Goal: Information Seeking & Learning: Learn about a topic

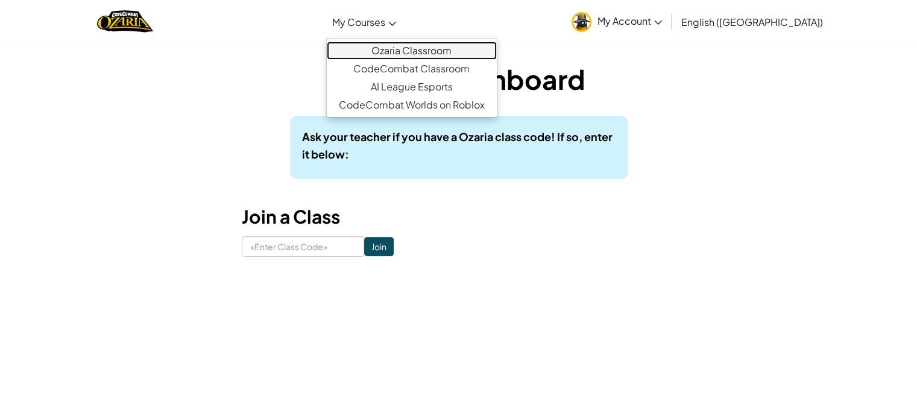
click at [428, 47] on link "Ozaria Classroom" at bounding box center [412, 51] width 170 height 18
click at [446, 46] on link "Ozaria Classroom" at bounding box center [412, 51] width 170 height 18
click at [385, 22] on span "My Courses" at bounding box center [358, 22] width 53 height 13
click at [433, 51] on link "Ozaria Classroom" at bounding box center [412, 51] width 170 height 18
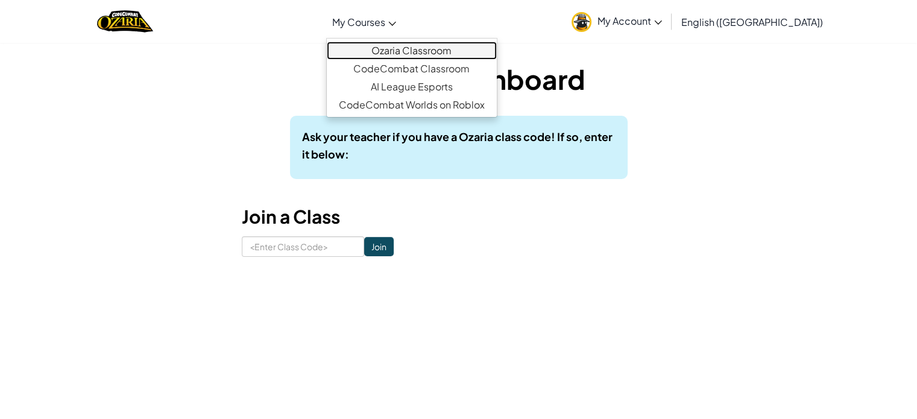
click at [433, 51] on link "Ozaria Classroom" at bounding box center [412, 51] width 170 height 18
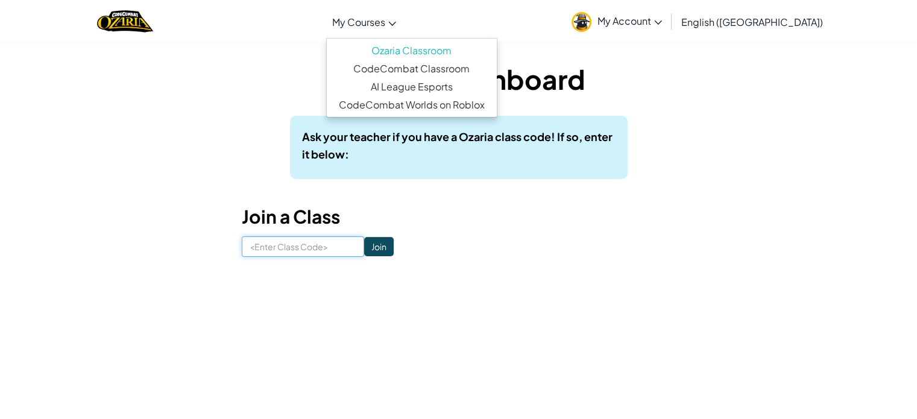
click at [306, 247] on input at bounding box center [303, 246] width 122 height 20
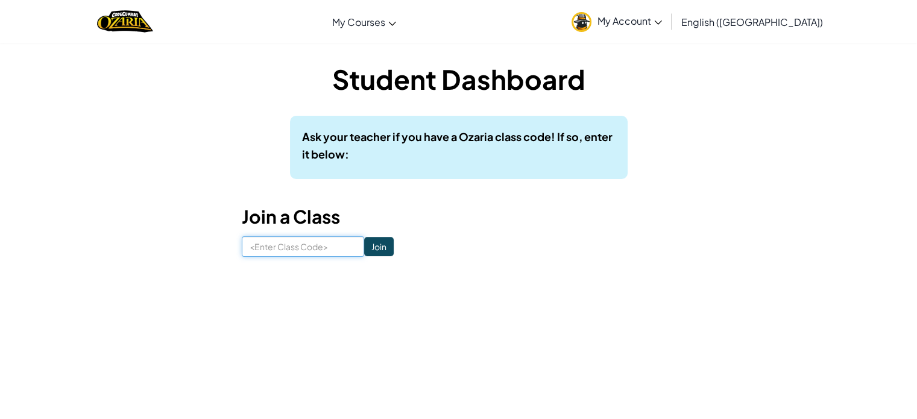
paste input "SouthMeanSick"
type input "SouthMeanSick"
click at [367, 245] on input "Join" at bounding box center [379, 246] width 30 height 19
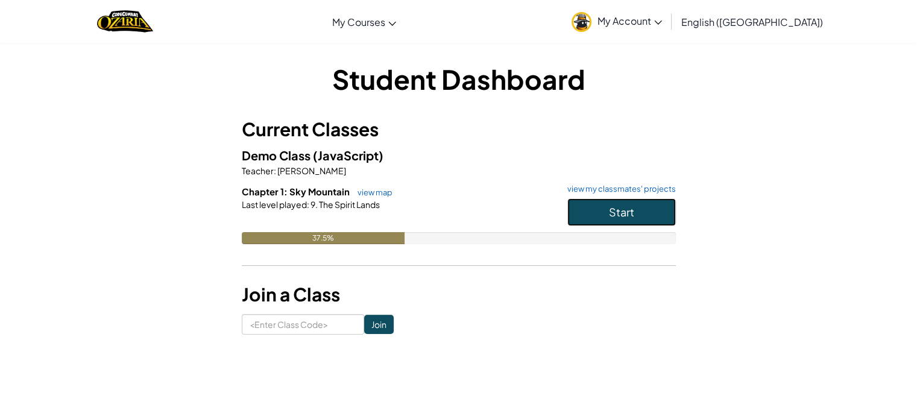
click at [585, 218] on button "Start" at bounding box center [621, 212] width 108 height 28
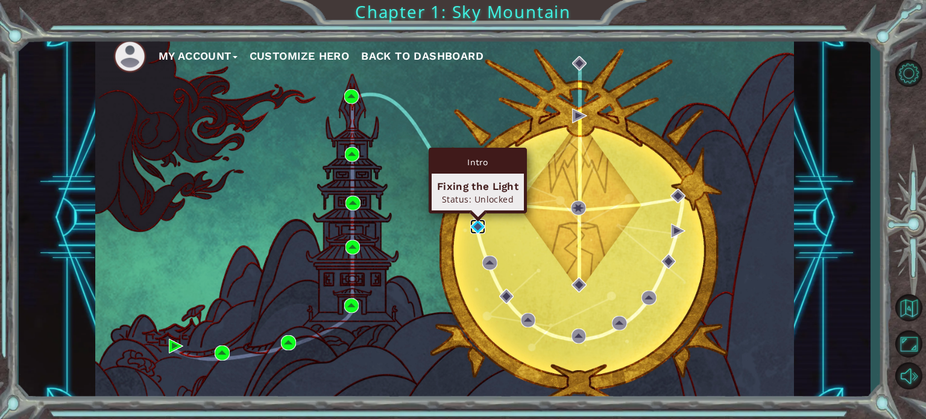
click at [477, 222] on img at bounding box center [477, 226] width 14 height 14
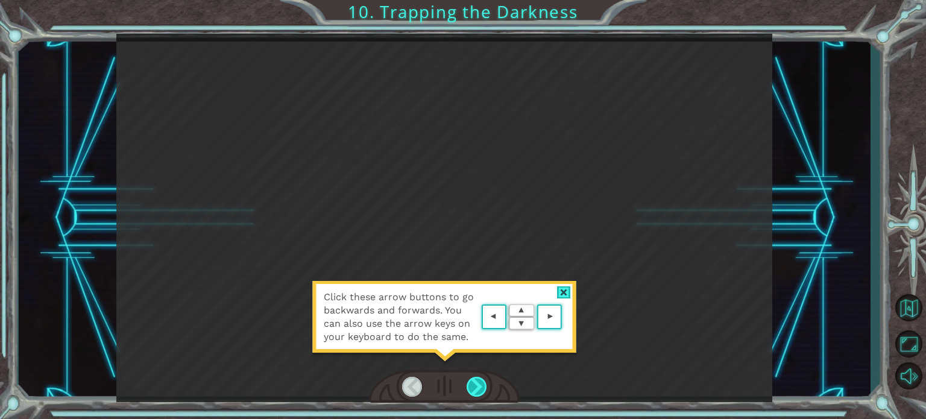
click at [476, 381] on div at bounding box center [477, 387] width 20 height 20
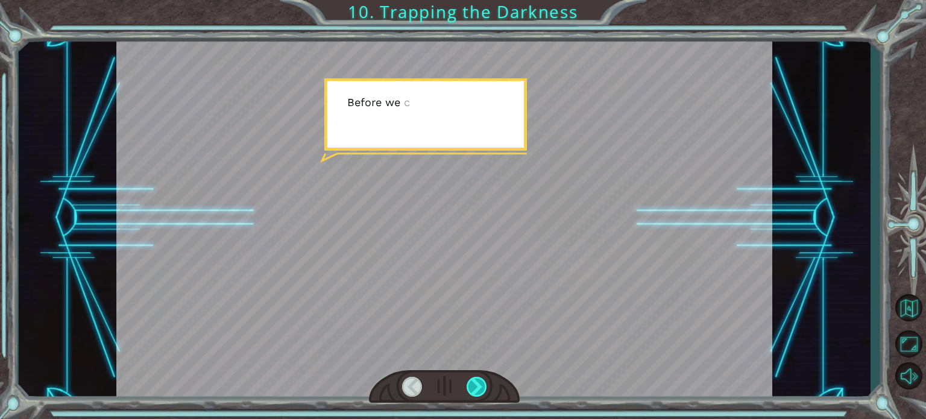
click at [477, 378] on div at bounding box center [477, 387] width 20 height 20
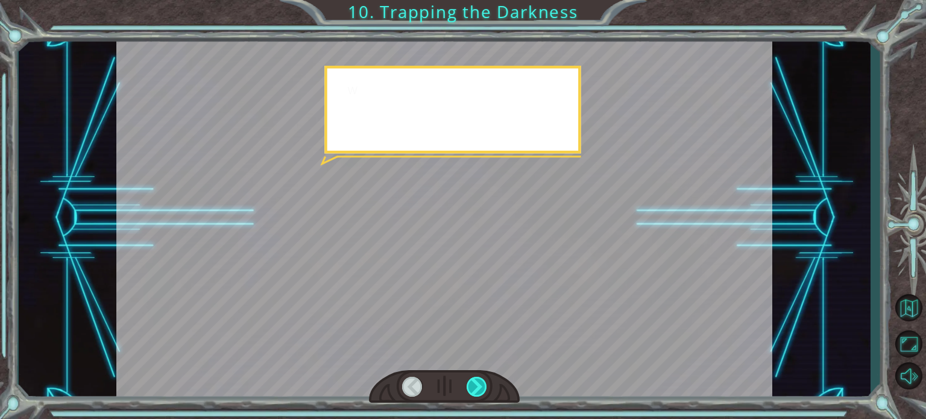
click at [477, 378] on div at bounding box center [477, 387] width 20 height 20
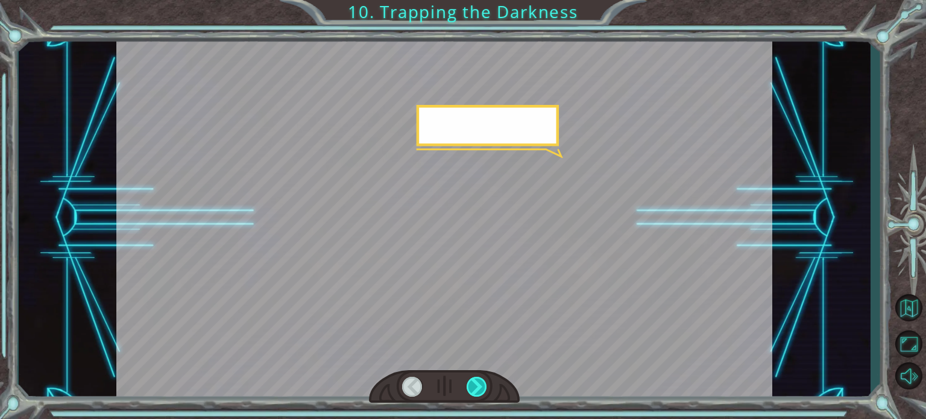
click at [477, 378] on div at bounding box center [477, 387] width 20 height 20
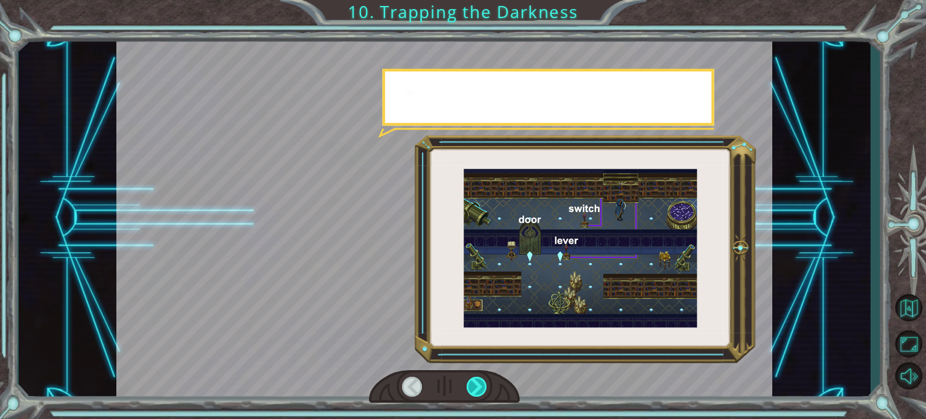
click at [477, 378] on div at bounding box center [477, 387] width 20 height 20
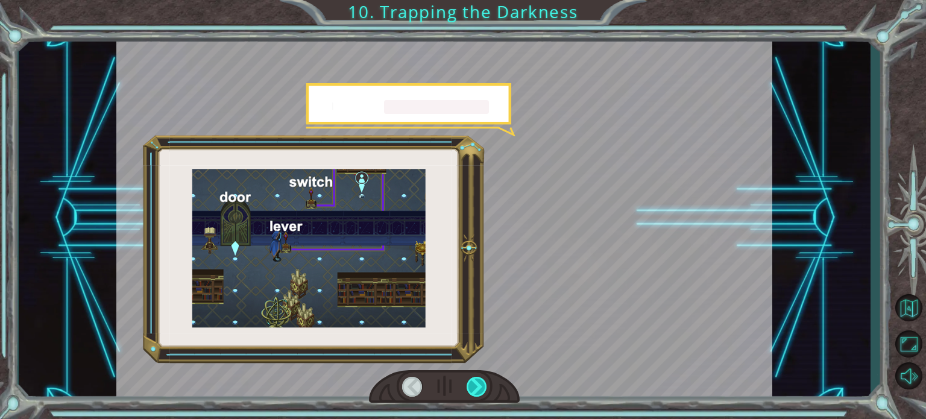
click at [477, 378] on div at bounding box center [477, 387] width 20 height 20
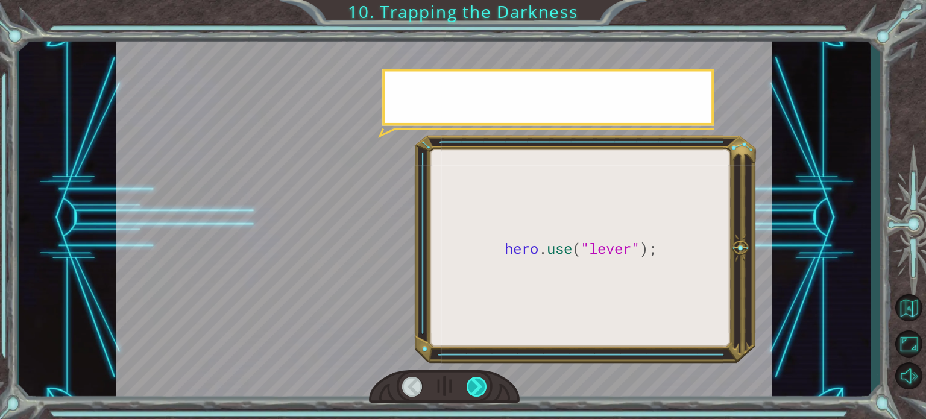
click at [477, 378] on div at bounding box center [477, 387] width 20 height 20
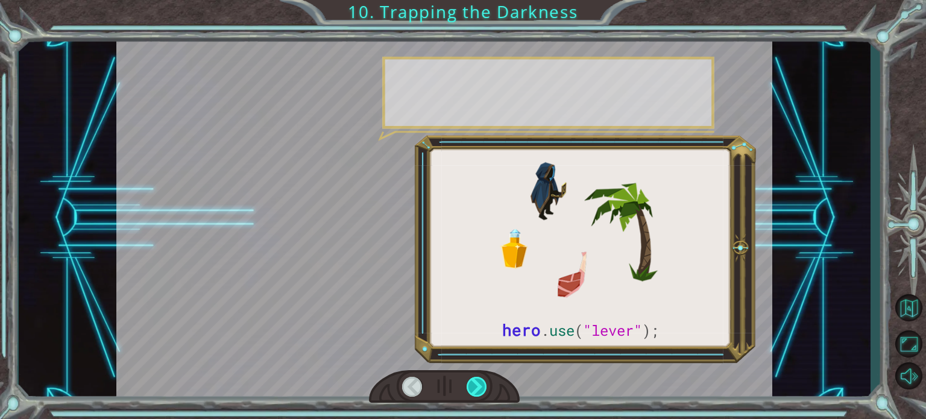
click at [477, 378] on div at bounding box center [477, 387] width 20 height 20
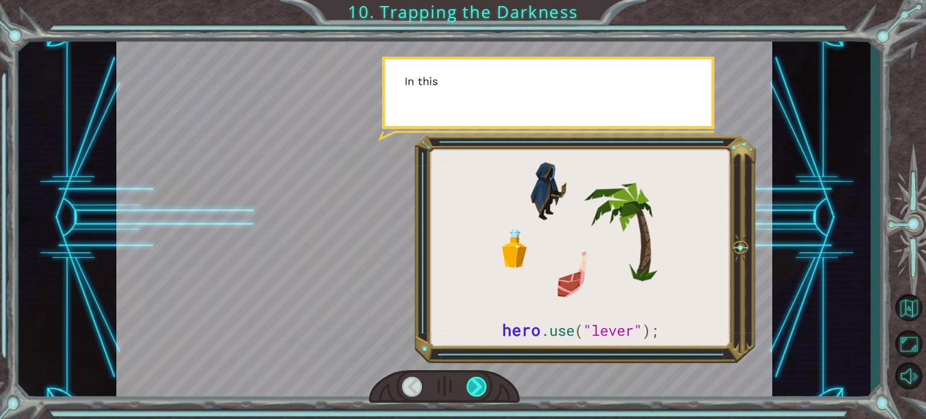
click at [477, 378] on div at bounding box center [477, 387] width 20 height 20
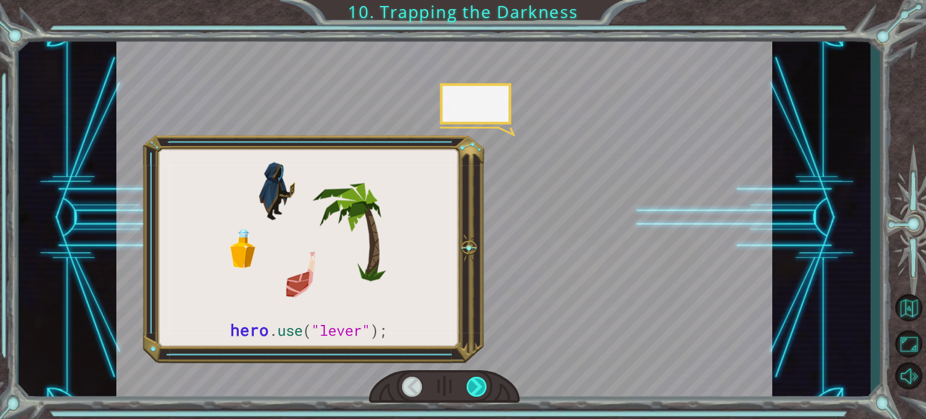
click at [477, 378] on div at bounding box center [477, 387] width 20 height 20
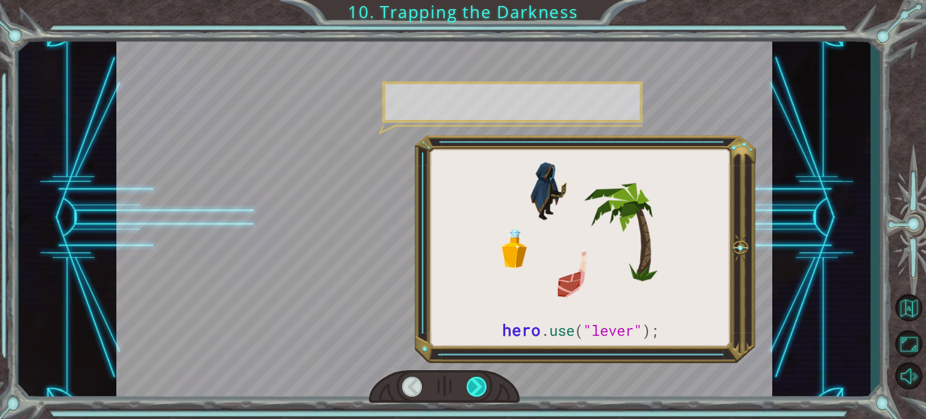
click at [477, 378] on div at bounding box center [477, 387] width 20 height 20
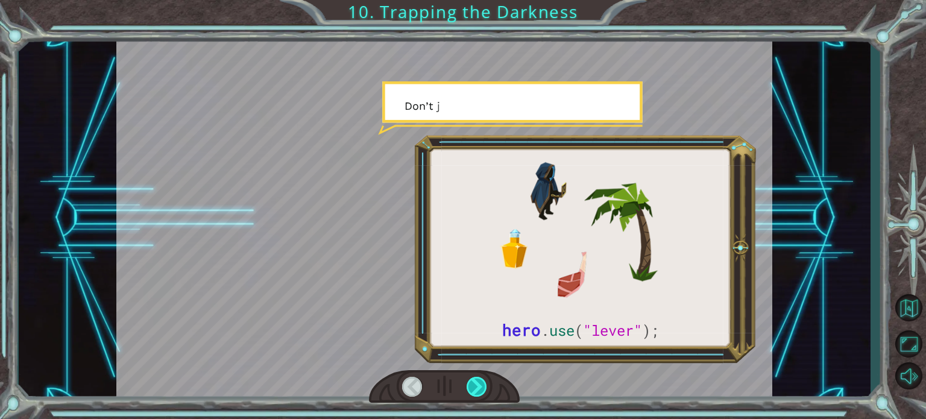
click at [477, 378] on div at bounding box center [477, 387] width 20 height 20
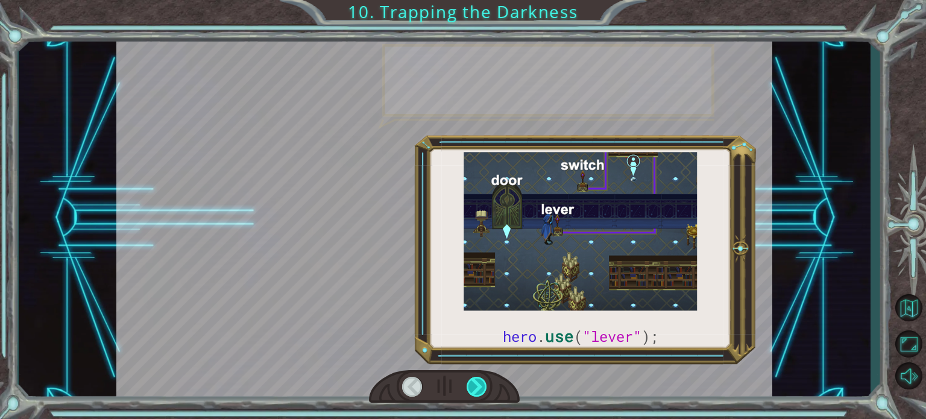
click at [477, 378] on div at bounding box center [477, 387] width 20 height 20
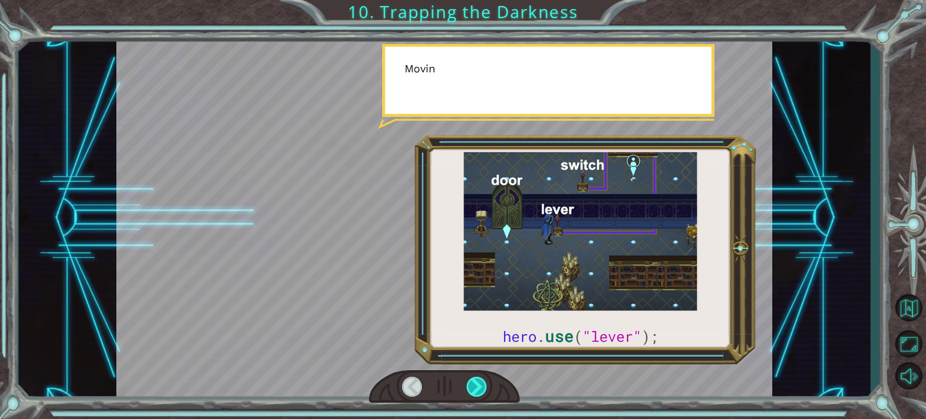
click at [477, 378] on div at bounding box center [477, 387] width 20 height 20
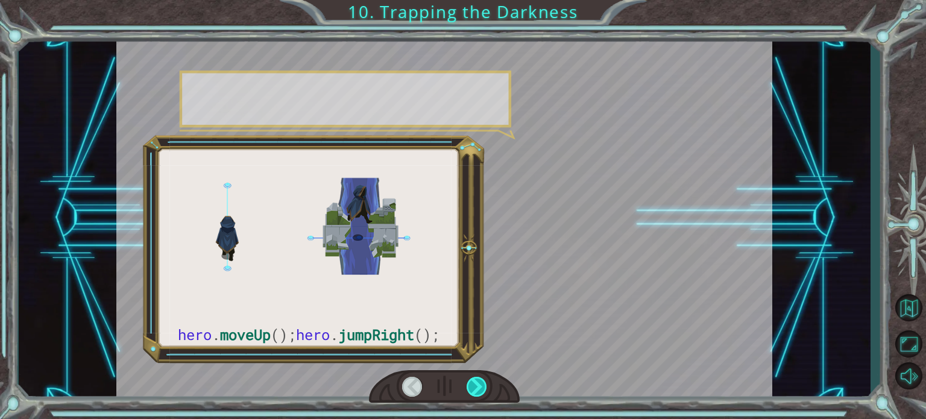
click at [477, 378] on div at bounding box center [477, 387] width 20 height 20
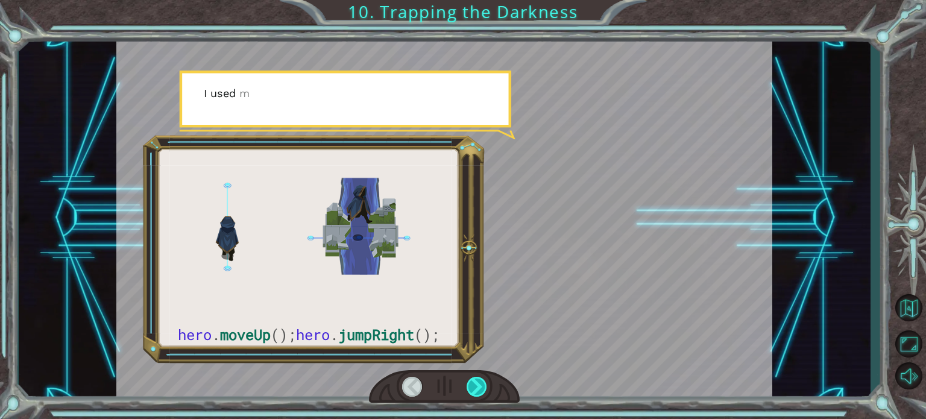
click at [477, 378] on div at bounding box center [477, 387] width 20 height 20
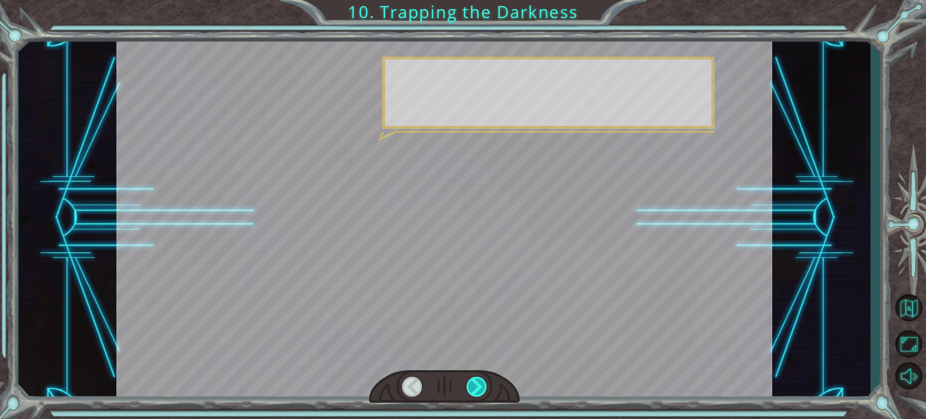
click at [477, 378] on div at bounding box center [477, 387] width 20 height 20
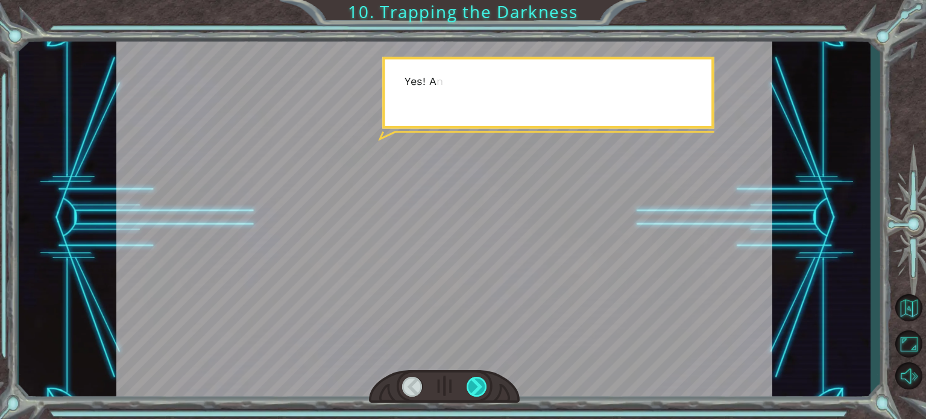
click at [477, 378] on div at bounding box center [477, 387] width 20 height 20
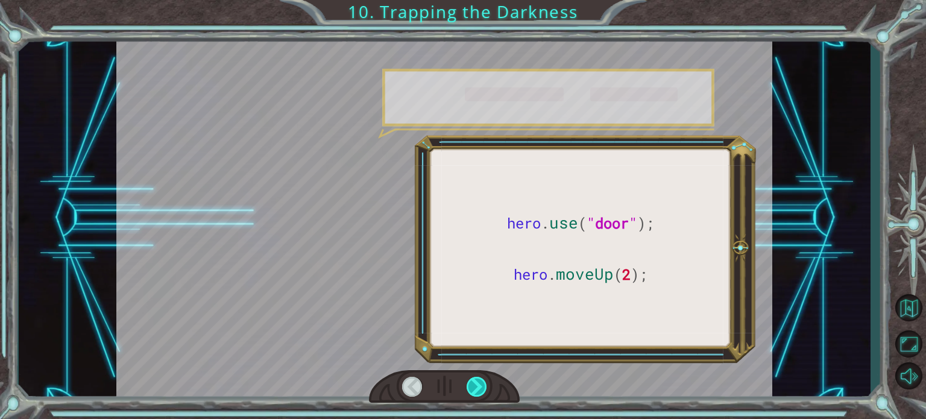
click at [477, 378] on div at bounding box center [477, 387] width 20 height 20
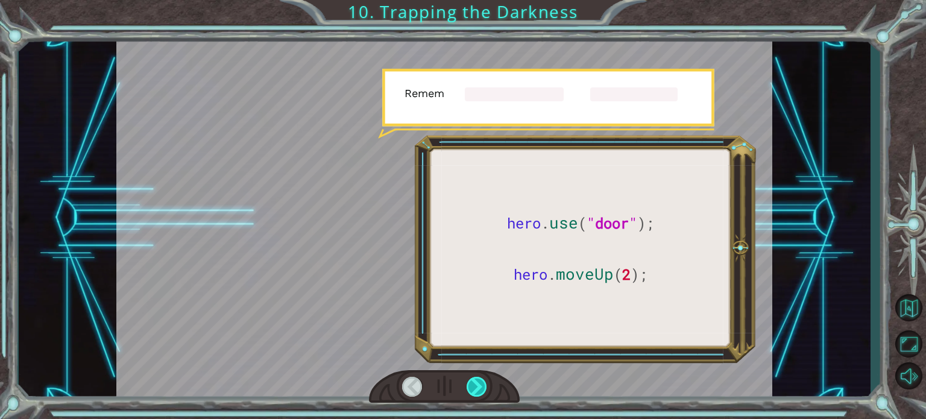
click at [477, 378] on div at bounding box center [477, 387] width 20 height 20
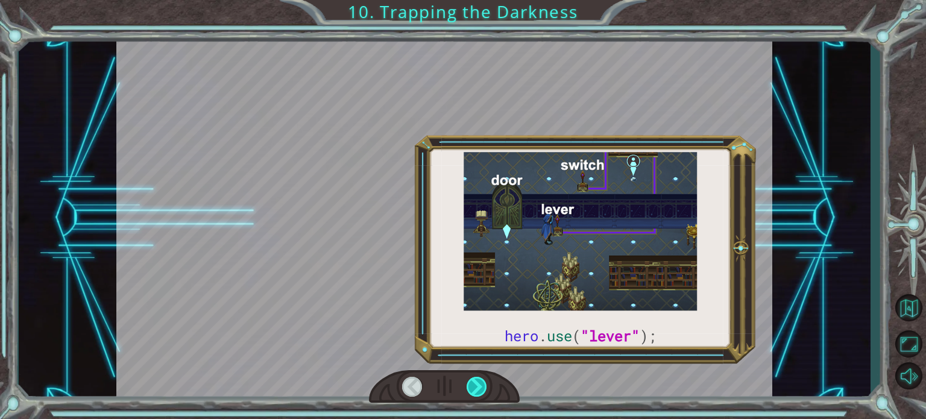
click at [477, 378] on div at bounding box center [477, 387] width 20 height 20
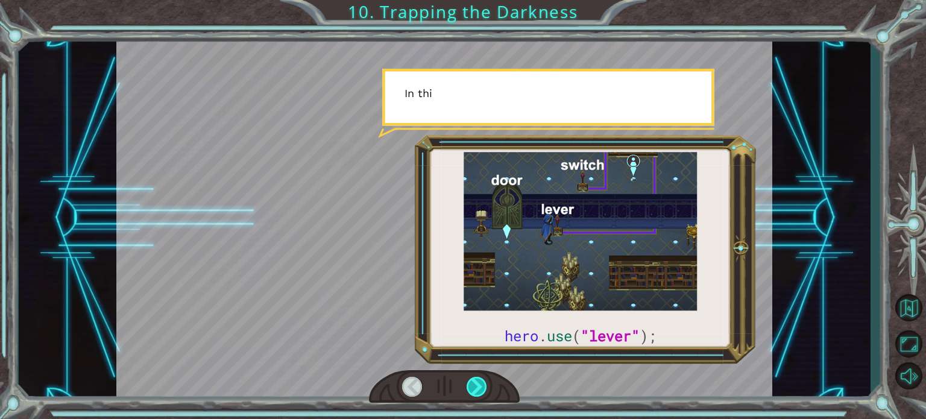
click at [477, 378] on div at bounding box center [477, 387] width 20 height 20
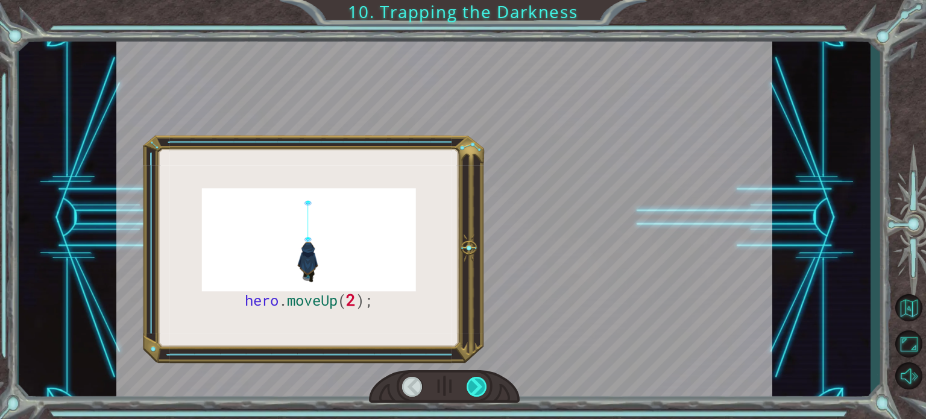
click at [477, 378] on div at bounding box center [477, 387] width 20 height 20
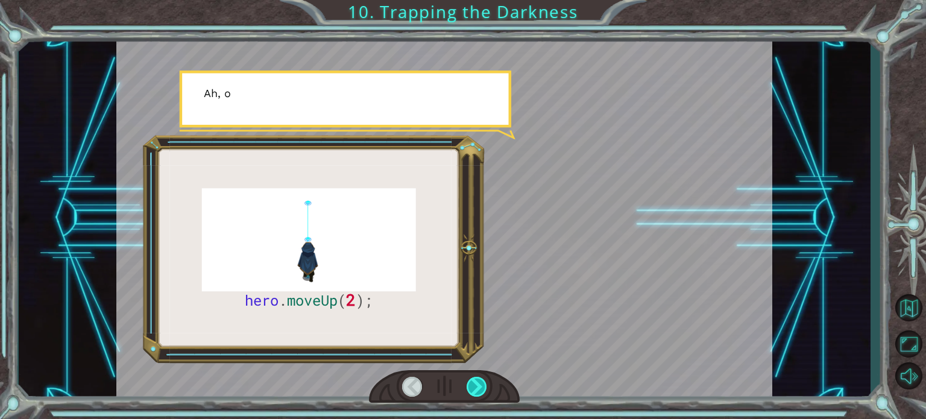
click at [477, 378] on div at bounding box center [477, 387] width 20 height 20
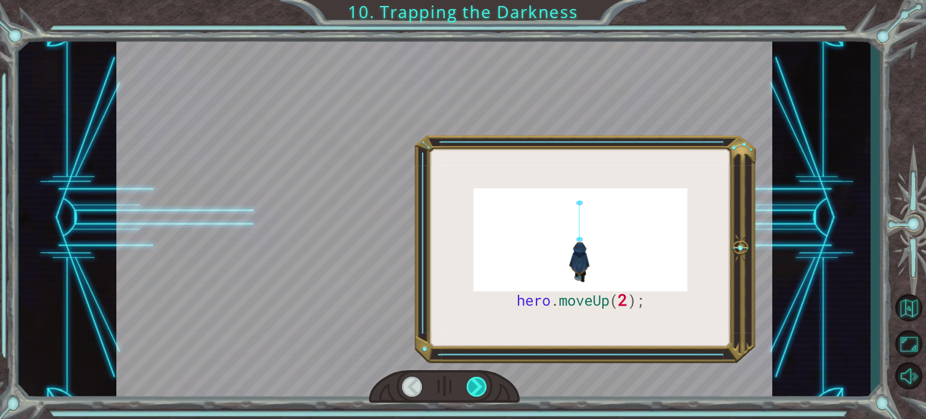
click at [477, 378] on div at bounding box center [477, 387] width 20 height 20
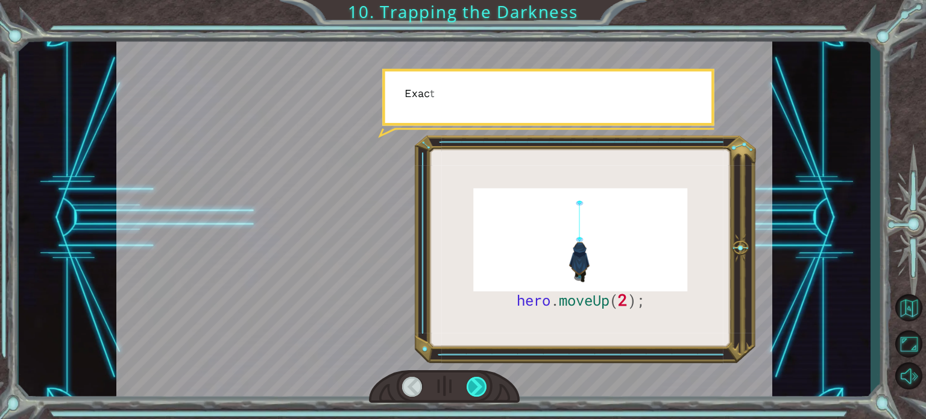
click at [477, 378] on div at bounding box center [477, 387] width 20 height 20
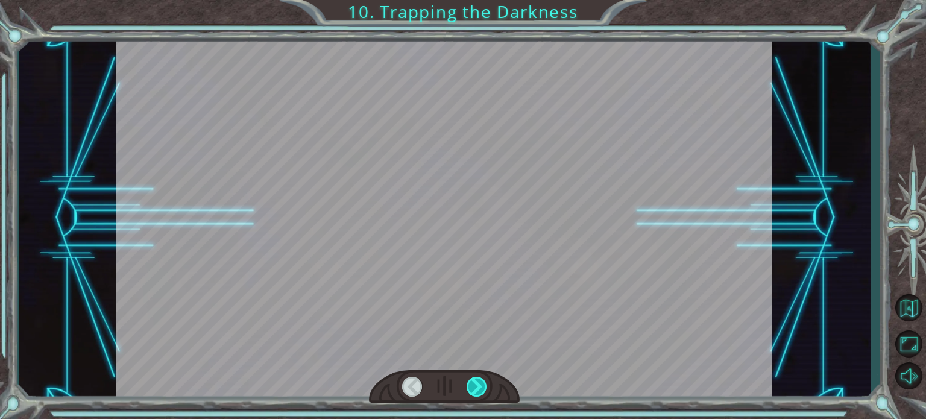
click at [477, 378] on div at bounding box center [477, 387] width 20 height 20
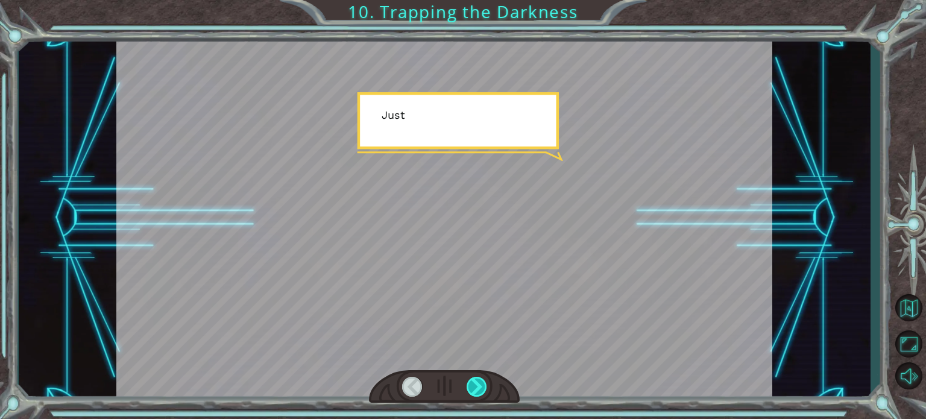
click at [477, 378] on div at bounding box center [477, 387] width 20 height 20
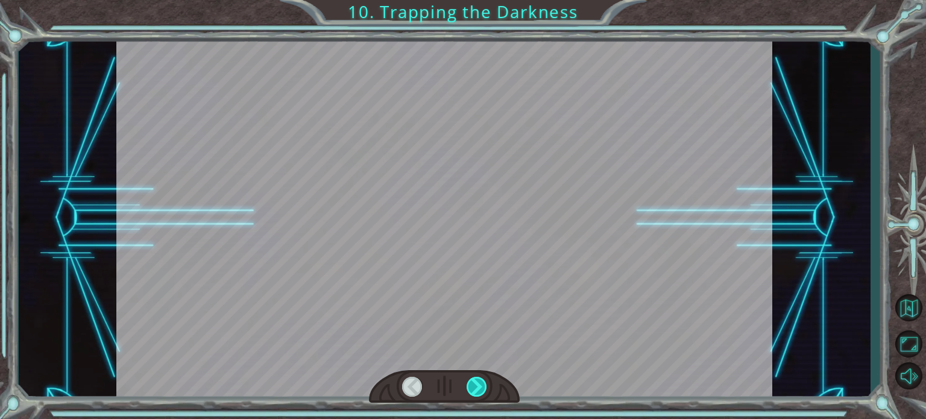
click at [477, 378] on div at bounding box center [477, 387] width 20 height 20
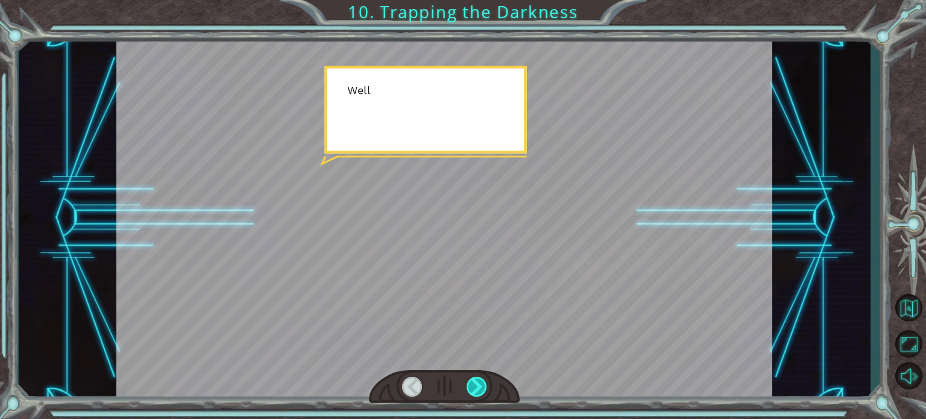
click at [477, 378] on div at bounding box center [477, 387] width 20 height 20
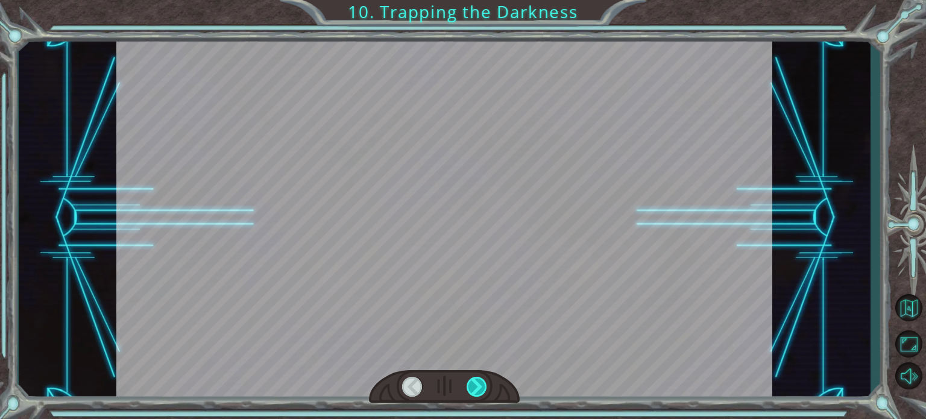
click at [477, 378] on div at bounding box center [477, 387] width 20 height 20
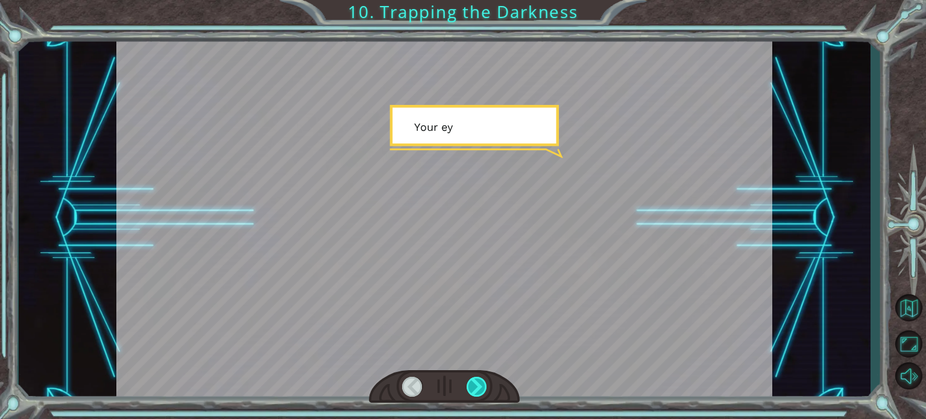
click at [477, 378] on div at bounding box center [477, 387] width 20 height 20
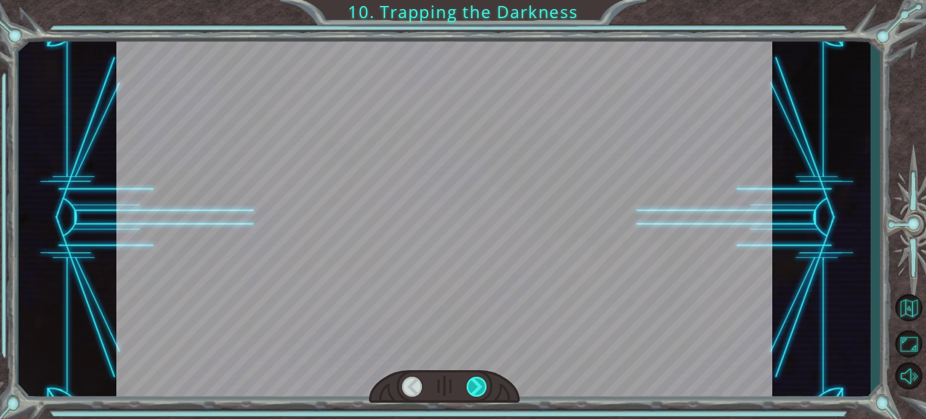
click at [477, 378] on div at bounding box center [477, 387] width 20 height 20
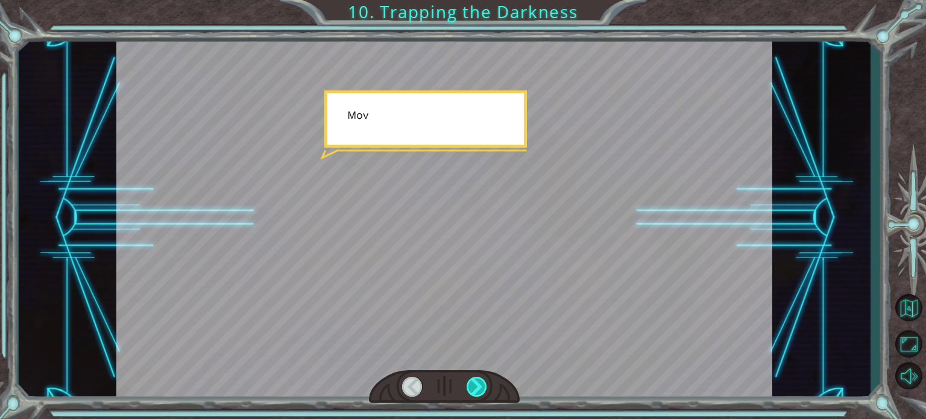
click at [477, 378] on div at bounding box center [477, 387] width 20 height 20
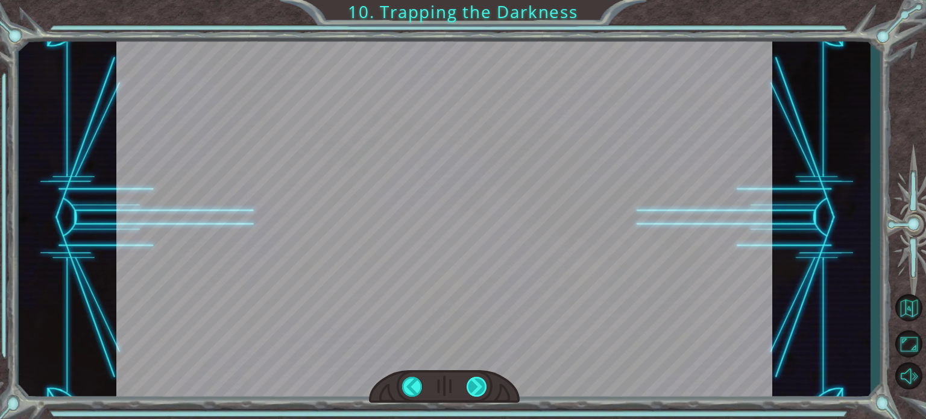
click at [477, 0] on div "hero . moveUp ( 2 ); B e f o r e w e c a n t r a p t h e D a r k n e s s w i t …" at bounding box center [463, 0] width 926 height 0
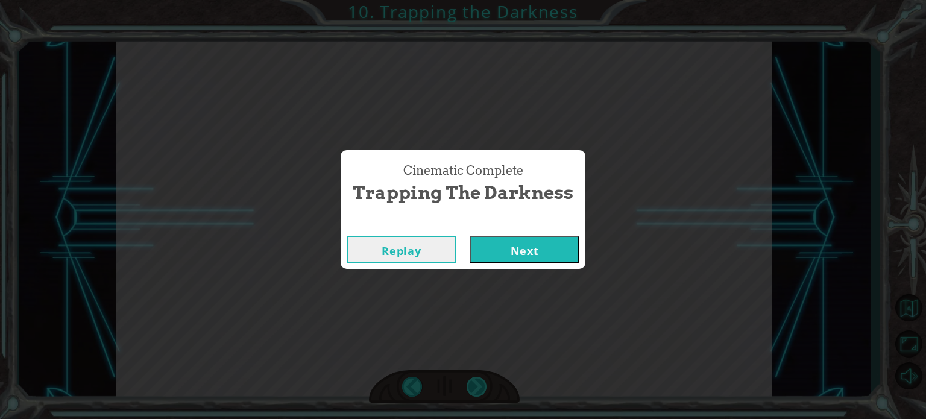
click at [477, 378] on div "Cinematic Complete Trapping the Darkness Replay Next" at bounding box center [463, 209] width 926 height 419
click at [491, 247] on button "Next" at bounding box center [525, 249] width 110 height 27
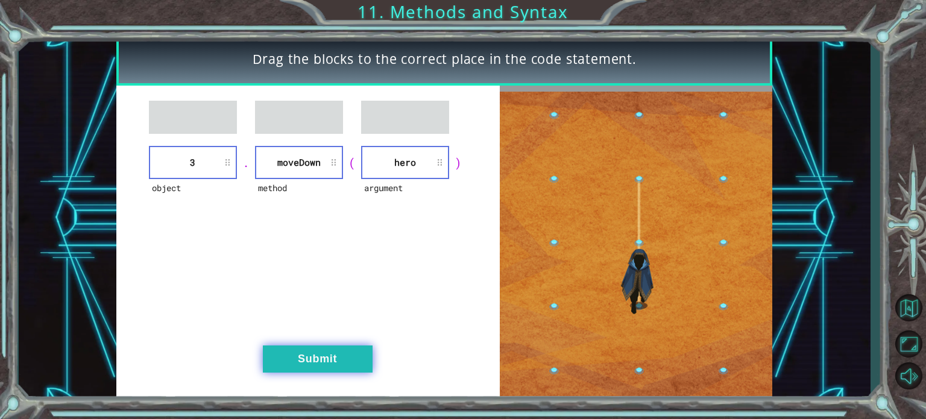
click at [286, 365] on button "Submit" at bounding box center [318, 358] width 110 height 27
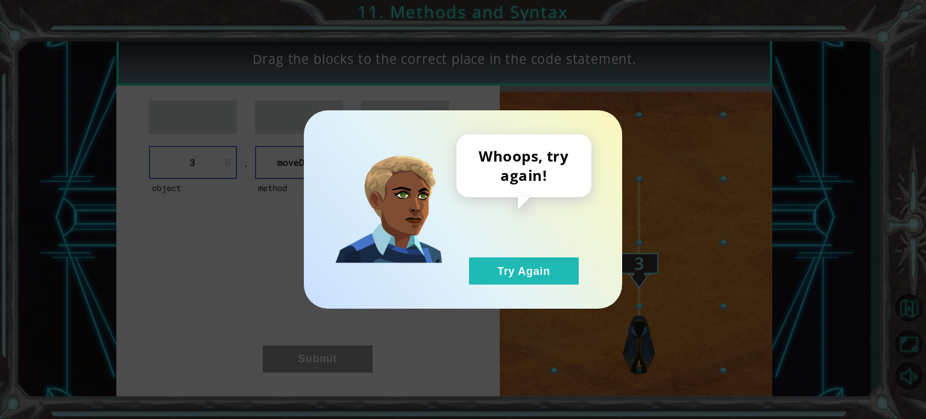
click at [567, 248] on div "Whoops, try again! Try Again" at bounding box center [523, 209] width 135 height 150
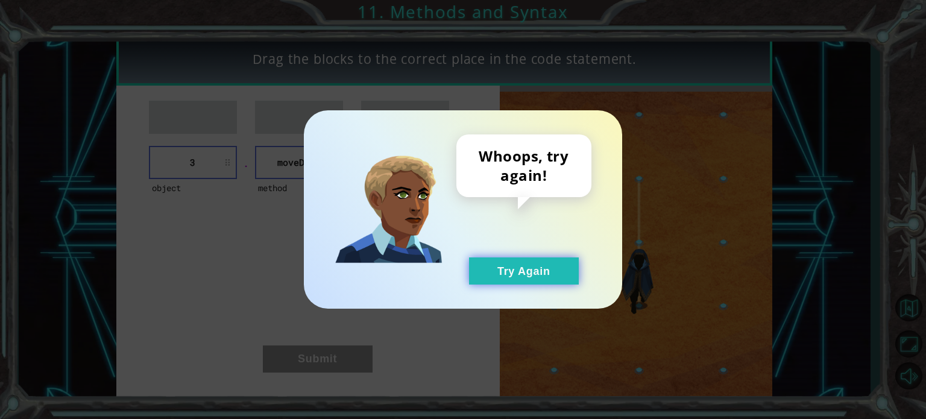
click at [557, 264] on button "Try Again" at bounding box center [524, 270] width 110 height 27
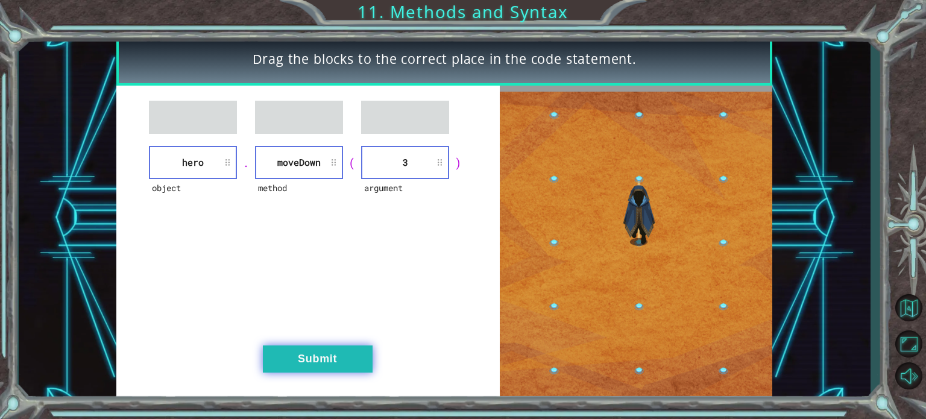
click at [350, 363] on button "Submit" at bounding box center [318, 358] width 110 height 27
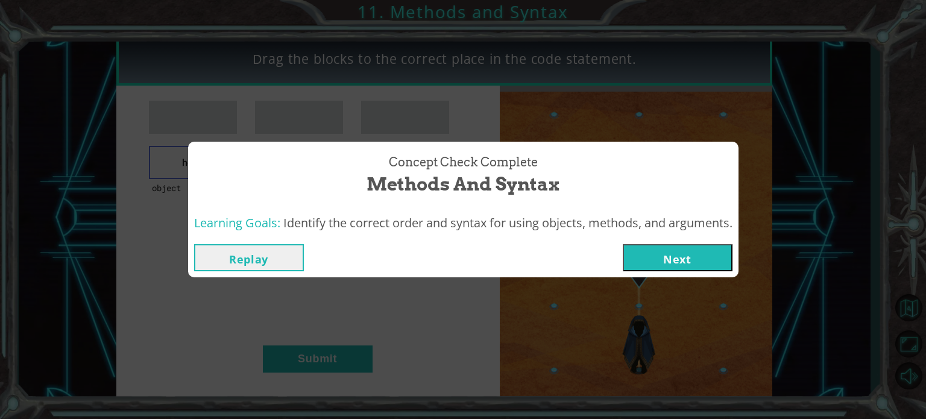
click at [705, 254] on button "Next" at bounding box center [678, 257] width 110 height 27
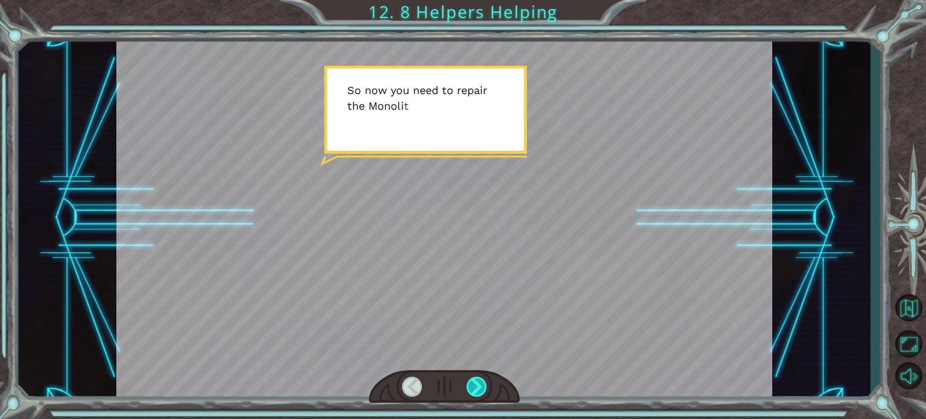
click at [482, 379] on div at bounding box center [477, 387] width 20 height 20
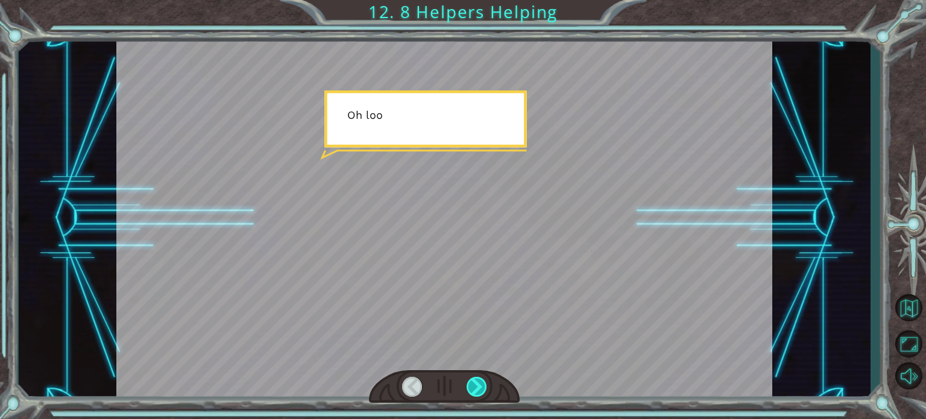
click at [477, 385] on div at bounding box center [477, 387] width 20 height 20
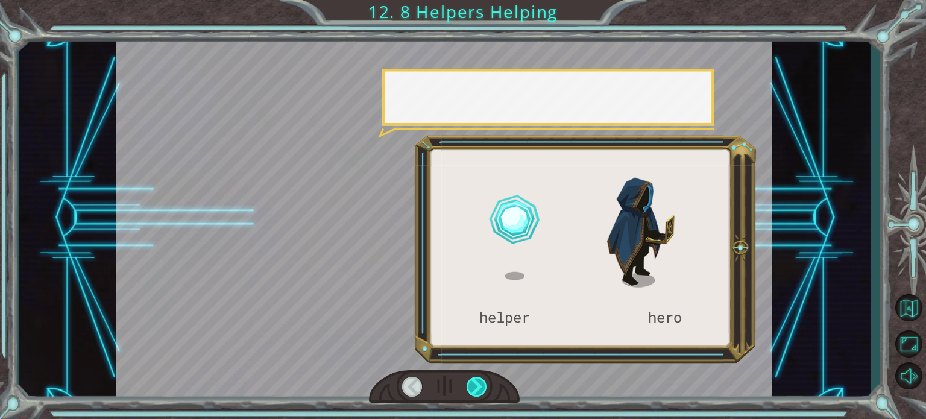
click at [477, 385] on div at bounding box center [477, 387] width 20 height 20
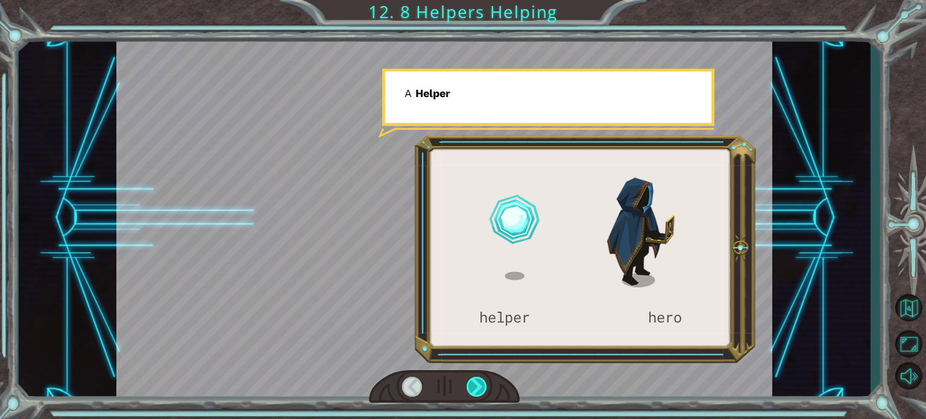
click at [477, 385] on div at bounding box center [477, 387] width 20 height 20
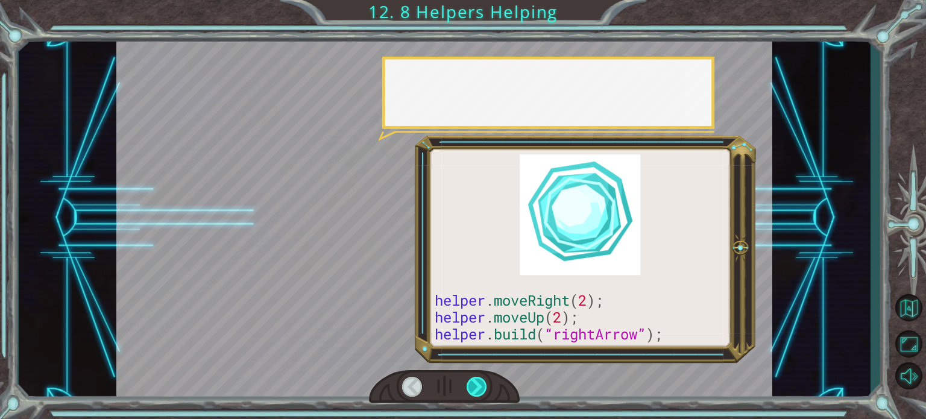
click at [477, 385] on div at bounding box center [477, 387] width 20 height 20
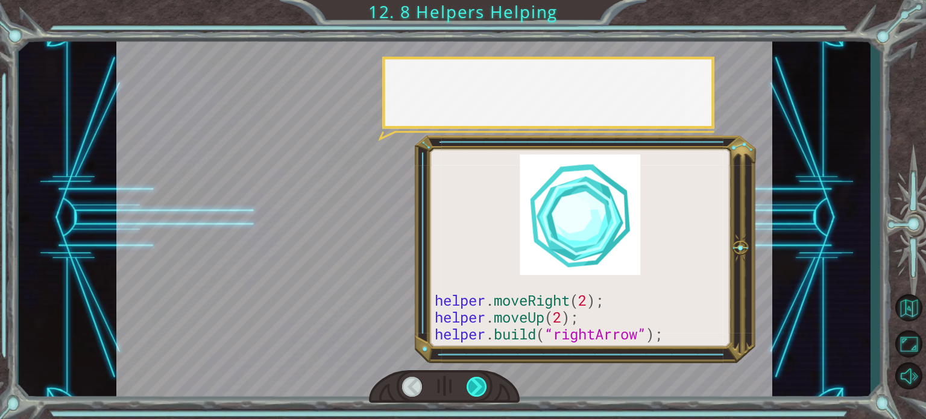
click at [477, 385] on div at bounding box center [477, 387] width 20 height 20
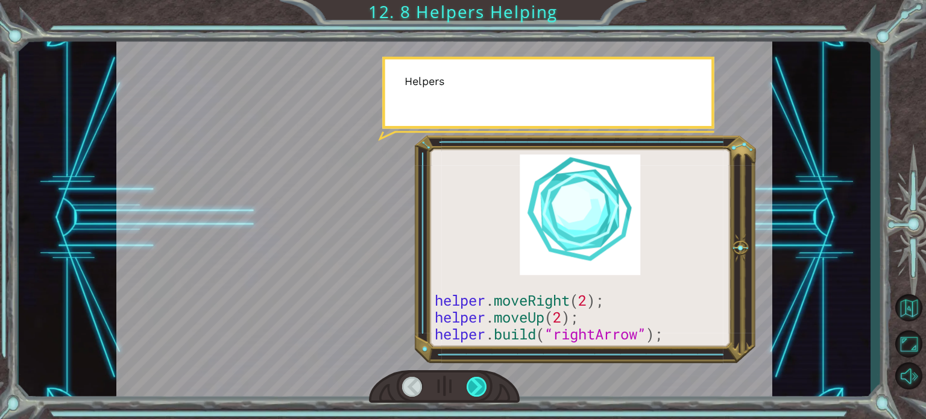
click at [477, 385] on div at bounding box center [477, 387] width 20 height 20
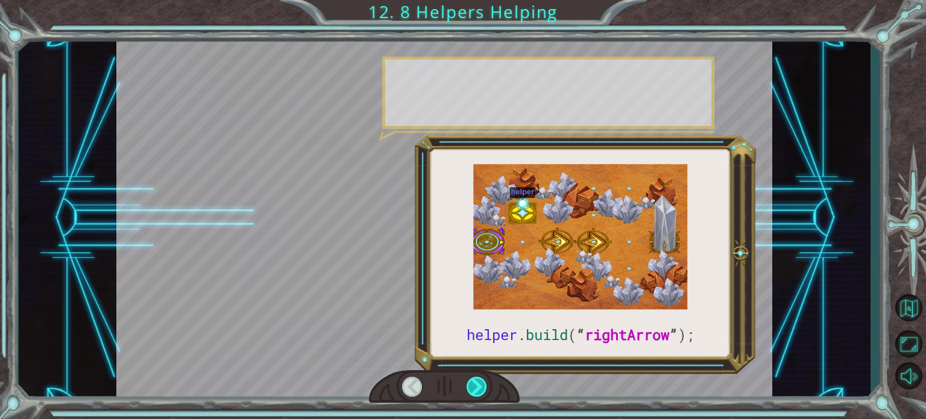
click at [477, 385] on div at bounding box center [477, 387] width 20 height 20
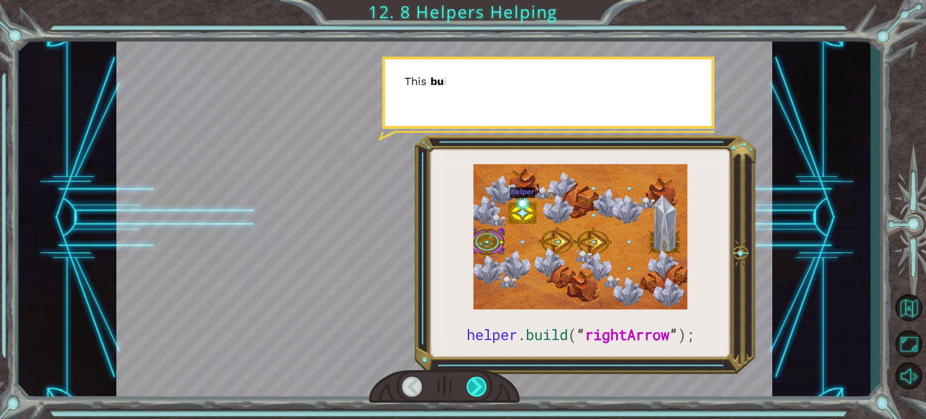
click at [477, 385] on div at bounding box center [477, 387] width 20 height 20
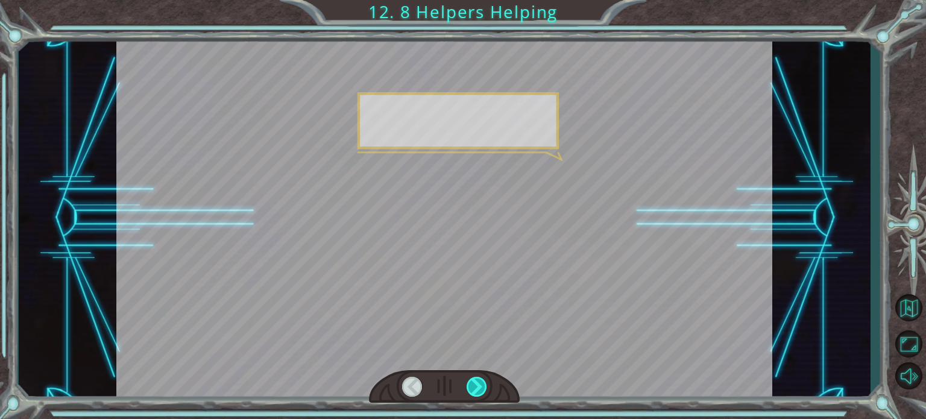
click at [476, 385] on div at bounding box center [477, 387] width 20 height 20
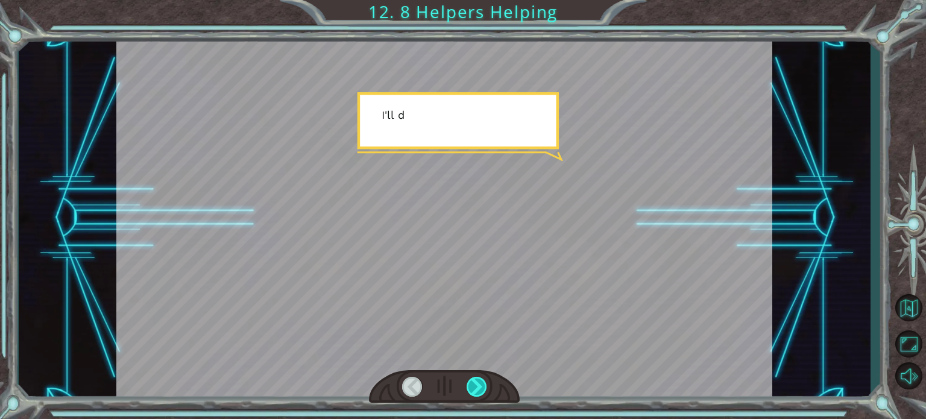
click at [476, 385] on div at bounding box center [477, 387] width 20 height 20
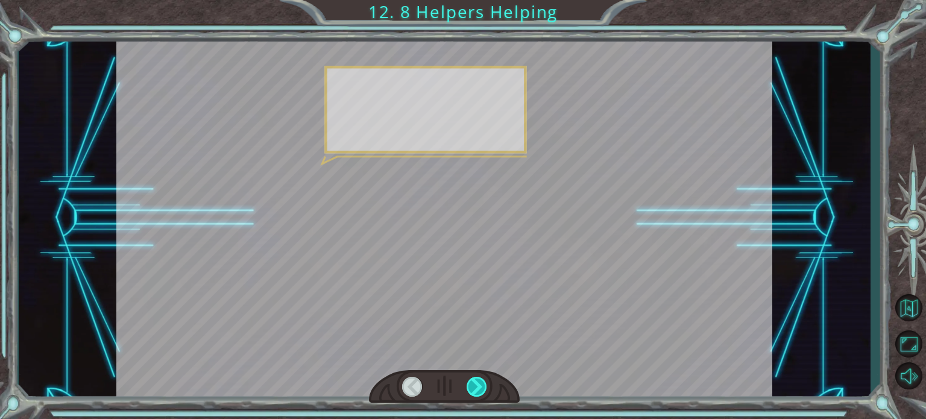
click at [476, 385] on div at bounding box center [477, 387] width 20 height 20
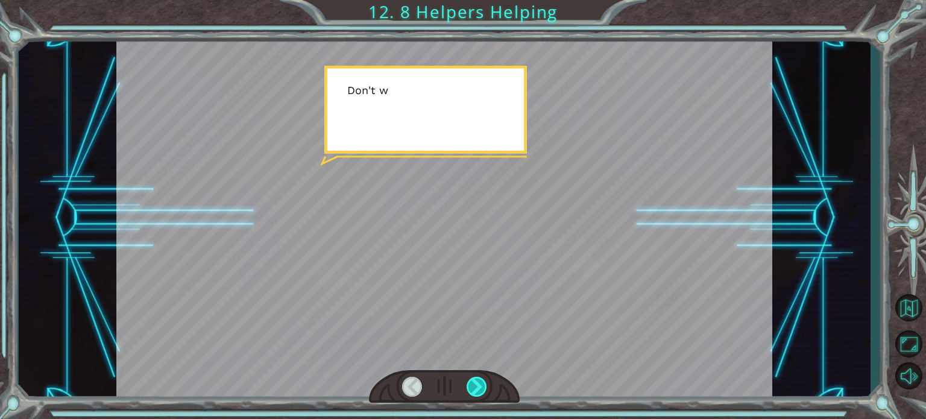
click at [476, 385] on div at bounding box center [477, 387] width 20 height 20
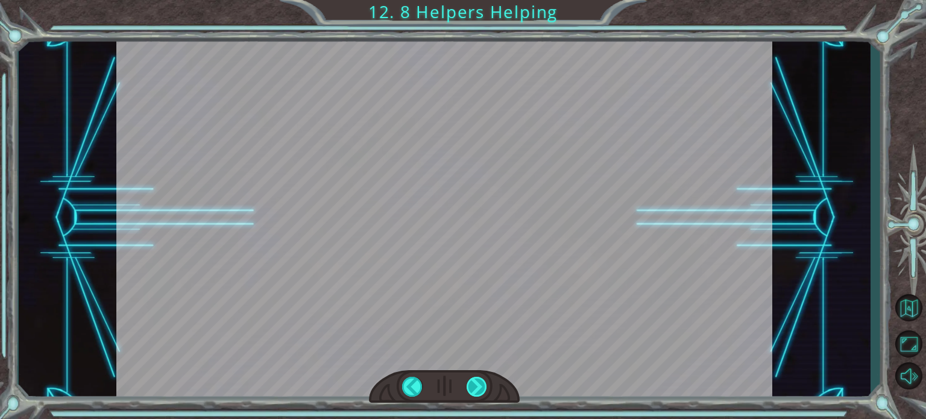
click at [476, 385] on div at bounding box center [477, 387] width 20 height 20
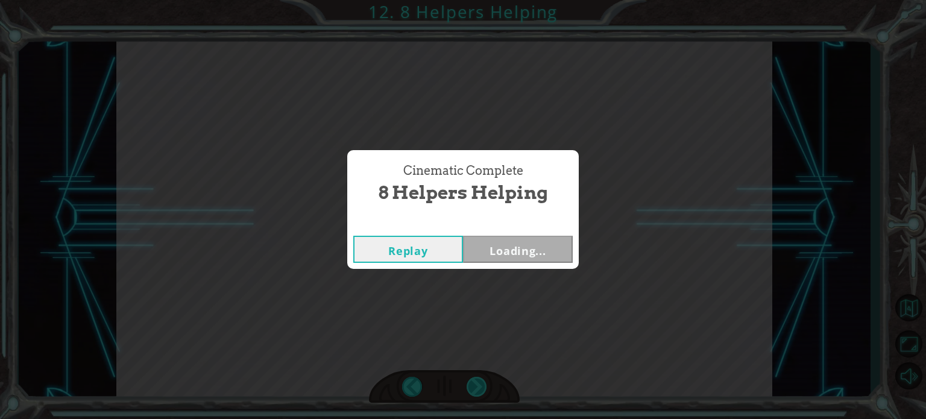
click at [476, 0] on div "helper . build ( “ rightArrow ” ); S o n o w y o u n e e d t o r e p a i r t h …" at bounding box center [463, 0] width 926 height 0
click at [479, 260] on button "Next" at bounding box center [518, 249] width 110 height 27
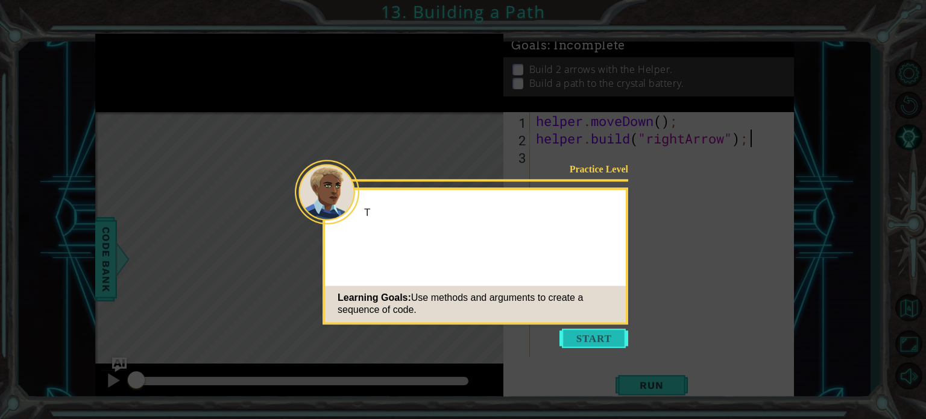
click at [584, 341] on button "Start" at bounding box center [593, 337] width 69 height 19
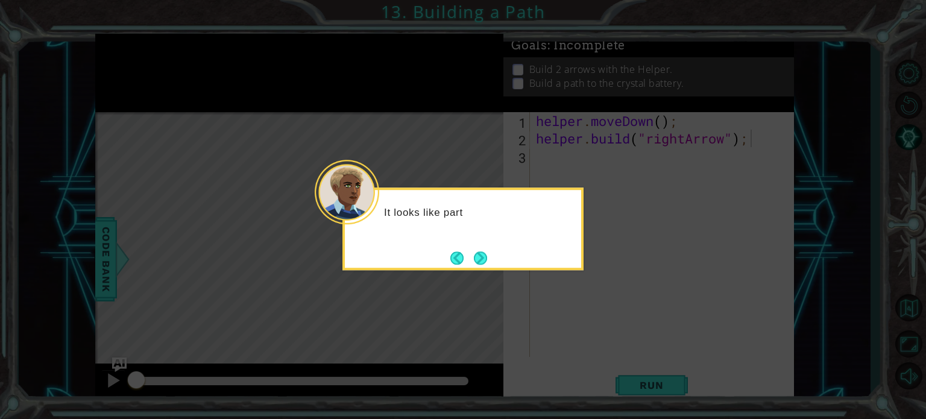
click at [479, 258] on button "Next" at bounding box center [481, 258] width 14 height 14
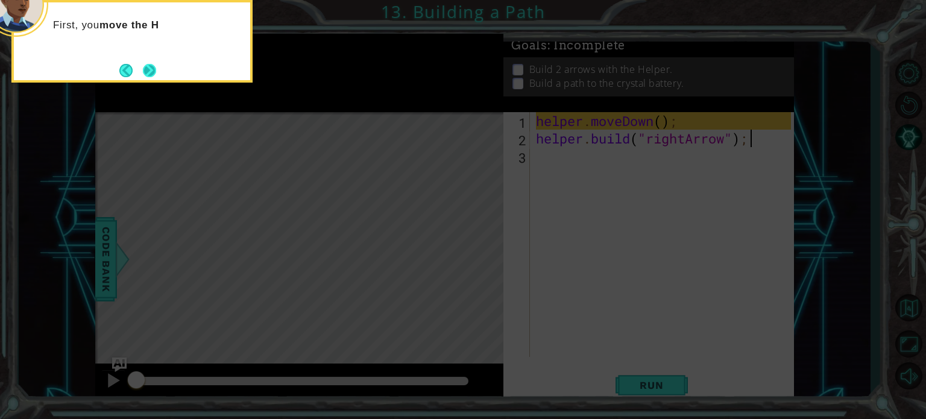
click at [139, 68] on footer at bounding box center [137, 70] width 37 height 18
click at [145, 68] on button "Next" at bounding box center [150, 71] width 16 height 16
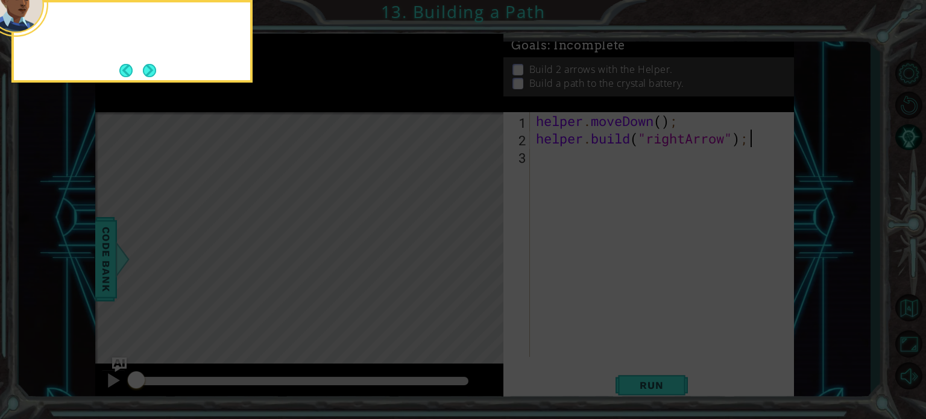
click at [145, 68] on button "Next" at bounding box center [149, 70] width 15 height 15
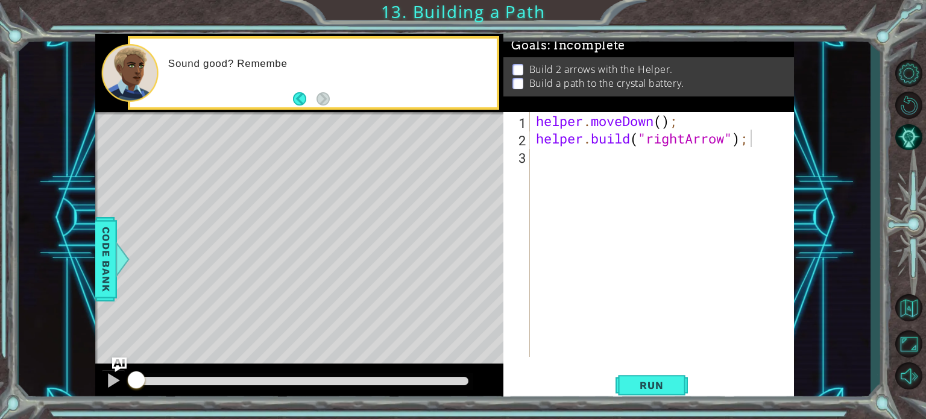
click at [333, 98] on div "Sound good? Remembe" at bounding box center [313, 73] width 367 height 69
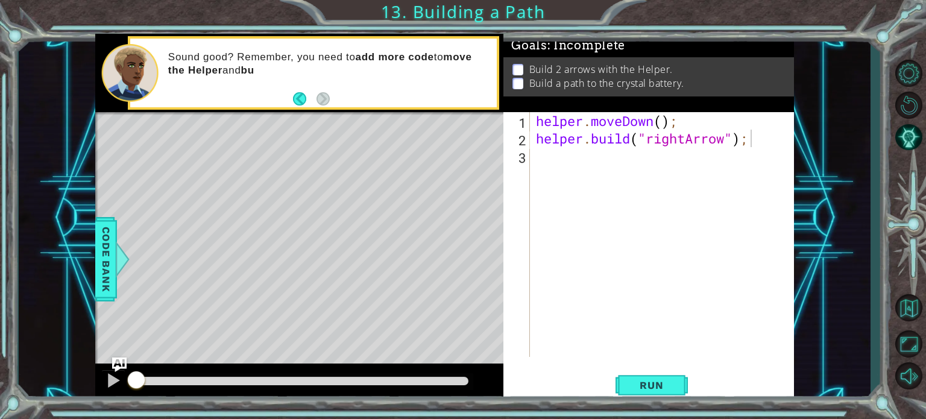
click at [589, 243] on div "helper . moveDown ( ) ; helper . build ( "rightArrow" ) ;" at bounding box center [664, 252] width 263 height 280
click at [590, 159] on div "helper . moveDown ( ) ; helper . build ( "rightArrow" ) ;" at bounding box center [664, 252] width 263 height 280
click at [906, 133] on button "AI Hint" at bounding box center [908, 137] width 35 height 28
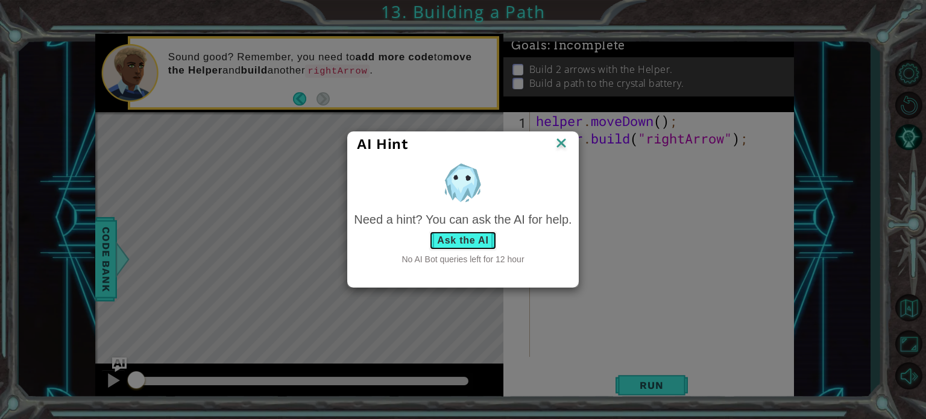
drag, startPoint x: 453, startPoint y: 237, endPoint x: 574, endPoint y: 146, distance: 151.2
click at [580, 162] on div "AI Hint Need a hint? You can ask the AI for help. Ask the AI No AI Bot queries …" at bounding box center [463, 209] width 926 height 419
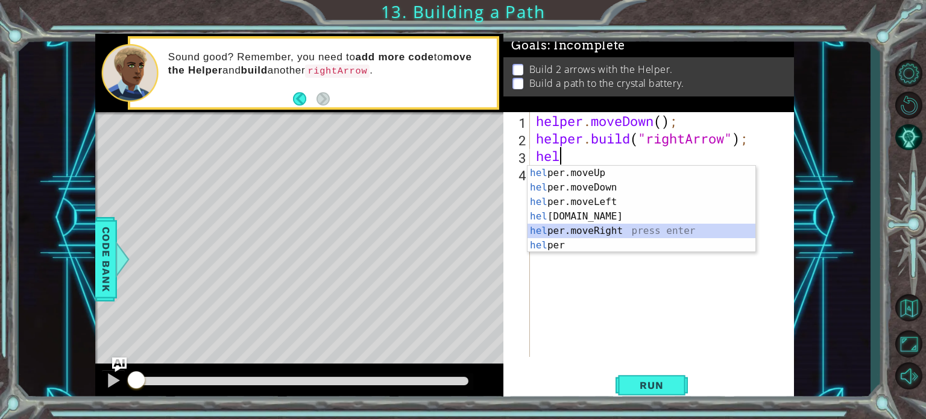
click at [636, 225] on div "hel per.moveUp press enter hel per.moveDown press enter hel per.moveLeft press …" at bounding box center [641, 224] width 228 height 116
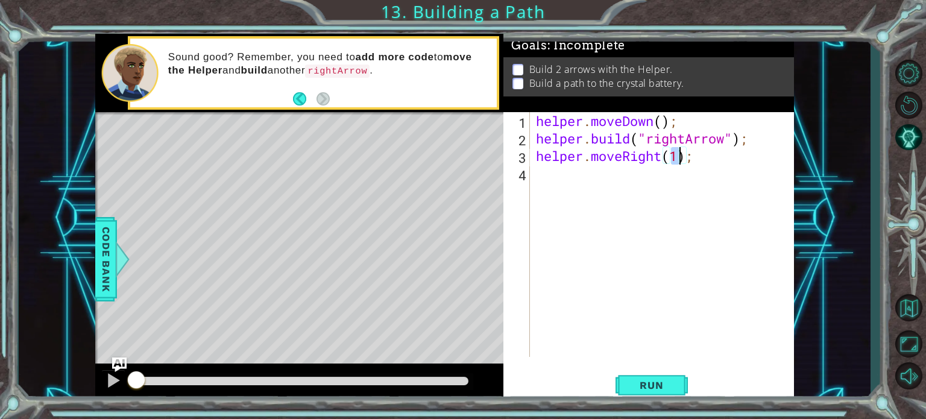
type textarea "helper.moveRight(3);"
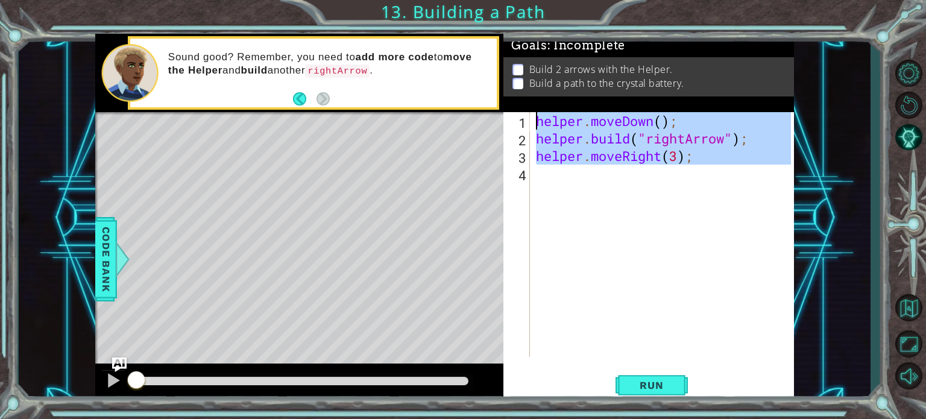
click at [656, 172] on div "helper . moveDown ( ) ; helper . build ( "rightArrow" ) ; helper . moveRight ( …" at bounding box center [664, 252] width 263 height 280
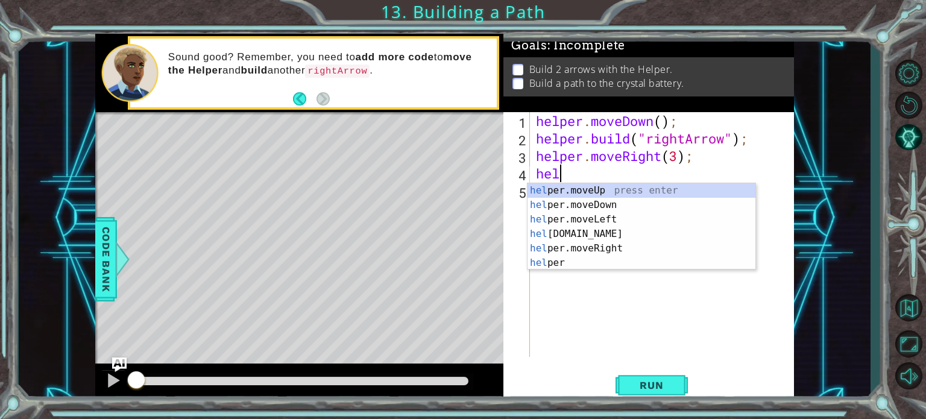
scroll to position [0, 0]
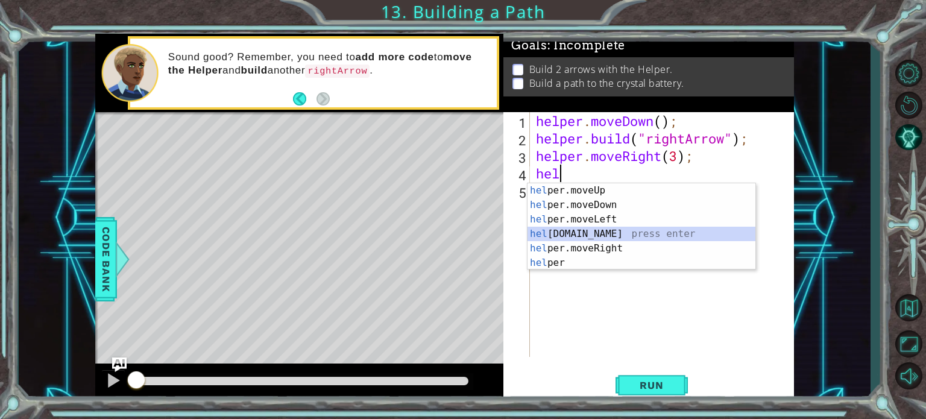
click at [617, 230] on div "hel per.moveUp press enter hel per.moveDown press enter hel per.moveLeft press …" at bounding box center [641, 241] width 228 height 116
type textarea "[DOMAIN_NAME]("rightArrow");"
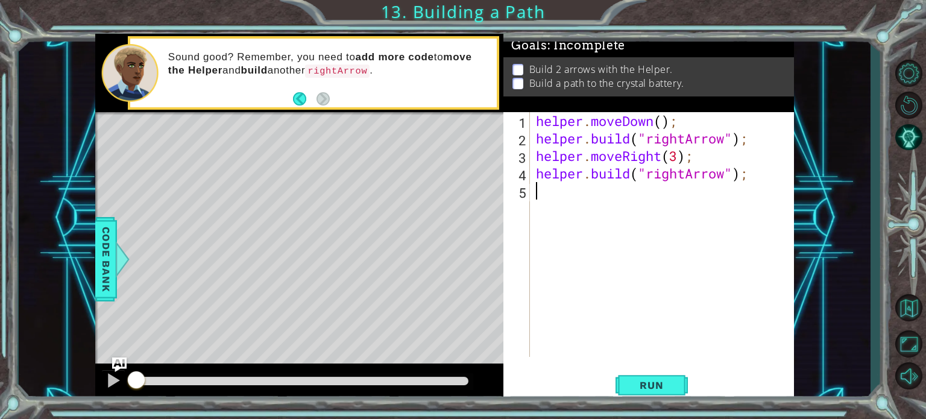
click at [603, 192] on div "helper . moveDown ( ) ; helper . build ( "rightArrow" ) ; helper . moveRight ( …" at bounding box center [664, 252] width 263 height 280
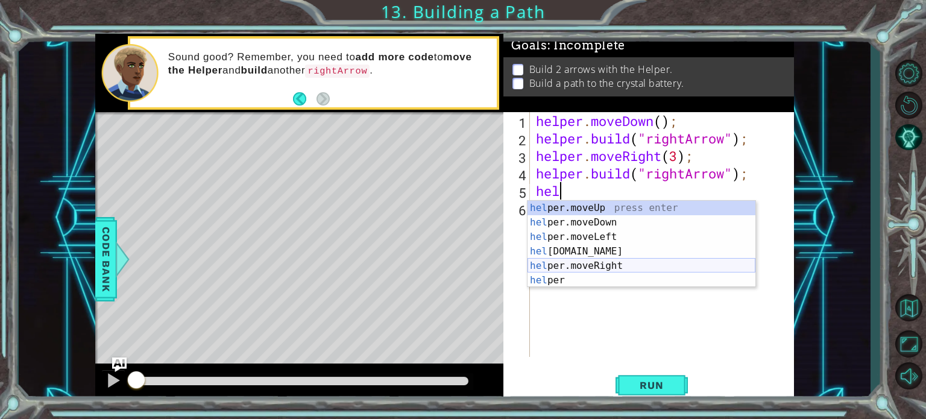
click at [570, 265] on div "hel per.moveUp press enter hel per.moveDown press enter hel per.moveLeft press …" at bounding box center [641, 259] width 228 height 116
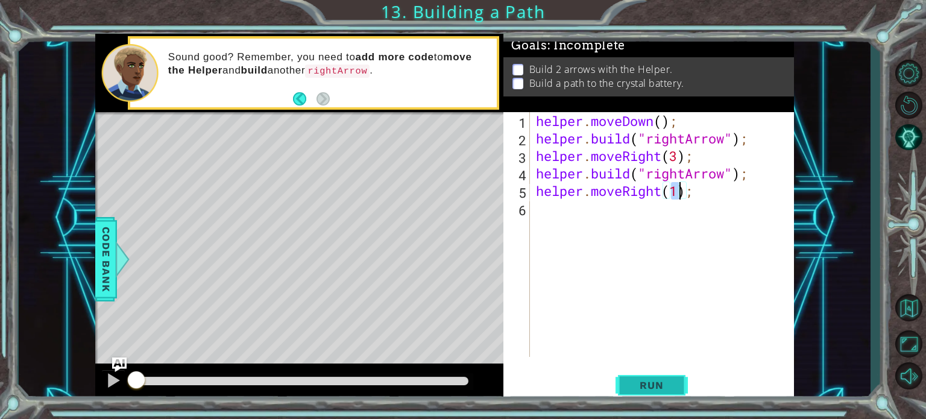
type textarea "helper.moveRight(1);"
click at [661, 388] on span "Run" at bounding box center [651, 385] width 48 height 12
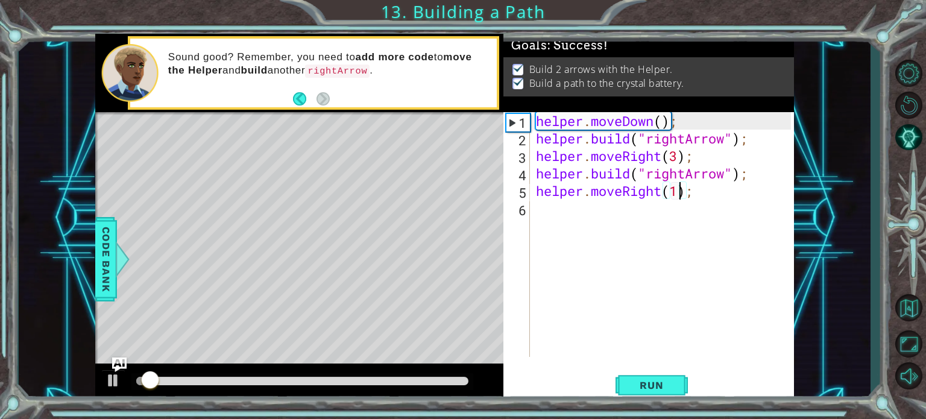
click at [447, 382] on div at bounding box center [302, 381] width 333 height 8
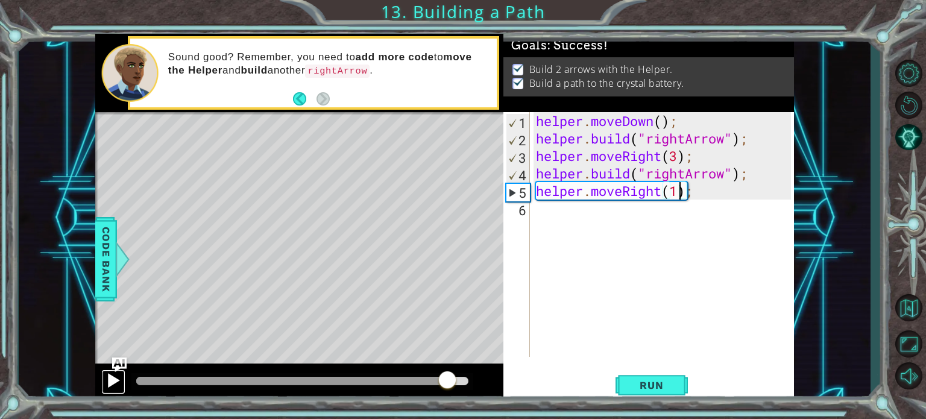
click at [113, 377] on div at bounding box center [113, 380] width 16 height 16
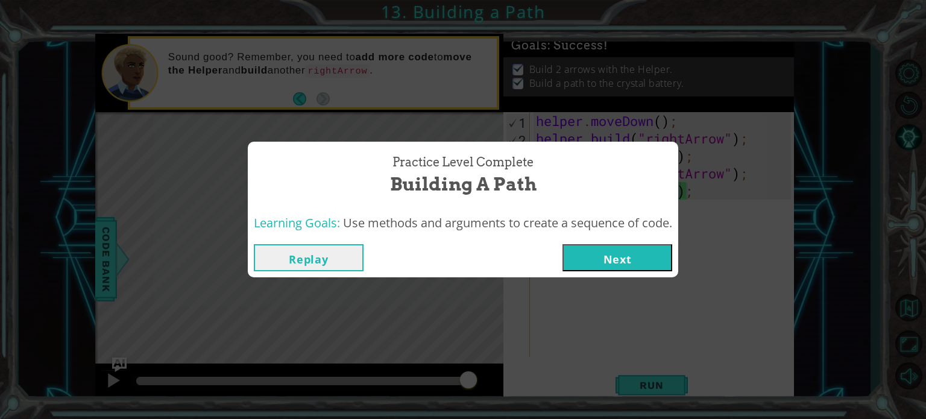
click at [621, 257] on button "Next" at bounding box center [617, 257] width 110 height 27
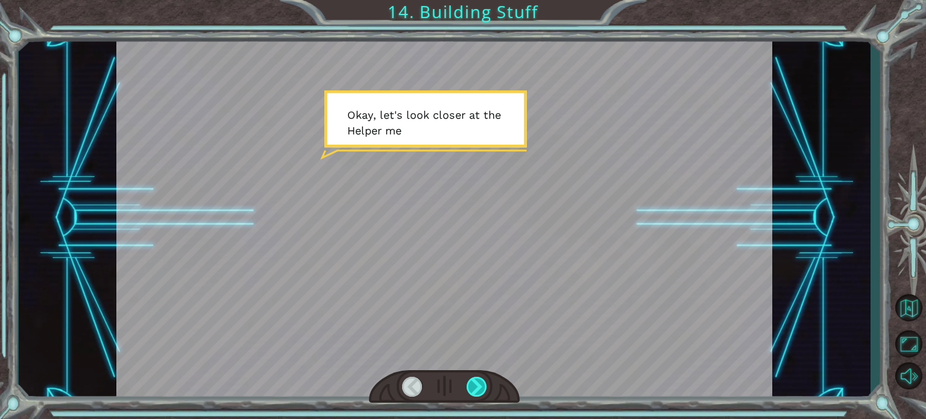
click at [471, 380] on div at bounding box center [477, 387] width 20 height 20
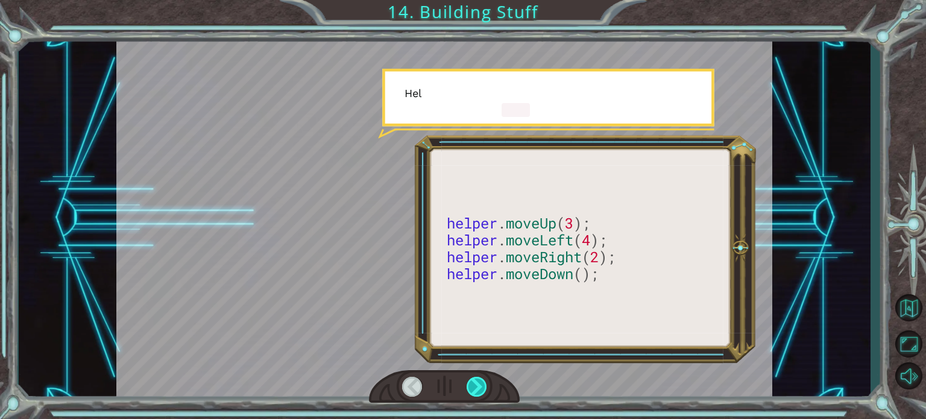
click at [474, 378] on div at bounding box center [477, 387] width 20 height 20
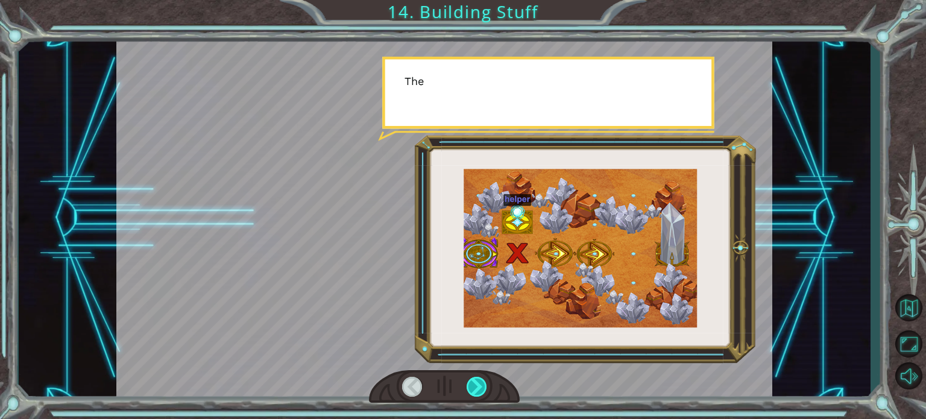
click at [474, 378] on div at bounding box center [477, 387] width 20 height 20
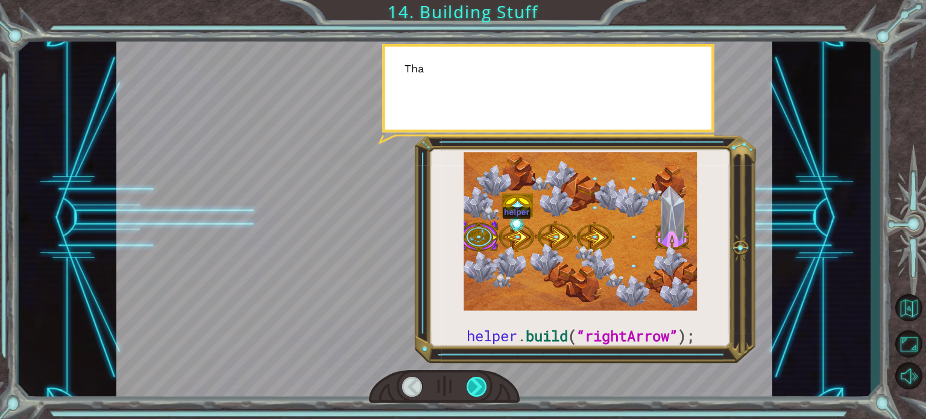
click at [474, 378] on div at bounding box center [477, 387] width 20 height 20
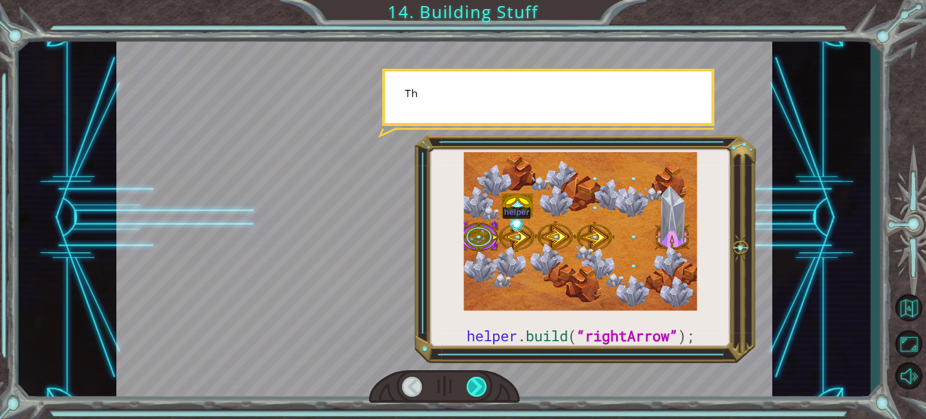
click at [477, 382] on div at bounding box center [477, 387] width 20 height 20
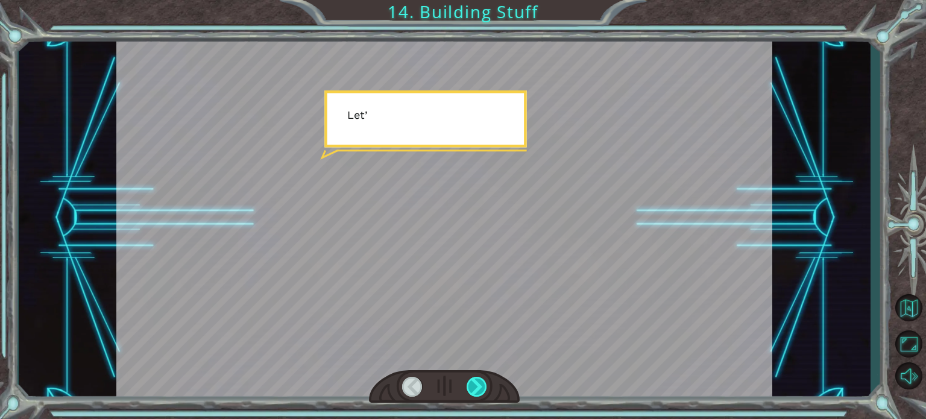
click at [477, 382] on div at bounding box center [477, 387] width 20 height 20
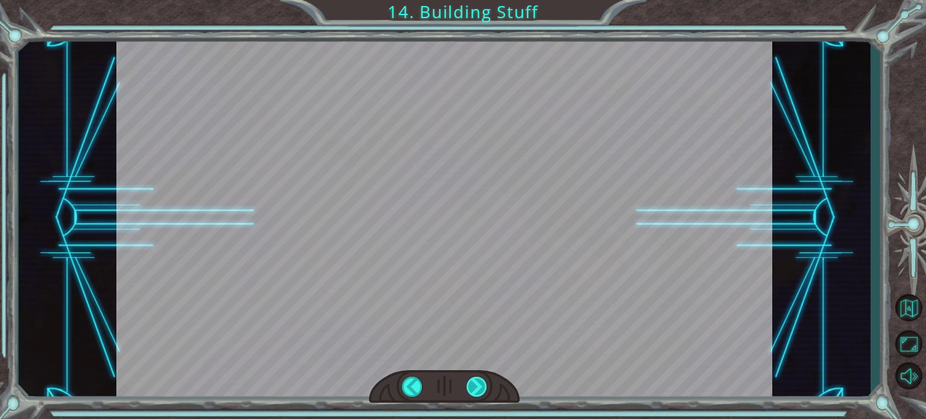
click at [477, 0] on div "helper . build ( “rightArrow” ); O k a y , l e t ' s l o o k c l o s e r a t t …" at bounding box center [463, 0] width 926 height 0
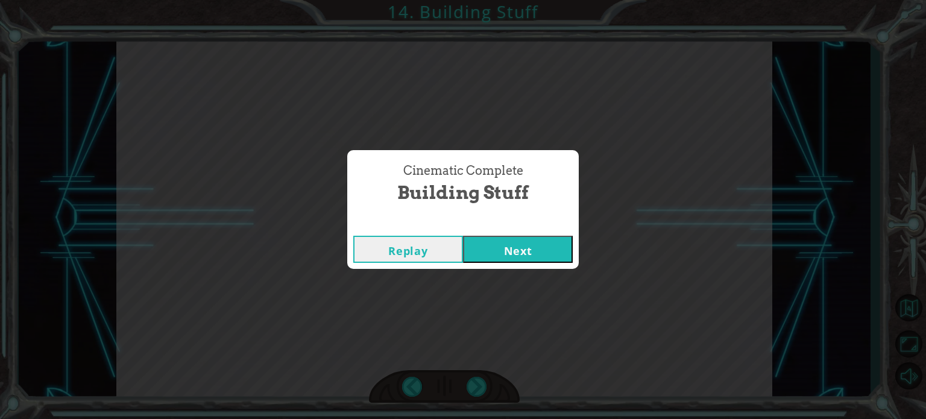
click at [532, 237] on button "Next" at bounding box center [518, 249] width 110 height 27
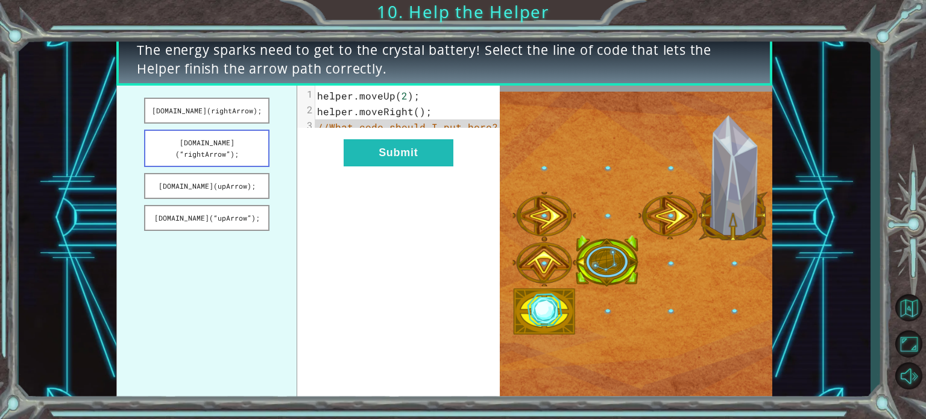
click at [241, 141] on button "[DOMAIN_NAME](“rightArrow”);" at bounding box center [206, 148] width 125 height 37
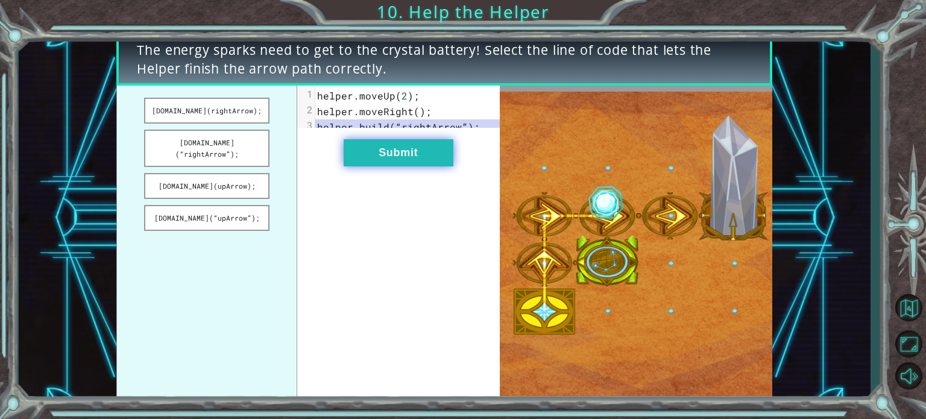
click at [415, 162] on button "Submit" at bounding box center [399, 152] width 110 height 27
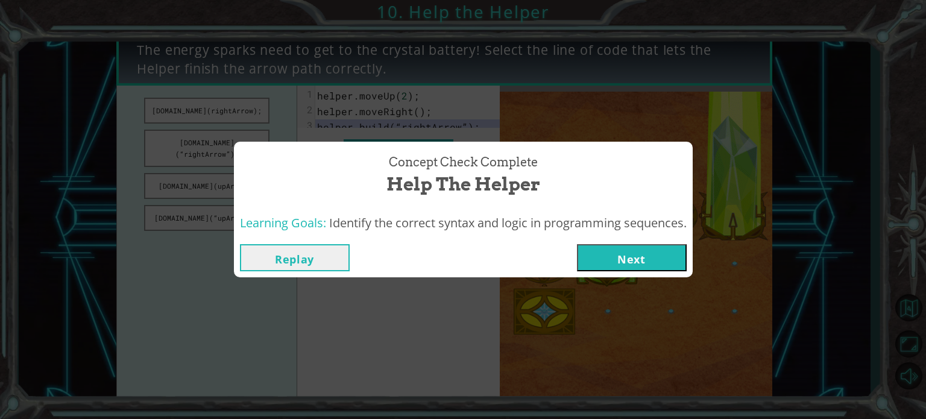
click at [645, 252] on button "Next" at bounding box center [632, 257] width 110 height 27
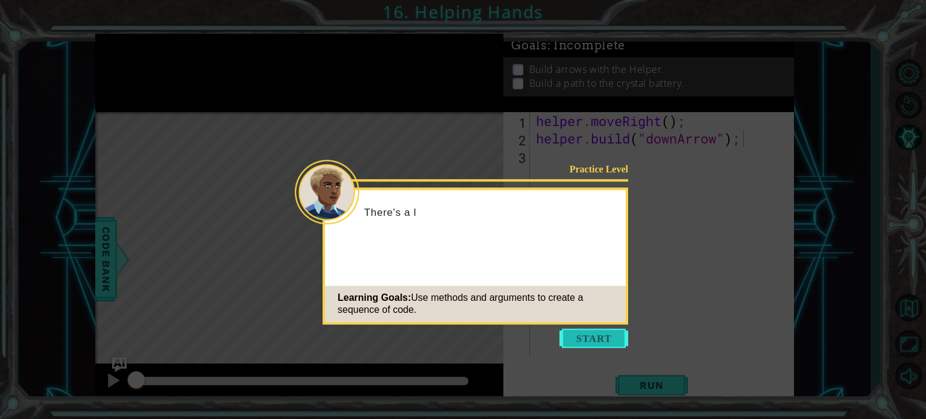
click at [621, 338] on button "Start" at bounding box center [593, 337] width 69 height 19
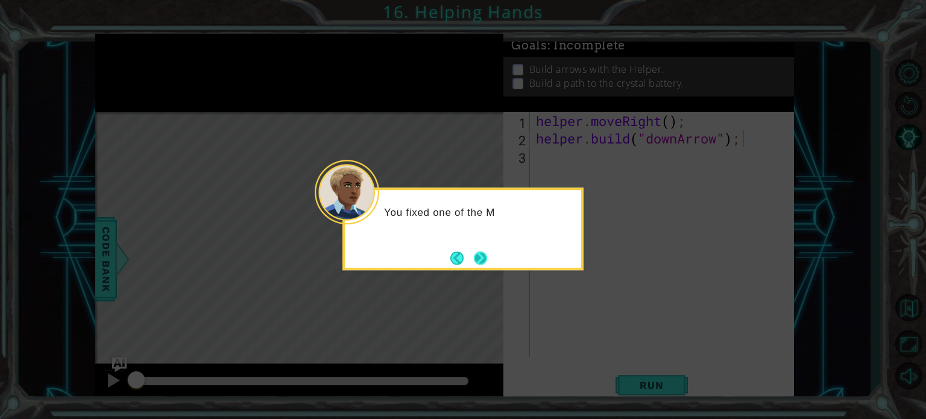
click at [480, 253] on button "Next" at bounding box center [480, 258] width 20 height 20
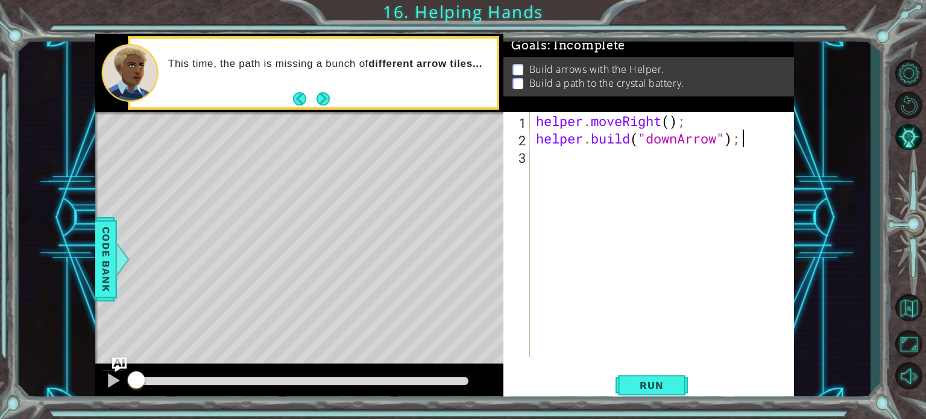
click at [555, 153] on div "helper . moveRight ( ) ; helper . build ( "downArrow" ) ;" at bounding box center [664, 252] width 263 height 280
click at [676, 382] on button "Run" at bounding box center [651, 385] width 72 height 29
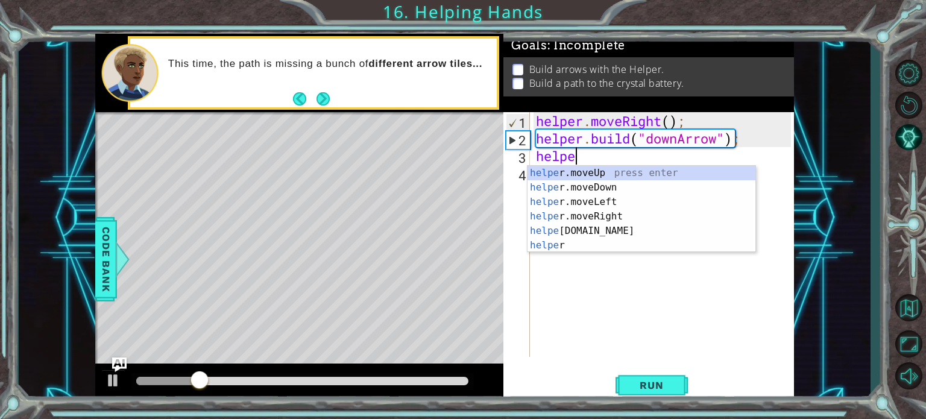
scroll to position [0, 1]
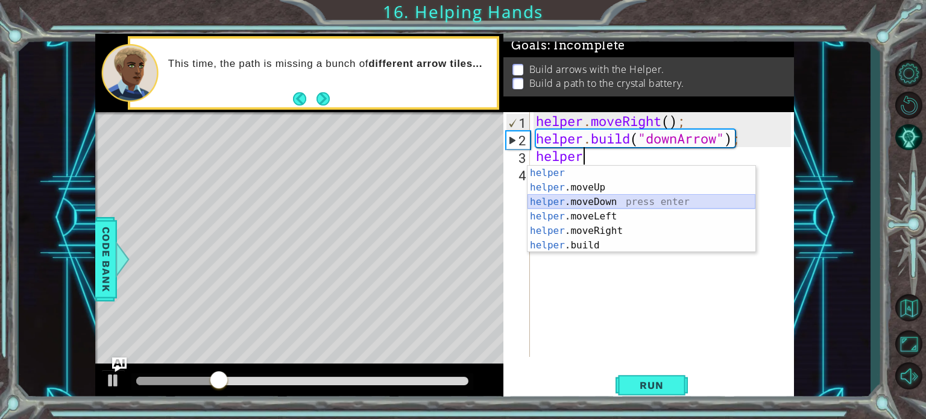
click at [597, 198] on div "helper press enter helper .moveUp press enter helper .moveDown press enter help…" at bounding box center [641, 224] width 228 height 116
type textarea "helper.moveDown(1);"
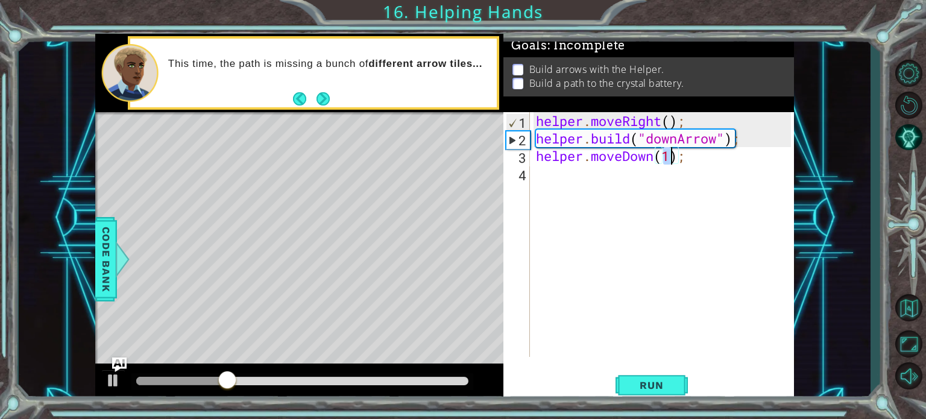
click at [594, 171] on div "helper . moveRight ( ) ; helper . build ( "downArrow" ) ; helper . moveDown ( 1…" at bounding box center [664, 252] width 263 height 280
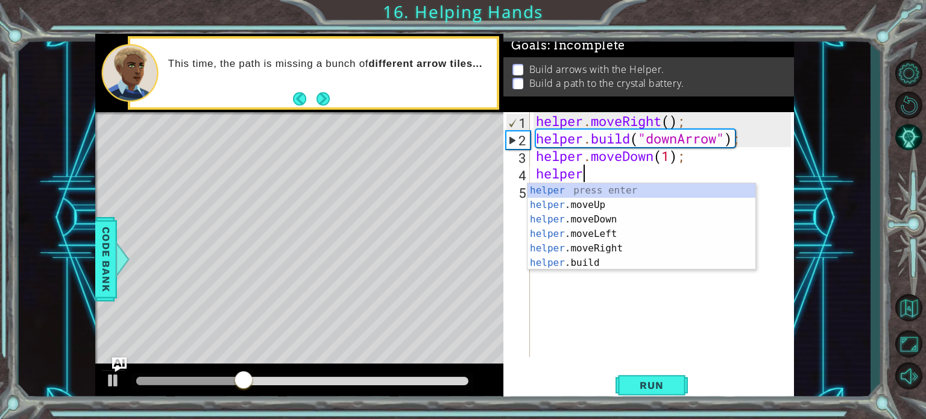
scroll to position [0, 2]
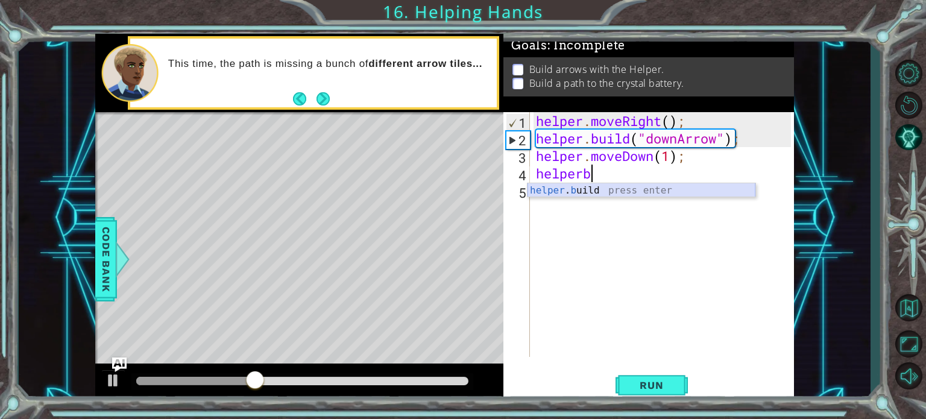
click at [581, 192] on div "helper . b uild press enter" at bounding box center [641, 204] width 228 height 43
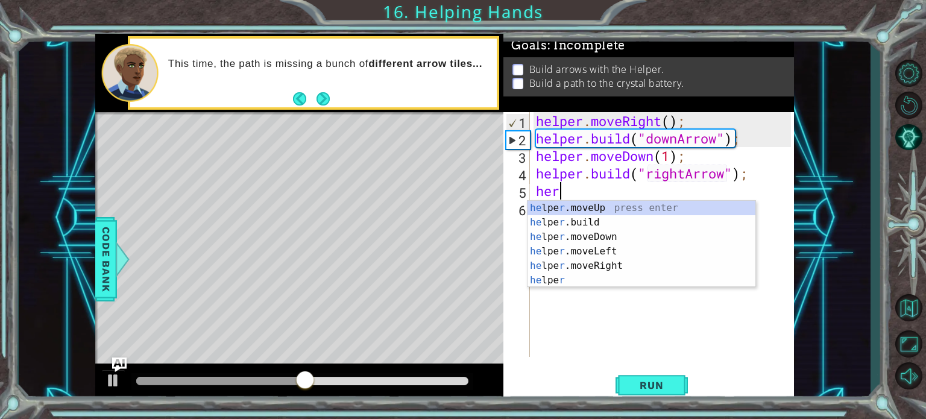
scroll to position [0, 10]
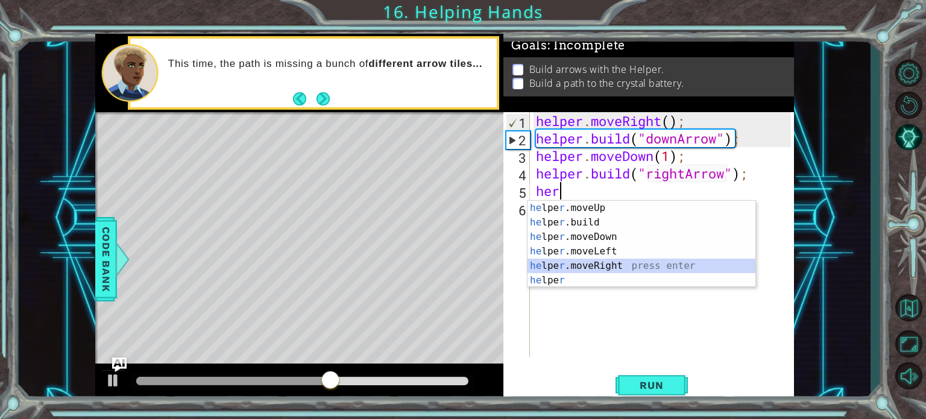
click at [627, 262] on div "he lpe r .moveUp press enter he lpe r .build press enter he lpe r .moveDown pre…" at bounding box center [641, 259] width 228 height 116
type textarea "helper.moveRight(1);"
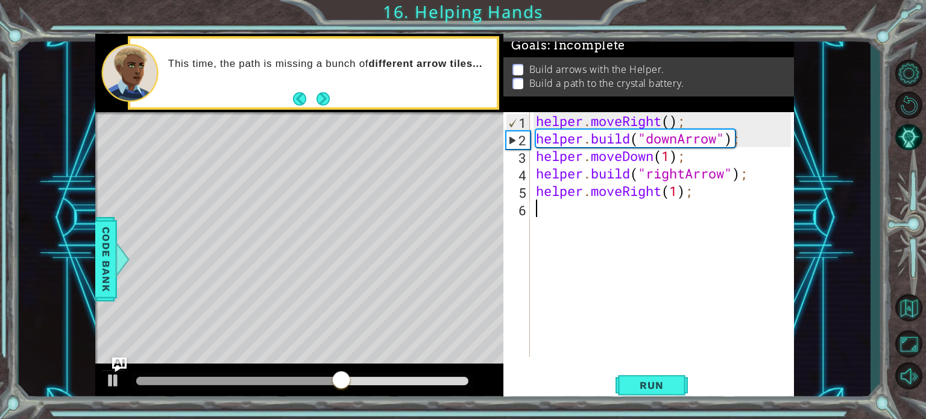
click at [632, 217] on div "helper . moveRight ( ) ; helper . build ( "downArrow" ) ; helper . moveDown ( 1…" at bounding box center [664, 252] width 263 height 280
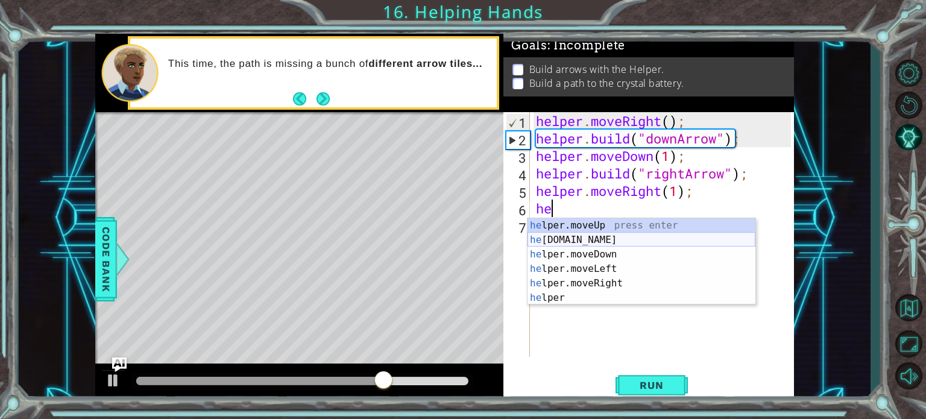
click at [617, 243] on div "he lper.moveUp press enter he [DOMAIN_NAME] press enter he lper.moveDown press …" at bounding box center [641, 276] width 228 height 116
type textarea "[DOMAIN_NAME]("rightArrow");"
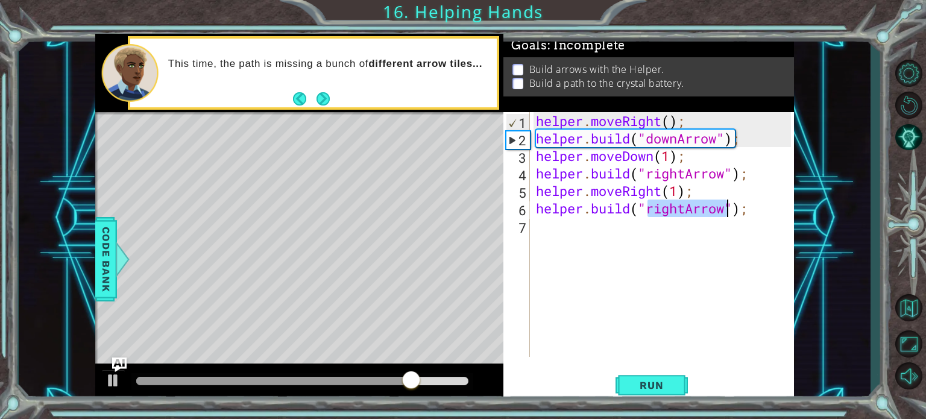
click at [558, 227] on div "helper . moveRight ( ) ; helper . build ( "downArrow" ) ; helper . moveDown ( 1…" at bounding box center [664, 252] width 263 height 280
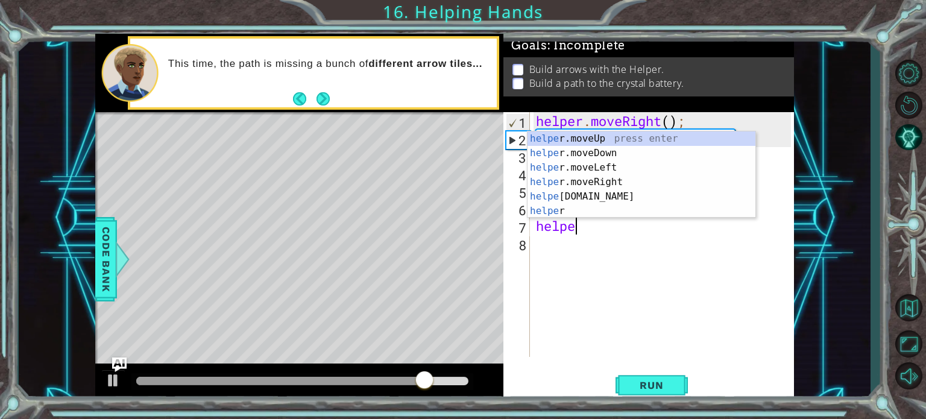
scroll to position [0, 1]
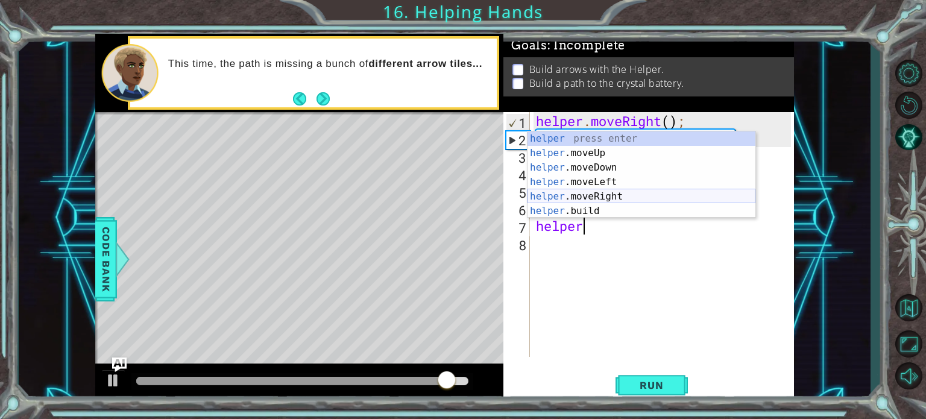
click at [652, 195] on div "helper press enter helper .moveUp press enter helper .moveDown press enter help…" at bounding box center [641, 189] width 228 height 116
type textarea "helper.moveRight(1);"
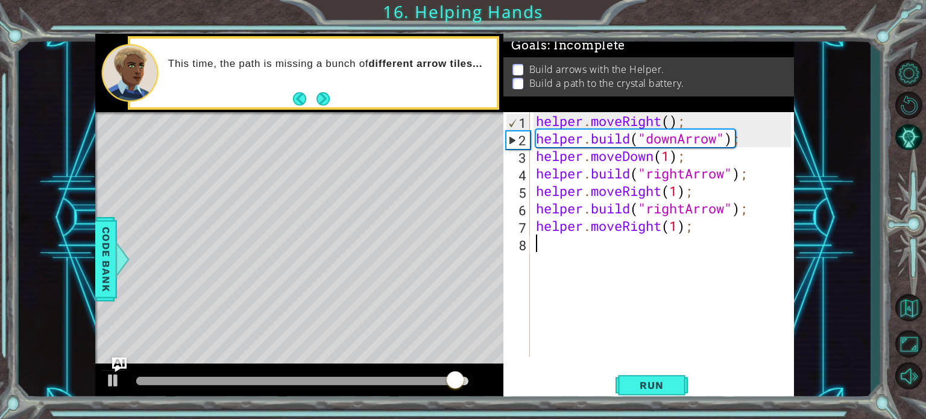
click at [610, 248] on div "helper . moveRight ( ) ; helper . build ( "downArrow" ) ; helper . moveDown ( 1…" at bounding box center [664, 252] width 263 height 280
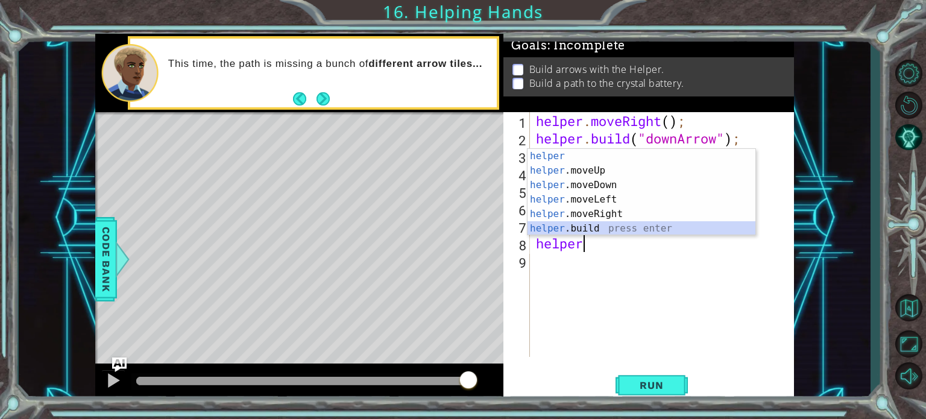
click at [597, 227] on div "helper press enter helper .moveUp press enter helper .moveDown press enter help…" at bounding box center [641, 207] width 228 height 116
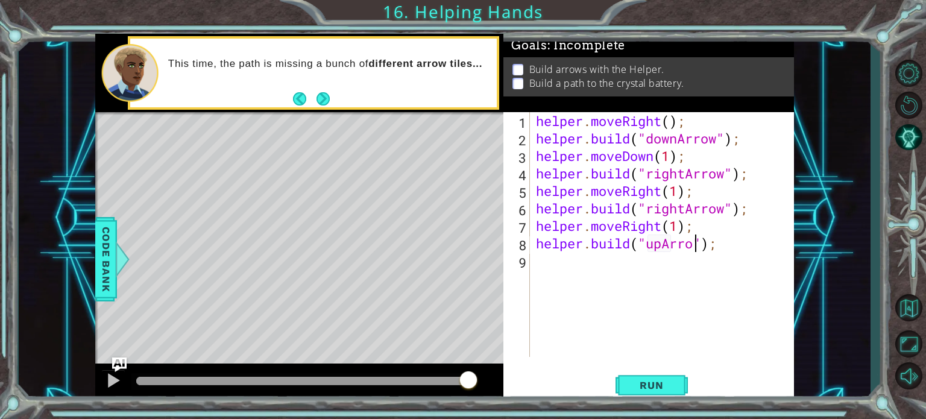
scroll to position [0, 7]
type textarea "[DOMAIN_NAME]("upArrow");"
click at [644, 386] on span "Run" at bounding box center [651, 385] width 48 height 12
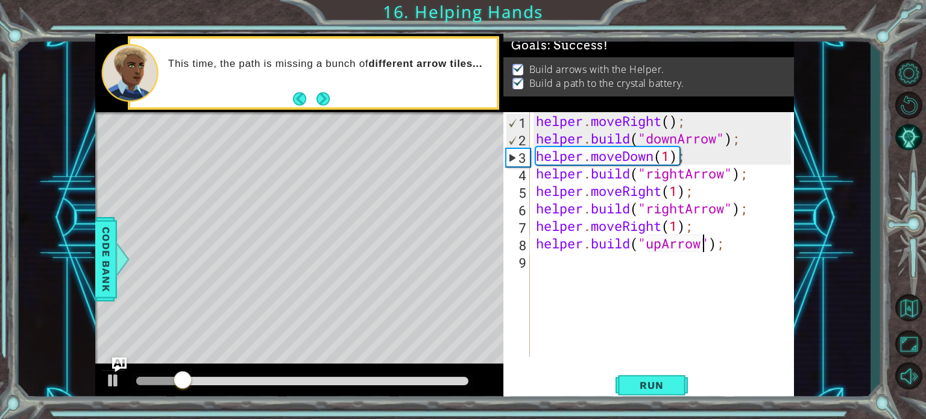
click at [327, 380] on div at bounding box center [302, 381] width 333 height 8
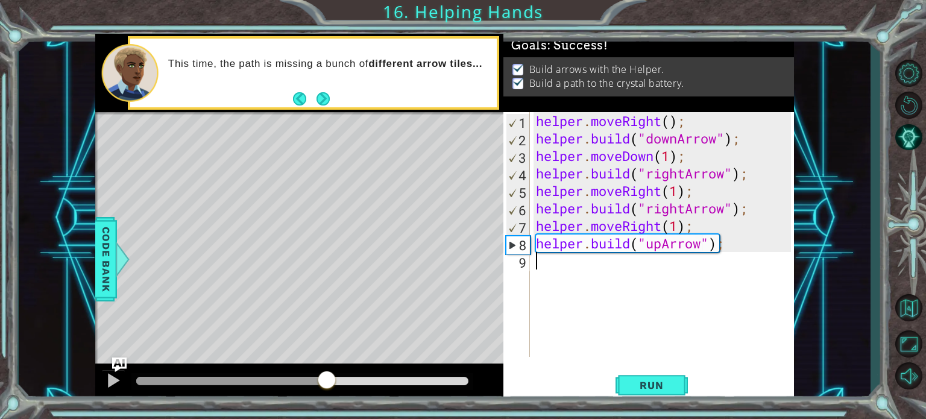
click at [613, 264] on div "helper . moveRight ( ) ; helper . build ( "downArrow" ) ; helper . moveDown ( 1…" at bounding box center [664, 252] width 263 height 280
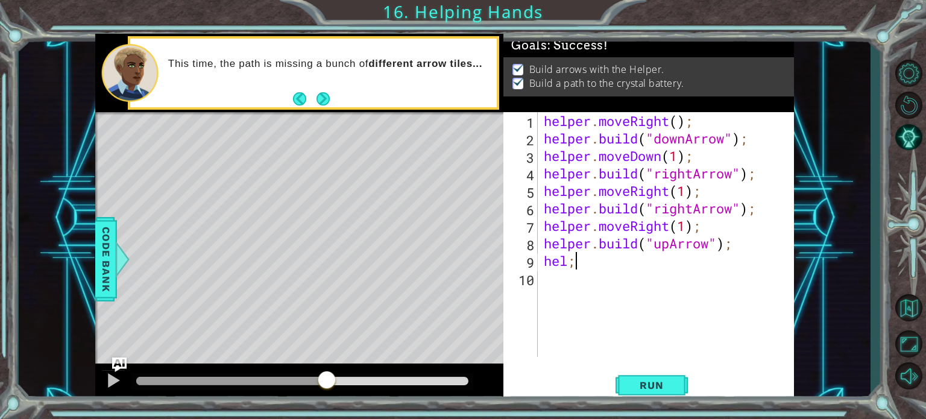
scroll to position [0, 0]
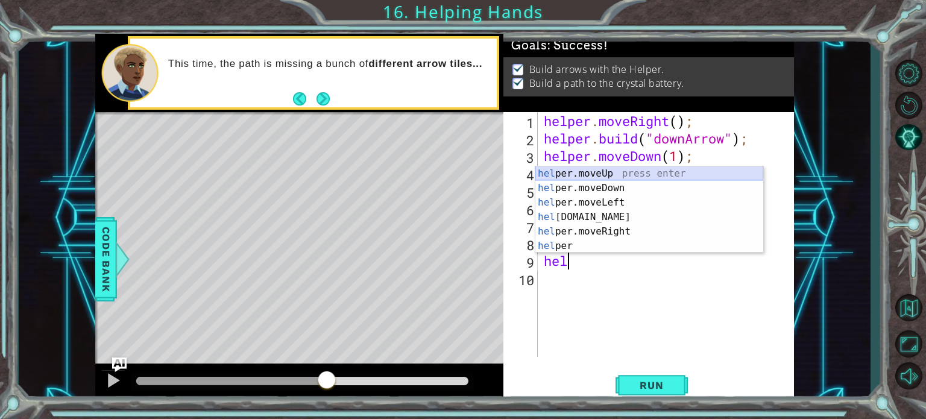
click at [629, 172] on div "hel per.moveUp press enter hel per.moveDown press enter hel per.moveLeft press …" at bounding box center [649, 224] width 228 height 116
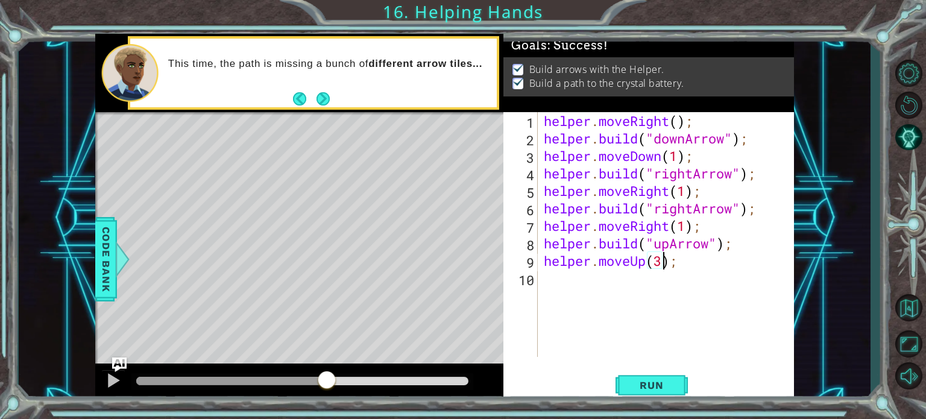
scroll to position [0, 5]
type textarea "helper.moveUp(3);"
click at [642, 395] on button "Run" at bounding box center [651, 385] width 72 height 29
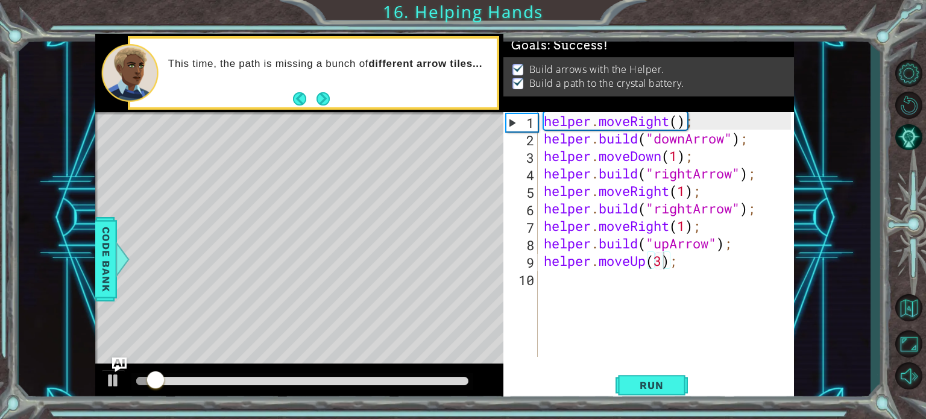
click at [423, 378] on div at bounding box center [302, 381] width 342 height 17
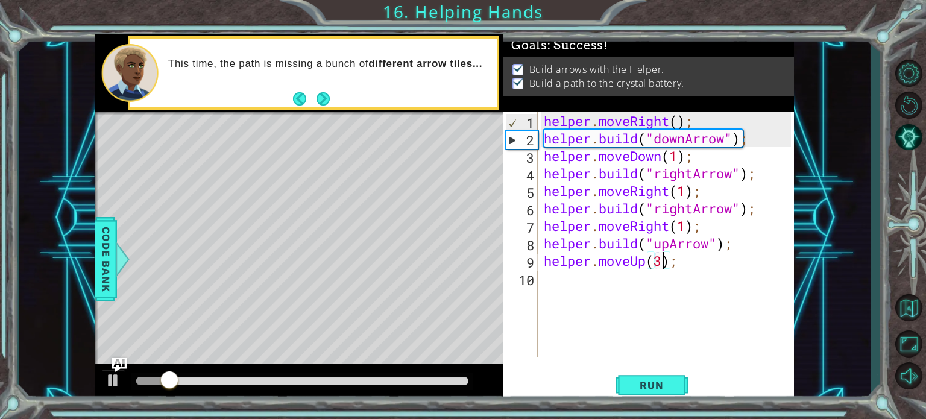
click at [422, 380] on div at bounding box center [302, 381] width 333 height 8
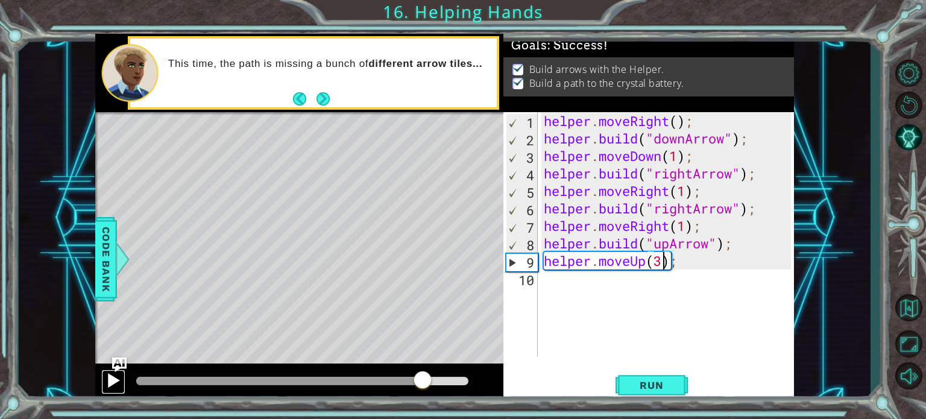
click at [116, 383] on div at bounding box center [113, 380] width 16 height 16
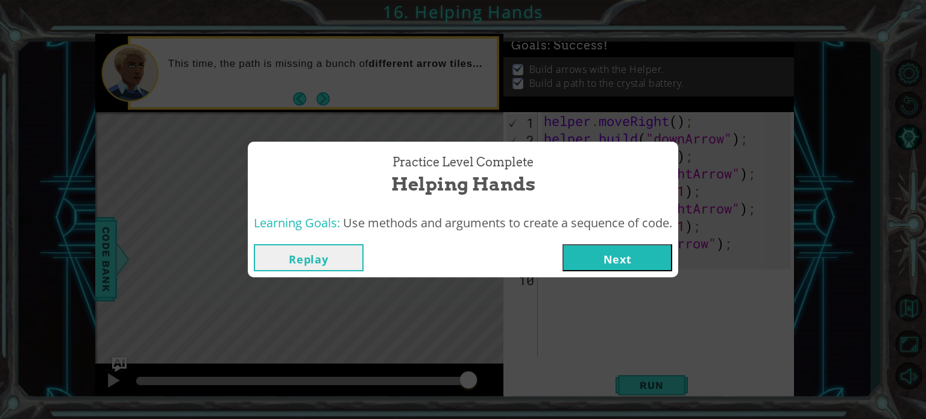
click at [651, 254] on button "Next" at bounding box center [617, 257] width 110 height 27
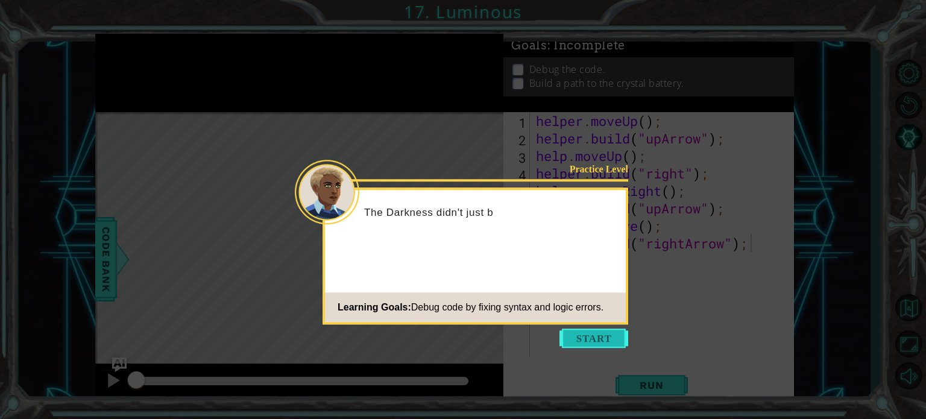
click at [579, 344] on button "Start" at bounding box center [593, 337] width 69 height 19
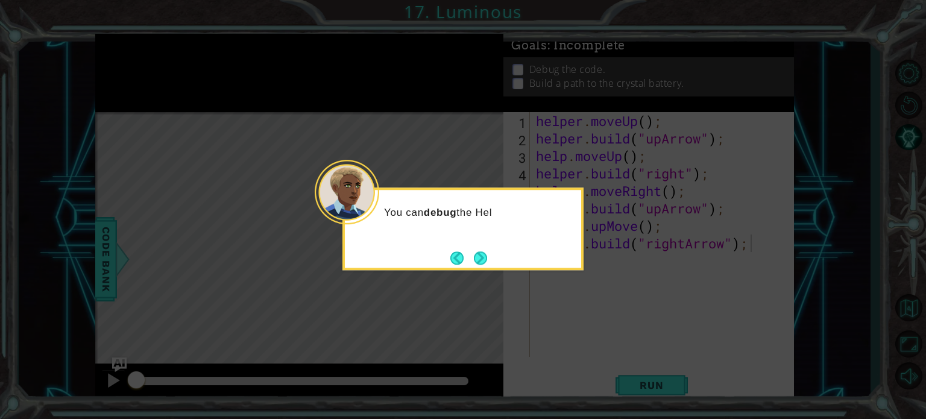
click at [481, 257] on button "Next" at bounding box center [480, 257] width 21 height 21
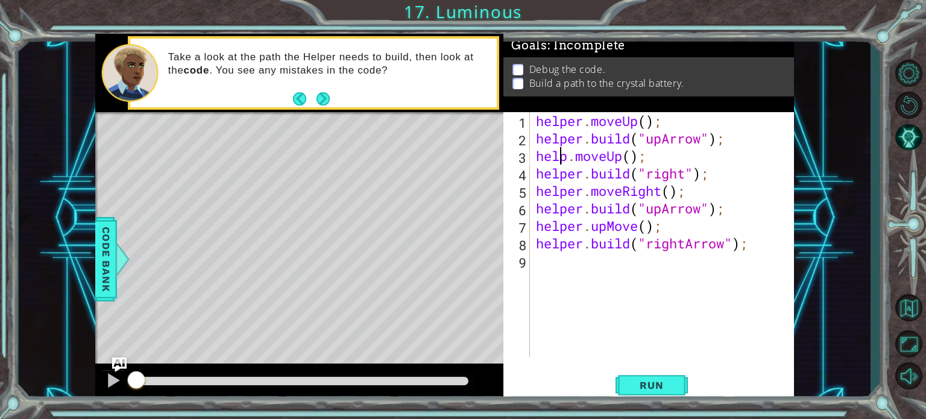
click at [561, 158] on div "helper . moveUp ( ) ; helper . build ( "upArrow" ) ; help . moveUp ( ) ; helper…" at bounding box center [664, 252] width 263 height 280
click at [561, 161] on div "helper . moveUp ( ) ; helper . build ( "upArrow" ) ; help . moveUp ( ) ; helper…" at bounding box center [664, 252] width 263 height 280
click at [562, 160] on div "helper . moveUp ( ) ; helper . build ( "upArrow" ) ; help . moveUp ( ) ; helper…" at bounding box center [664, 252] width 263 height 280
click at [567, 158] on div "helper . moveUp ( ) ; helper . build ( "upArrow" ) ; help . moveUp ( ) ; helper…" at bounding box center [664, 252] width 263 height 280
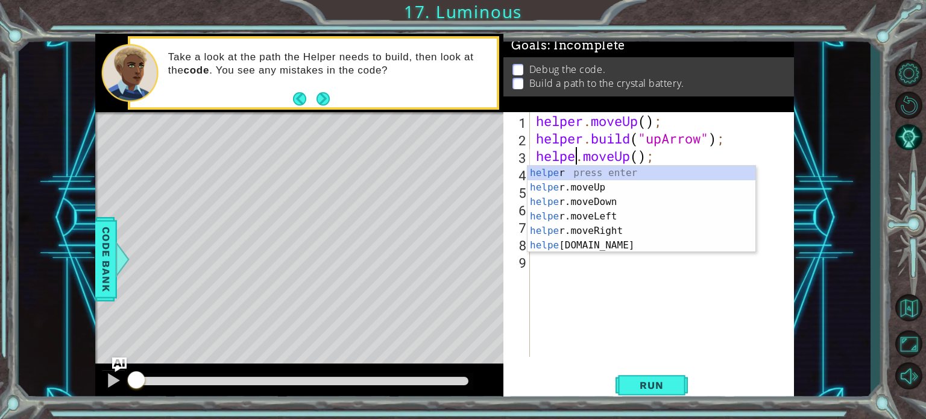
type textarea "helper.moveUp();"
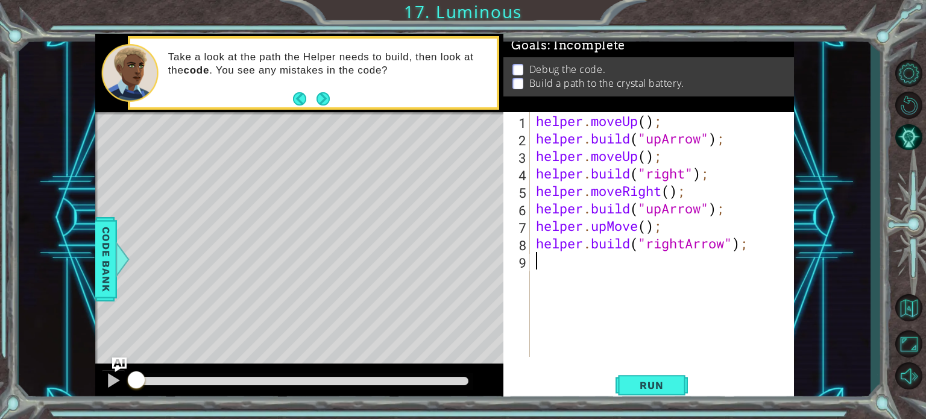
click at [609, 256] on div "helper . moveUp ( ) ; helper . build ( "upArrow" ) ; helper . moveUp ( ) ; help…" at bounding box center [664, 252] width 263 height 280
drag, startPoint x: 608, startPoint y: 228, endPoint x: 596, endPoint y: 224, distance: 13.3
click at [596, 224] on div "helper . moveUp ( ) ; helper . build ( "upArrow" ) ; helper . moveUp ( ) ; help…" at bounding box center [664, 252] width 263 height 280
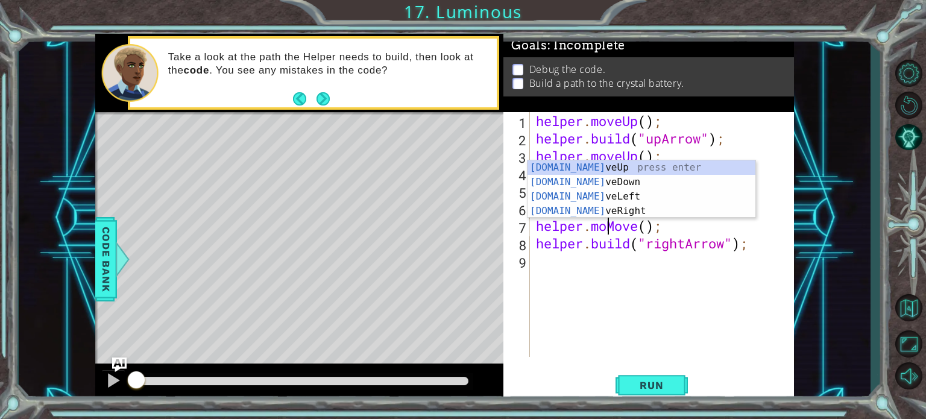
scroll to position [0, 3]
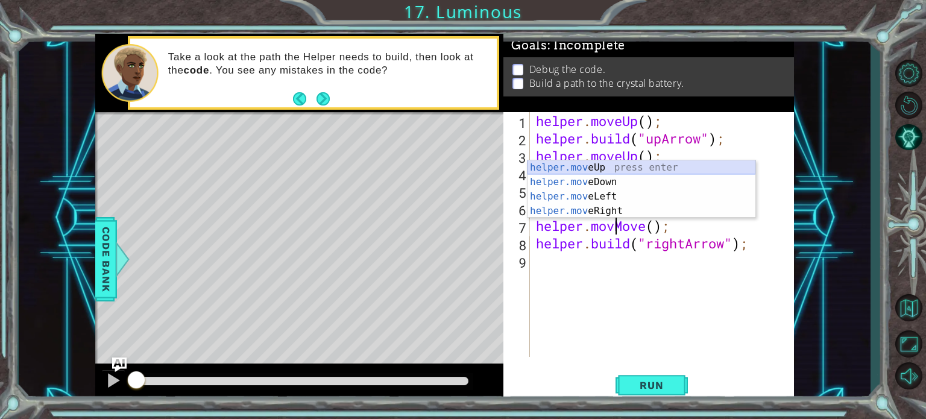
click at [591, 165] on div "helper.mov eUp press enter helper.mov eDown press enter helper.mov eLeft press …" at bounding box center [641, 203] width 228 height 87
type textarea "helper.moveUp(1);"
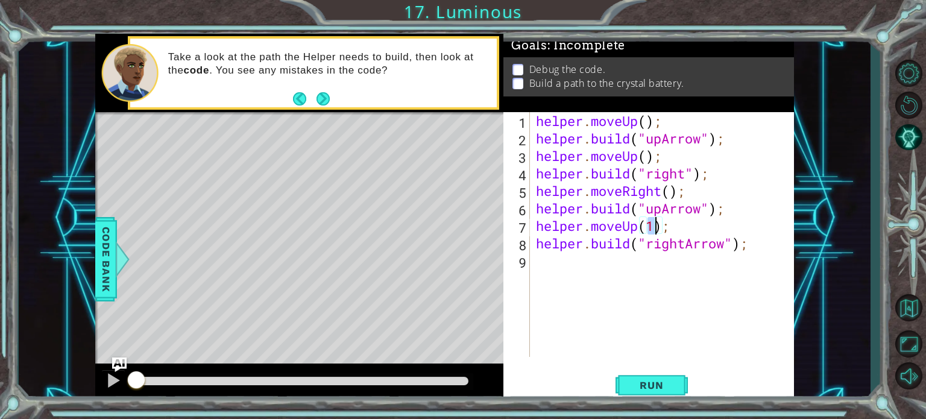
click at [662, 322] on div "helper . moveUp ( ) ; helper . build ( "upArrow" ) ; helper . moveUp ( ) ; help…" at bounding box center [664, 252] width 263 height 280
click at [655, 379] on span "Run" at bounding box center [651, 385] width 48 height 12
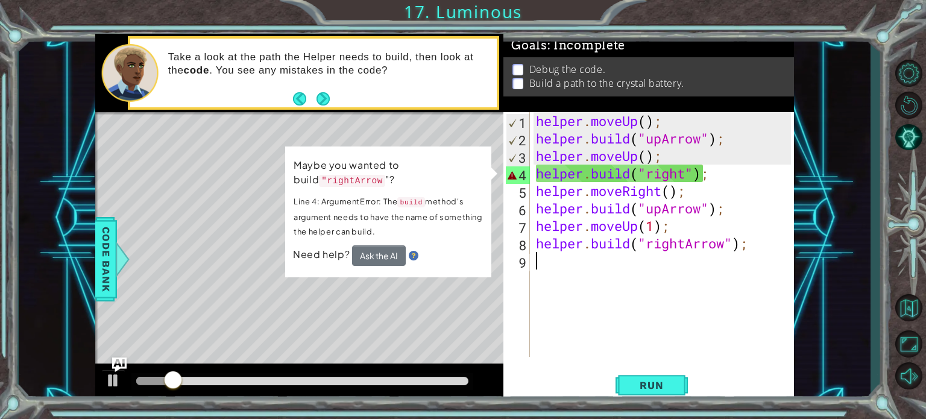
click at [685, 175] on div "helper . moveUp ( ) ; helper . build ( "upArrow" ) ; helper . moveUp ( ) ; help…" at bounding box center [664, 252] width 263 height 280
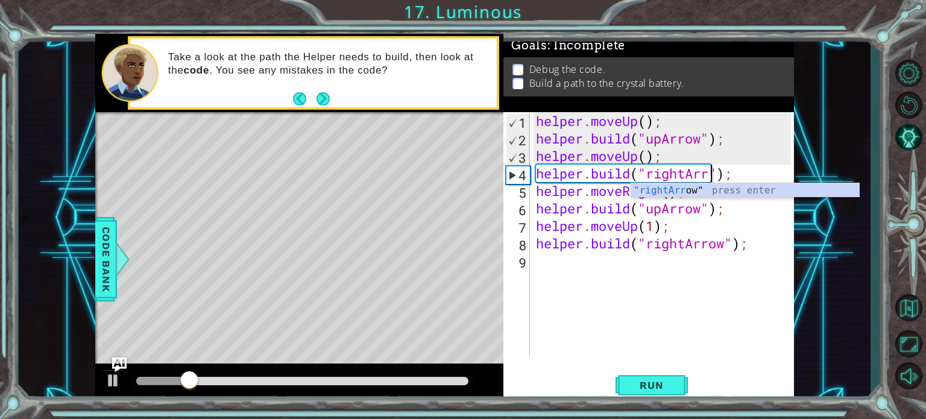
scroll to position [0, 8]
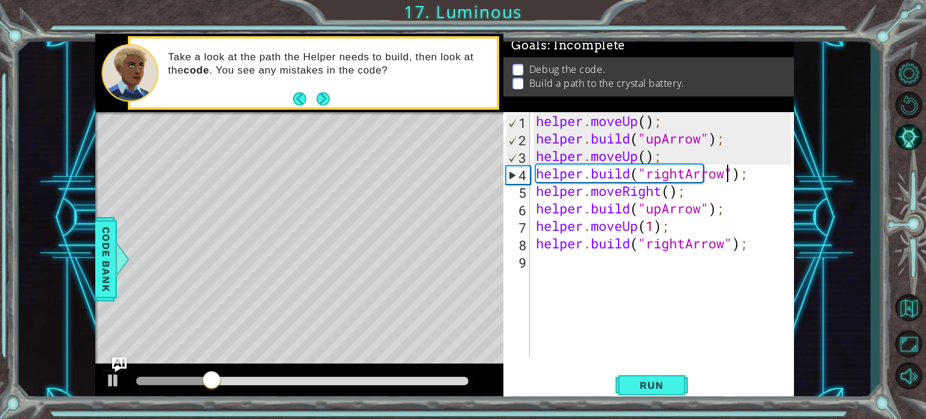
type textarea "[DOMAIN_NAME]("rightArrow");"
click at [688, 385] on div "Run" at bounding box center [651, 385] width 291 height 29
click at [673, 385] on span "Run" at bounding box center [651, 385] width 48 height 12
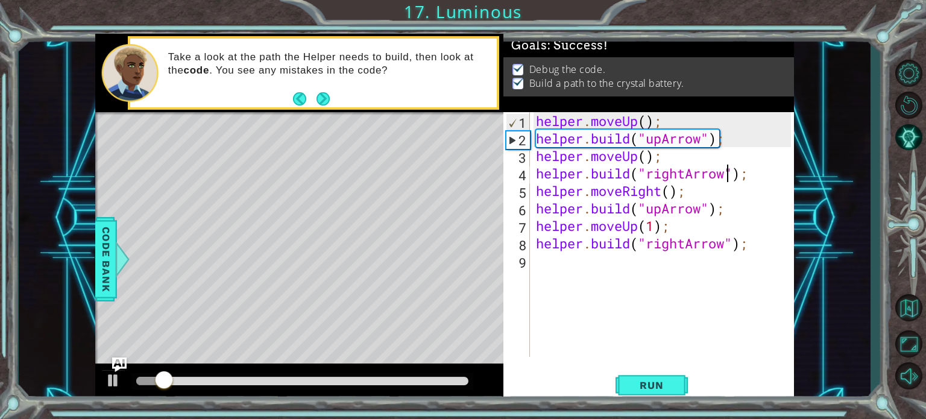
click at [447, 380] on div at bounding box center [302, 381] width 333 height 8
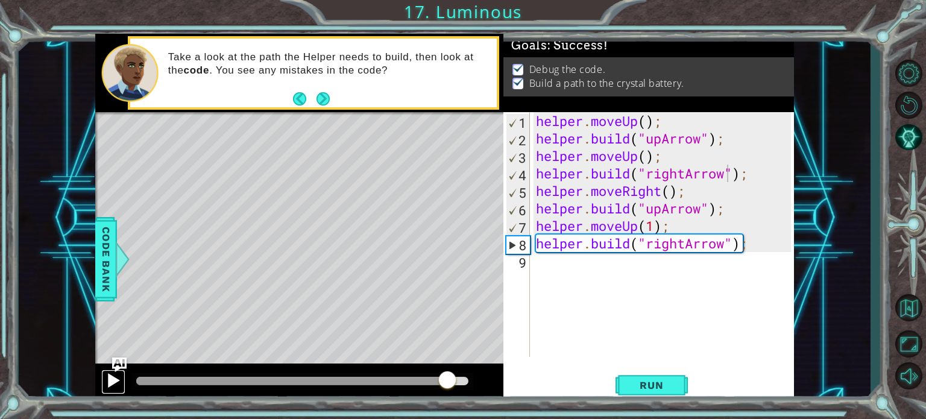
click at [119, 381] on div at bounding box center [113, 380] width 16 height 16
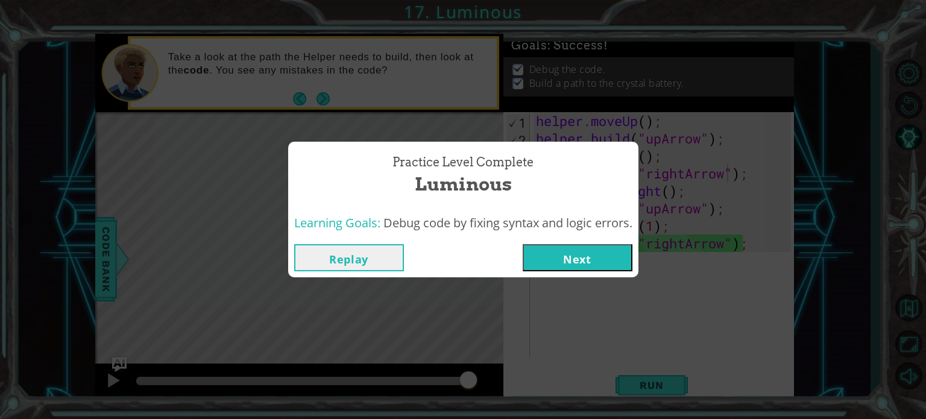
click at [620, 259] on button "Next" at bounding box center [578, 257] width 110 height 27
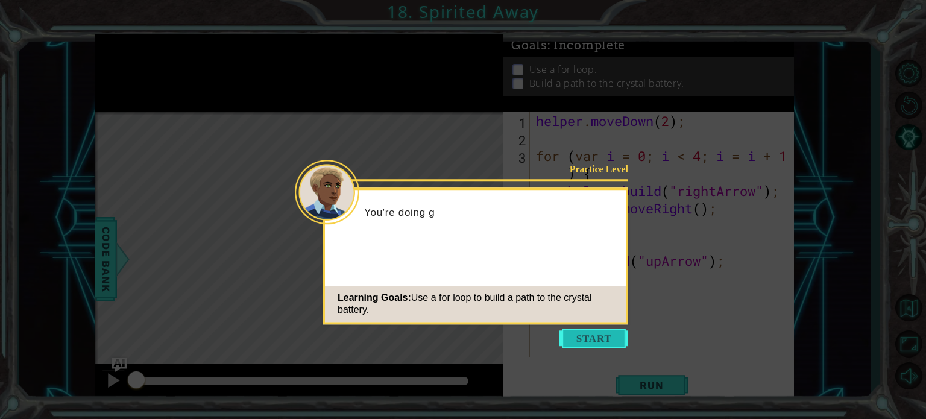
click at [605, 339] on button "Start" at bounding box center [593, 337] width 69 height 19
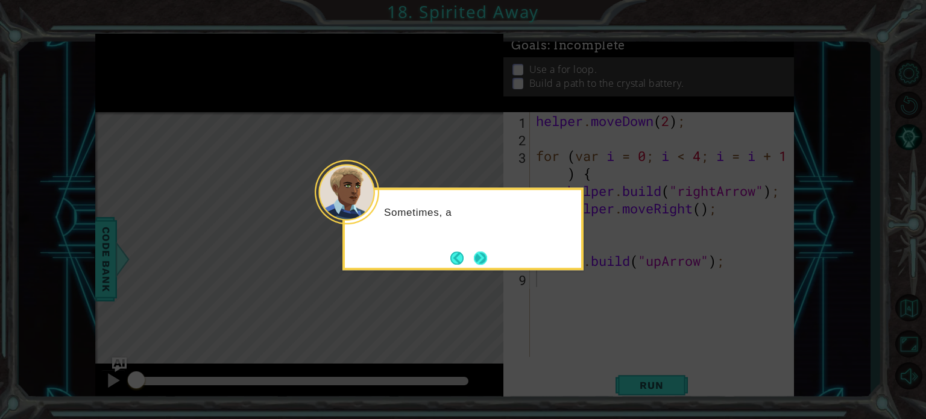
click at [480, 255] on button "Next" at bounding box center [480, 257] width 21 height 21
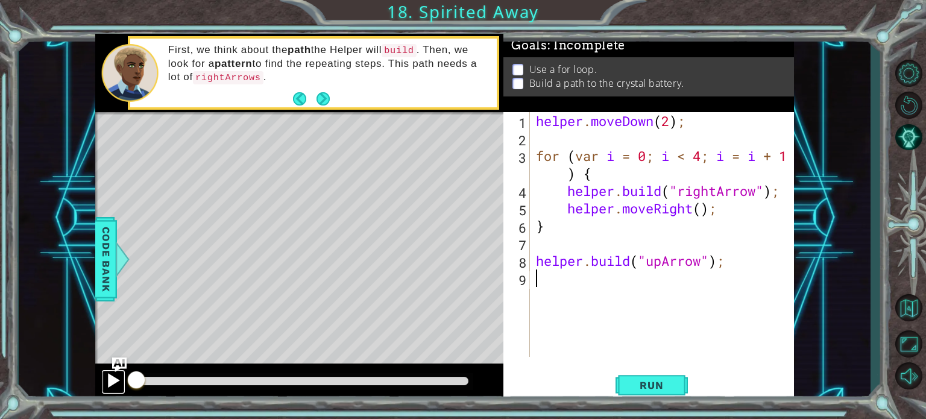
click at [115, 378] on div at bounding box center [113, 380] width 16 height 16
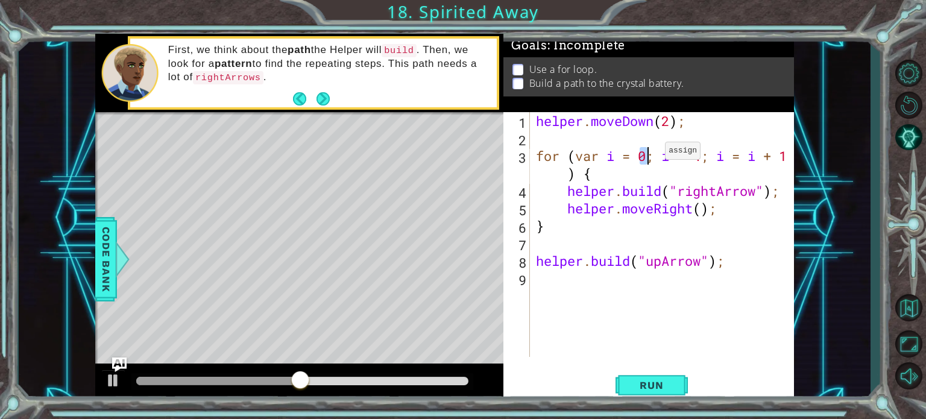
click at [647, 154] on div "helper . moveDown ( 2 ) ; for ( var i = 0 ; i < 4 ; i = i + 1 ) { helper . buil…" at bounding box center [664, 252] width 263 height 280
type textarea "for (var i = 4; i < 4; i = i + 1) {"
click at [631, 390] on span "Run" at bounding box center [651, 385] width 48 height 12
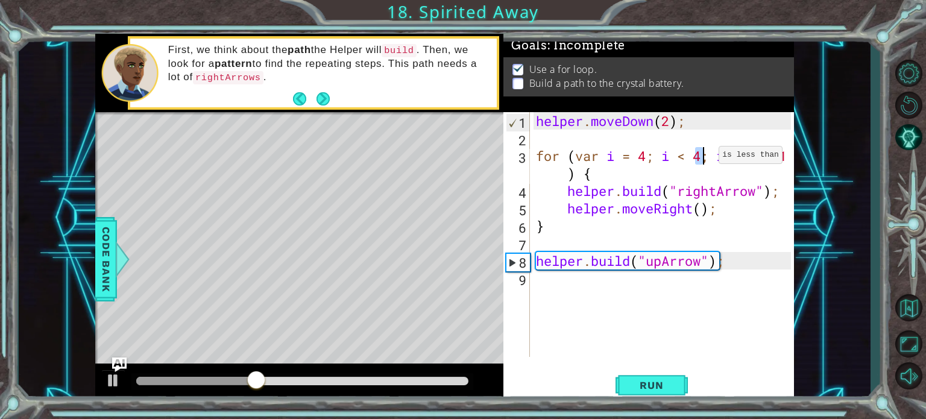
click at [700, 158] on div "helper . moveDown ( 2 ) ; for ( var i = 4 ; i < 4 ; i = i + 1 ) { helper . buil…" at bounding box center [664, 252] width 263 height 280
click at [597, 317] on div "helper . moveDown ( 2 ) ; for ( var i = 4 ; i < 4 ; i = i + 1 ) { helper . buil…" at bounding box center [664, 252] width 263 height 280
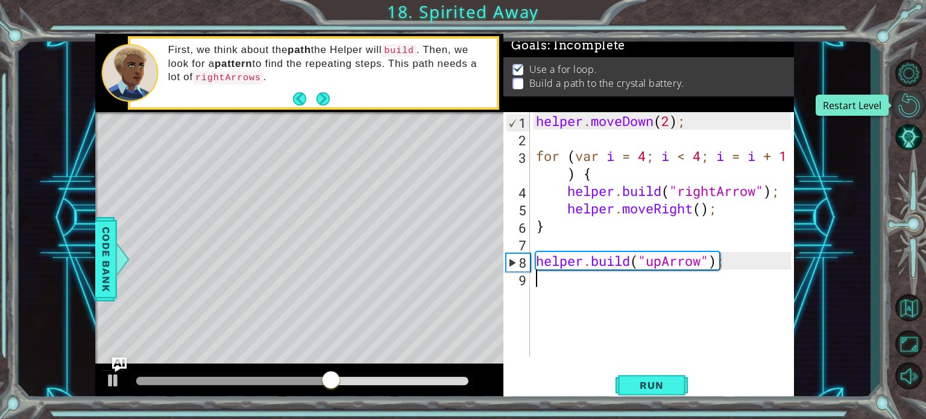
click at [905, 93] on button "Restart Level" at bounding box center [908, 105] width 35 height 28
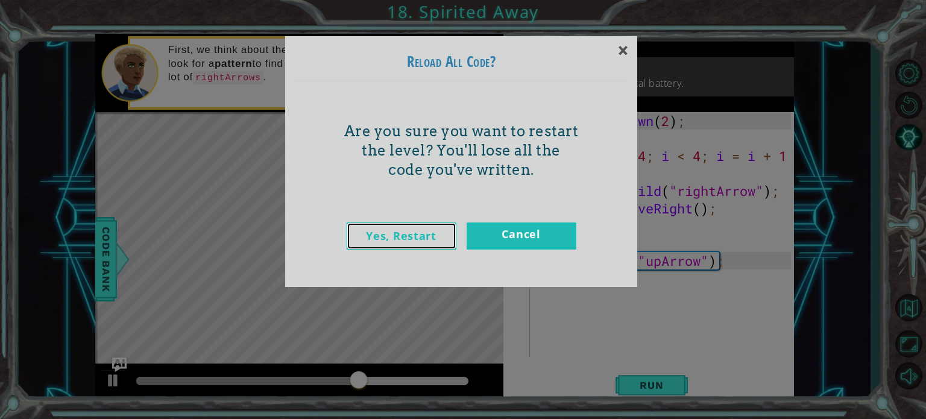
click at [411, 239] on link "Yes, Restart" at bounding box center [402, 235] width 110 height 27
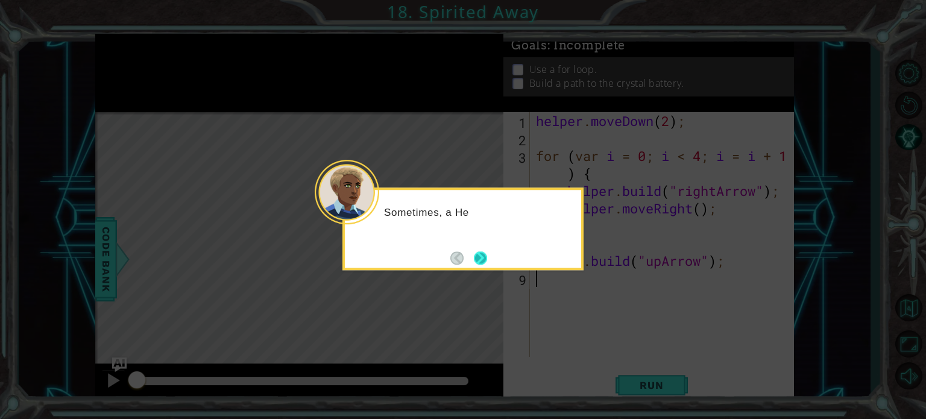
click at [485, 253] on button "Next" at bounding box center [480, 258] width 18 height 18
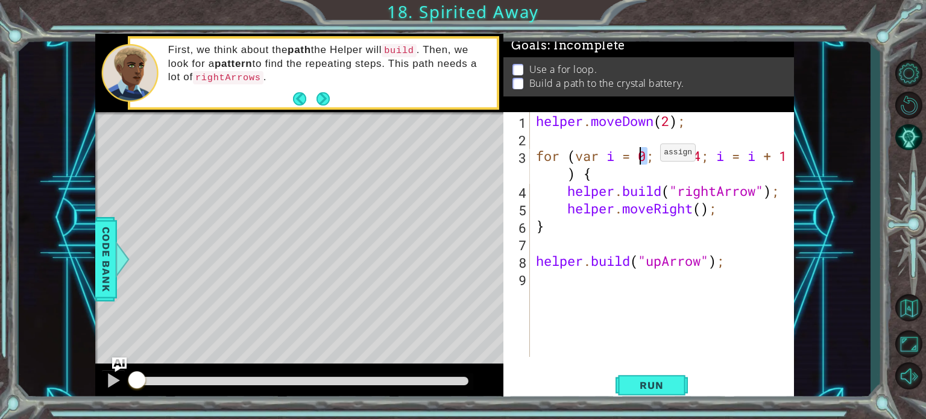
click at [641, 156] on div "helper . moveDown ( 2 ) ; for ( var i = 0 ; i < 4 ; i = i + 1 ) { helper . buil…" at bounding box center [664, 252] width 263 height 280
type textarea "for (var i = 4; i < 4; i = i + 1) {"
click at [602, 273] on div "helper . moveDown ( 2 ) ; for ( var i = 4 ; i < 4 ; i = i + 1 ) { helper . buil…" at bounding box center [664, 252] width 263 height 280
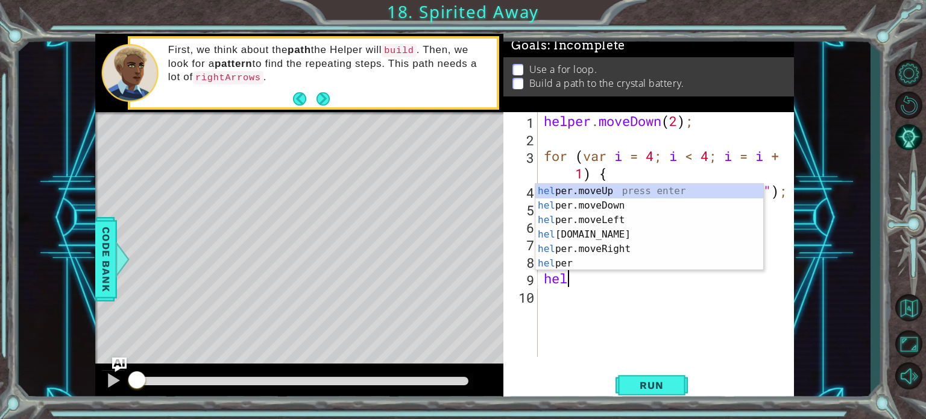
scroll to position [0, 0]
click at [562, 194] on div "hel per.moveUp press enter hel per.moveDown press enter hel per.moveLeft press …" at bounding box center [649, 242] width 228 height 116
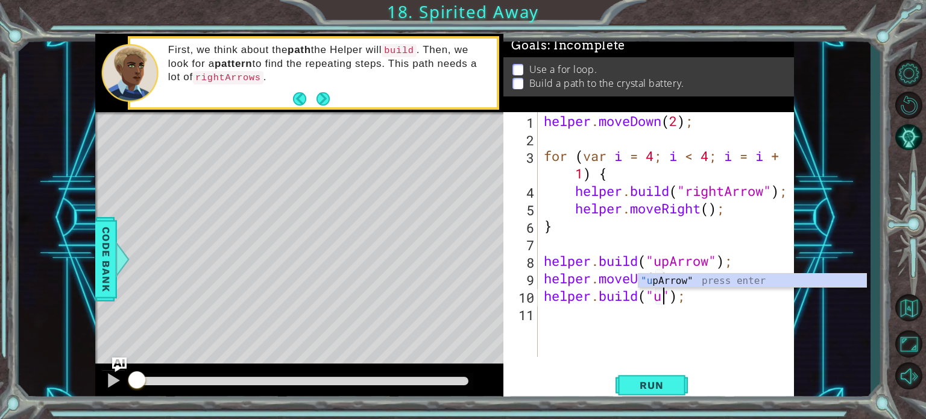
scroll to position [0, 5]
type textarea "[DOMAIN_NAME]("upArrow");"
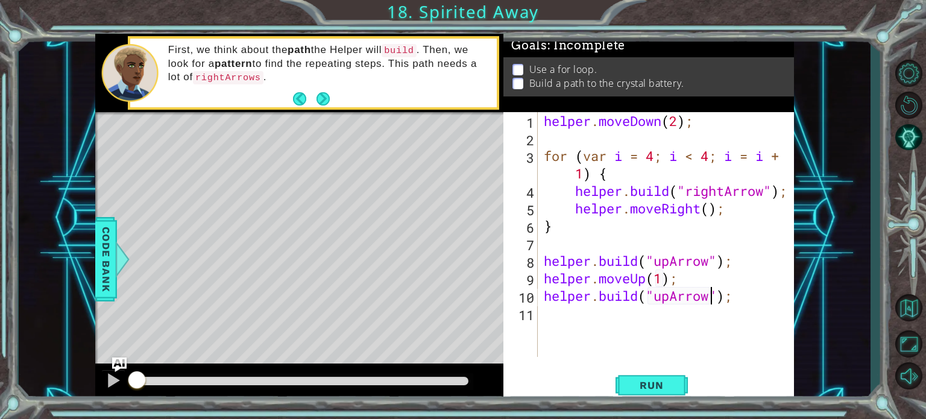
click at [562, 314] on div "helper . moveDown ( 2 ) ; for ( var i = 4 ; i < 4 ; i = i + 1 ) { helper . buil…" at bounding box center [669, 252] width 256 height 280
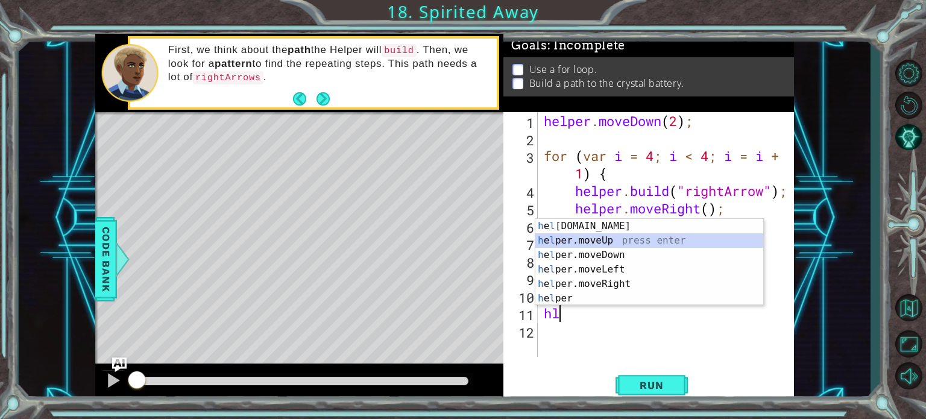
click at [591, 241] on div "h e l [DOMAIN_NAME] press enter h e l per.moveUp press enter h e l per.moveDown…" at bounding box center [649, 277] width 228 height 116
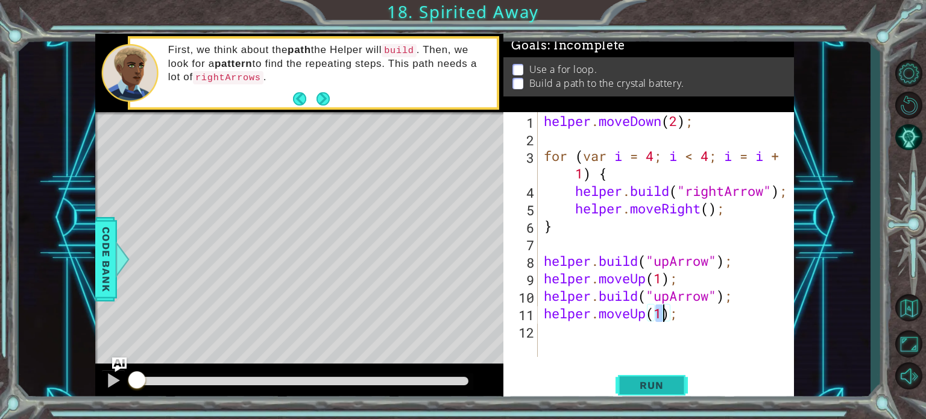
click at [622, 378] on button "Run" at bounding box center [651, 385] width 72 height 29
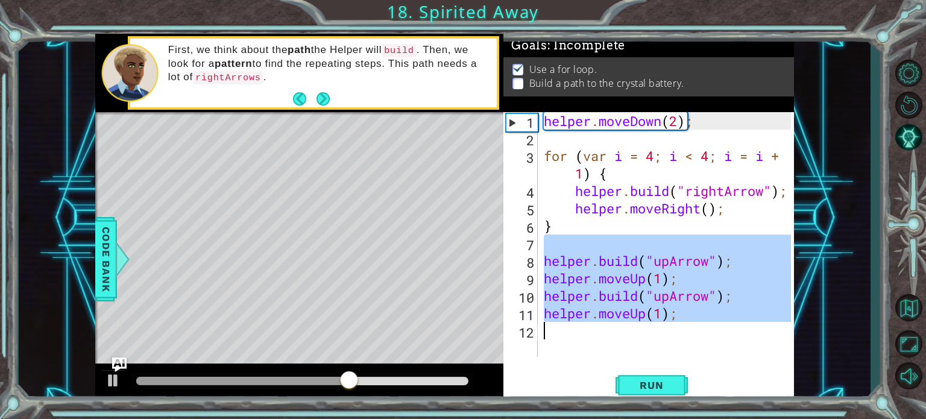
drag, startPoint x: 551, startPoint y: 250, endPoint x: 724, endPoint y: 335, distance: 192.5
click at [724, 335] on div "helper . moveDown ( 2 ) ; for ( var i = 4 ; i < 4 ; i = i + 1 ) { helper . buil…" at bounding box center [669, 252] width 256 height 280
type textarea "helper.moveUp(1);"
click at [916, 99] on button "Restart Level" at bounding box center [908, 105] width 35 height 28
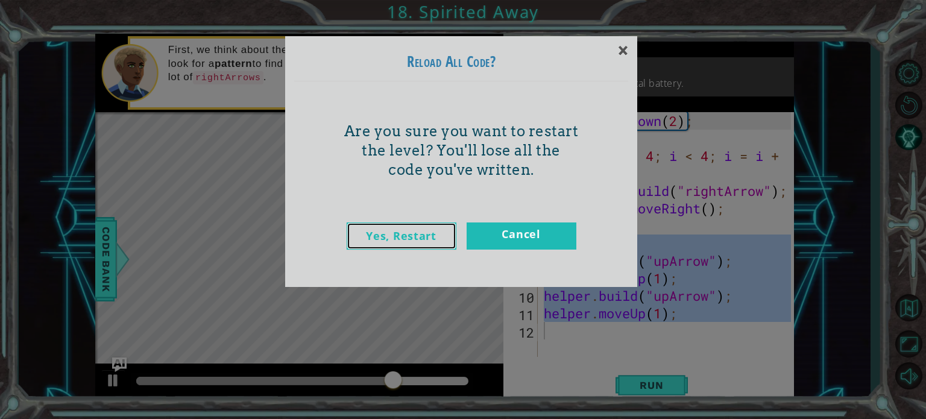
click at [424, 244] on link "Yes, Restart" at bounding box center [402, 235] width 110 height 27
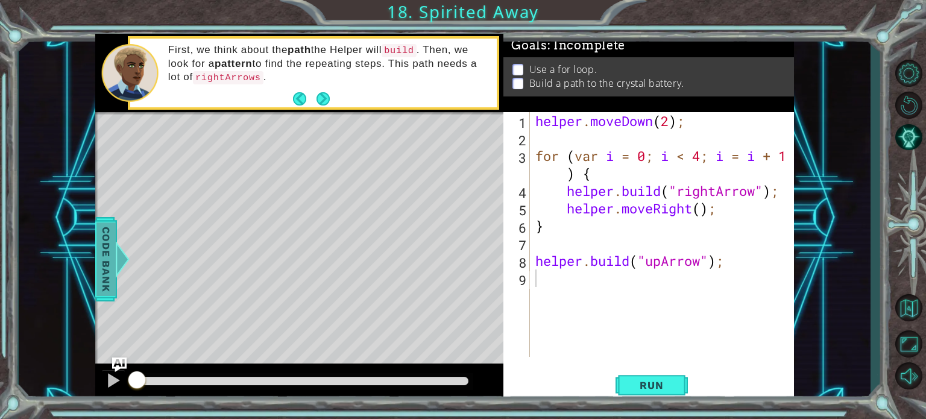
click at [99, 268] on span "Code Bank" at bounding box center [105, 259] width 19 height 74
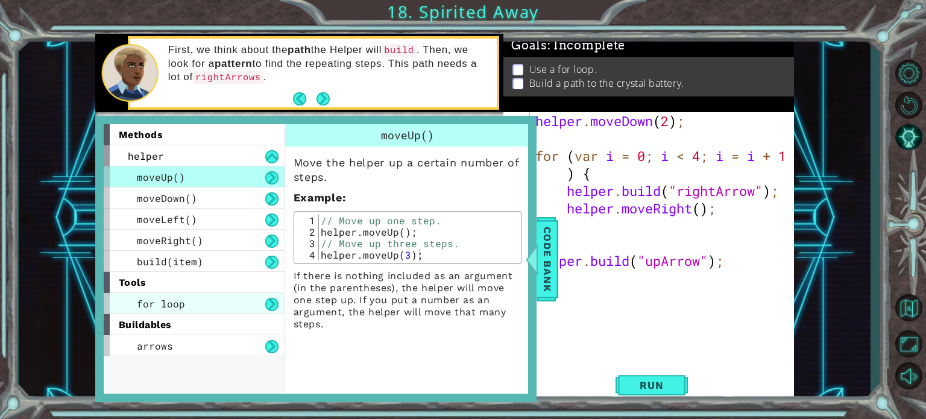
click at [165, 298] on span "for loop" at bounding box center [161, 303] width 48 height 13
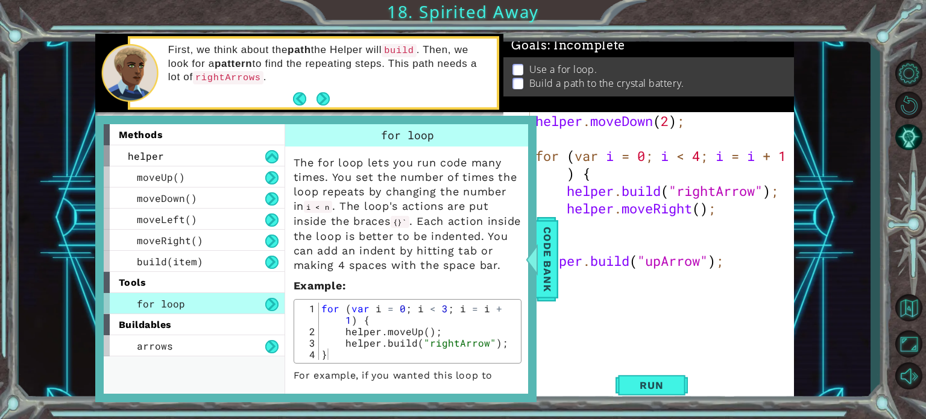
click at [638, 325] on div "helper . moveDown ( 2 ) ; for ( var i = 0 ; i < 4 ; i = i + 1 ) { helper . buil…" at bounding box center [665, 252] width 264 height 280
click at [532, 247] on div at bounding box center [531, 259] width 15 height 36
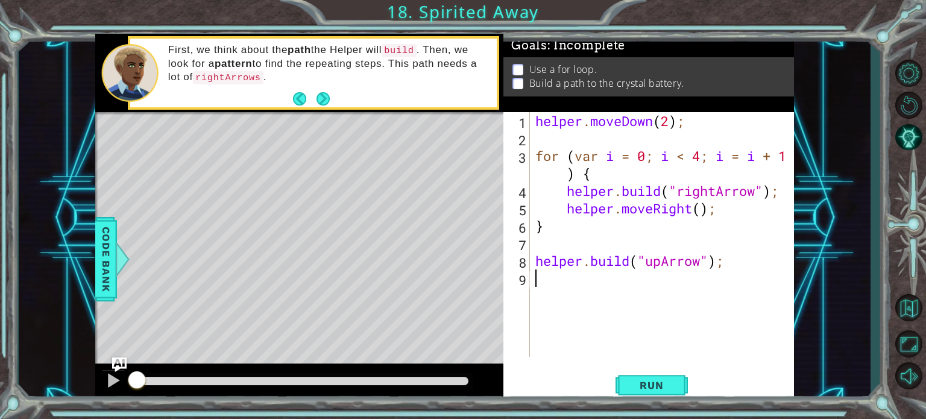
click at [586, 287] on div "helper . moveDown ( 2 ) ; for ( var i = 0 ; i < 4 ; i = i + 1 ) { helper . buil…" at bounding box center [665, 252] width 264 height 280
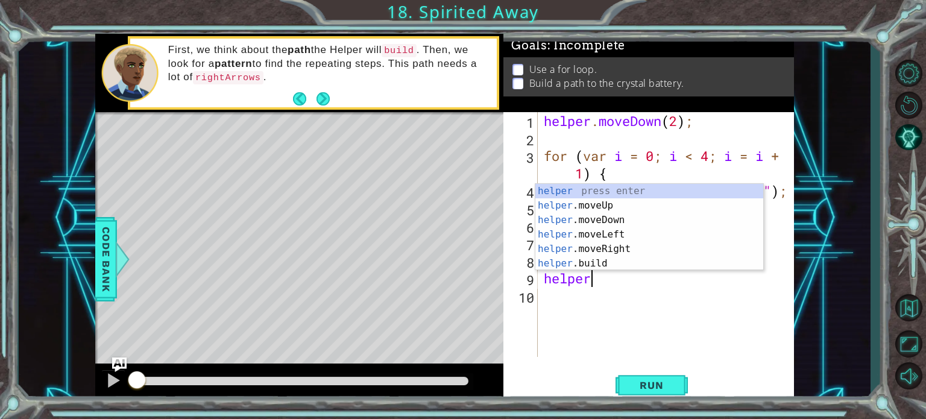
scroll to position [0, 1]
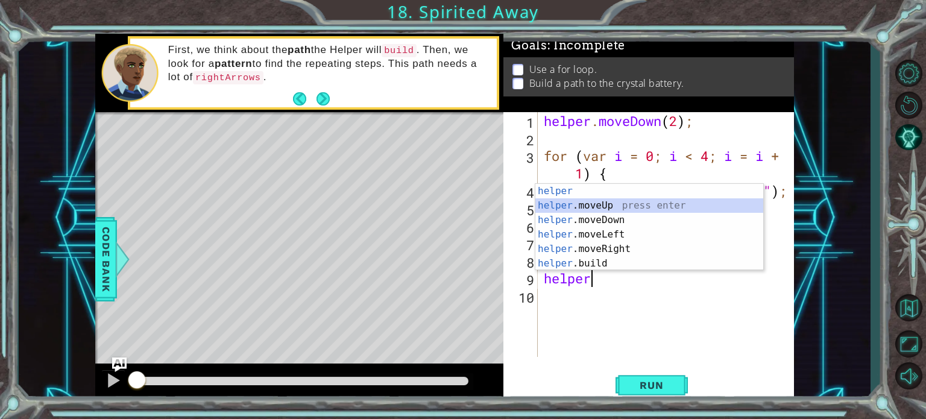
click at [618, 207] on div "helper press enter helper .moveUp press enter helper .moveDown press enter help…" at bounding box center [649, 242] width 228 height 116
type textarea "helper.moveUp(1);"
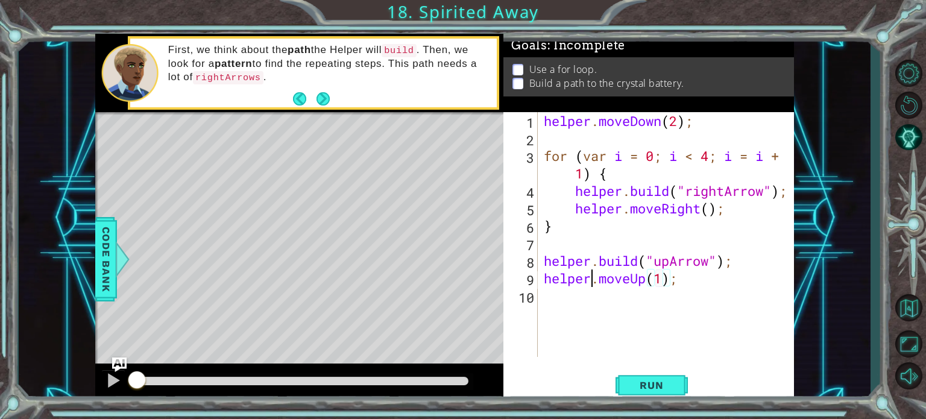
click at [595, 286] on div "helper . moveDown ( 2 ) ; for ( var i = 0 ; i < 4 ; i = i + 1 ) { helper . buil…" at bounding box center [669, 252] width 256 height 280
click at [595, 294] on div "helper . moveDown ( 2 ) ; for ( var i = 0 ; i < 4 ; i = i + 1 ) { helper . buil…" at bounding box center [669, 252] width 256 height 280
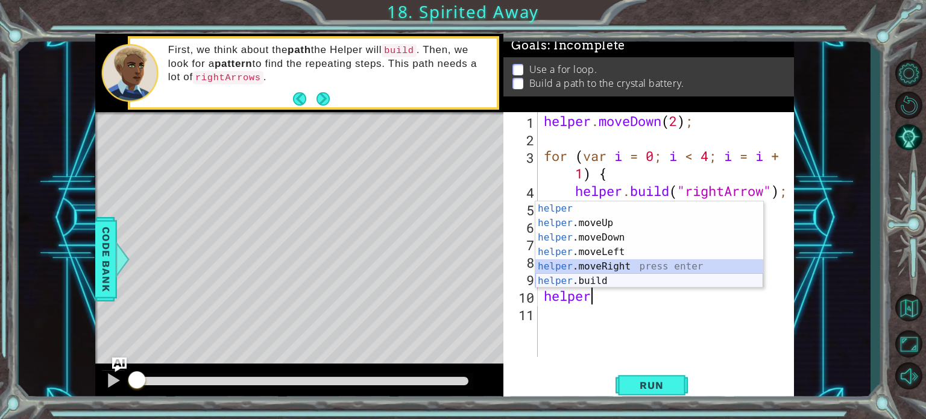
drag, startPoint x: 623, startPoint y: 262, endPoint x: 618, endPoint y: 277, distance: 16.4
click at [618, 277] on div "helper press enter helper .moveUp press enter helper .moveDown press enter help…" at bounding box center [649, 259] width 228 height 116
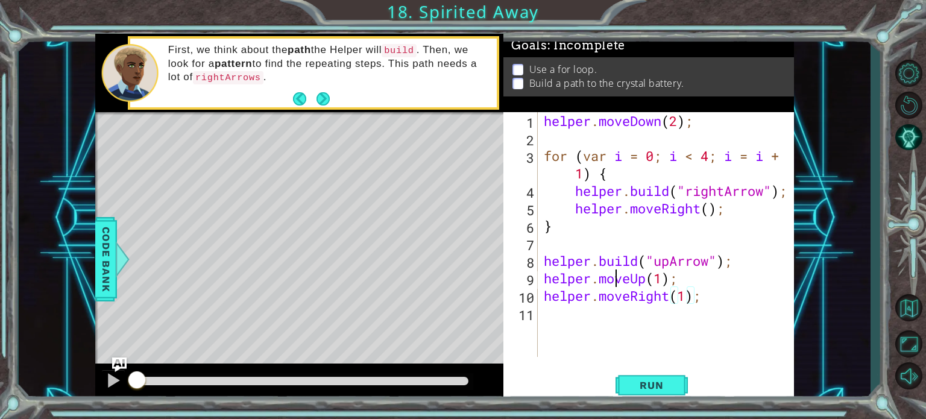
click at [618, 277] on div "helper . moveDown ( 2 ) ; for ( var i = 0 ; i < 4 ; i = i + 1 ) { helper . buil…" at bounding box center [669, 252] width 256 height 280
click at [629, 294] on div "helper . moveDown ( 2 ) ; for ( var i = 0 ; i < 4 ; i = i + 1 ) { helper . buil…" at bounding box center [669, 252] width 256 height 280
type textarea "helper.moveRight(1);"
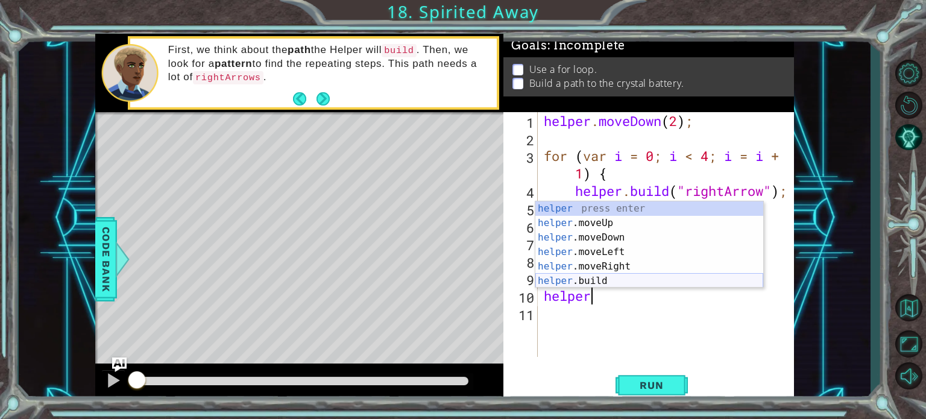
click at [596, 276] on div "helper press enter helper .moveUp press enter helper .moveDown press enter help…" at bounding box center [649, 259] width 228 height 116
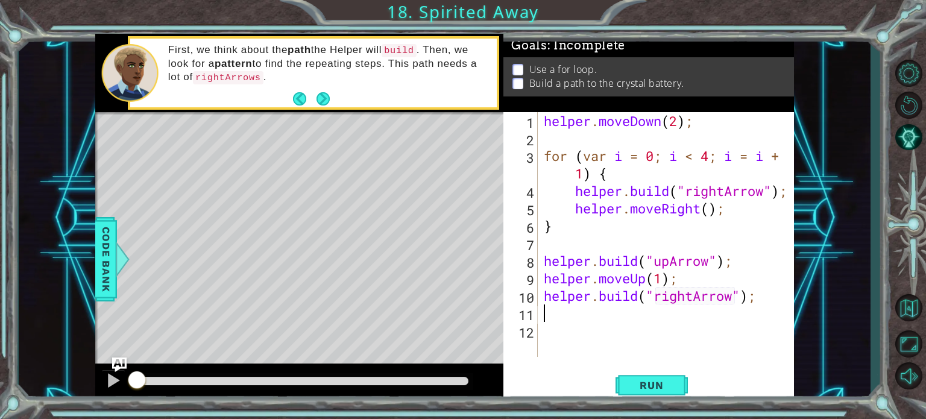
click at [701, 295] on div "helper . moveDown ( 2 ) ; for ( var i = 0 ; i < 4 ; i = i + 1 ) { helper . buil…" at bounding box center [669, 252] width 256 height 280
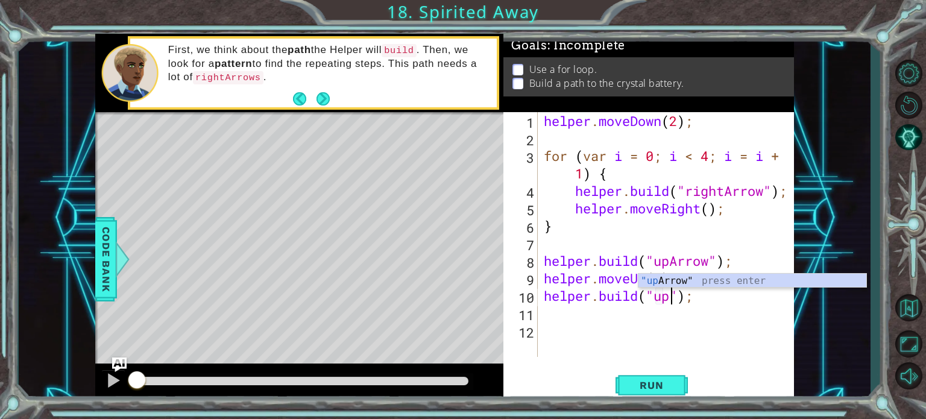
type textarea "[DOMAIN_NAME]("upArrow");"
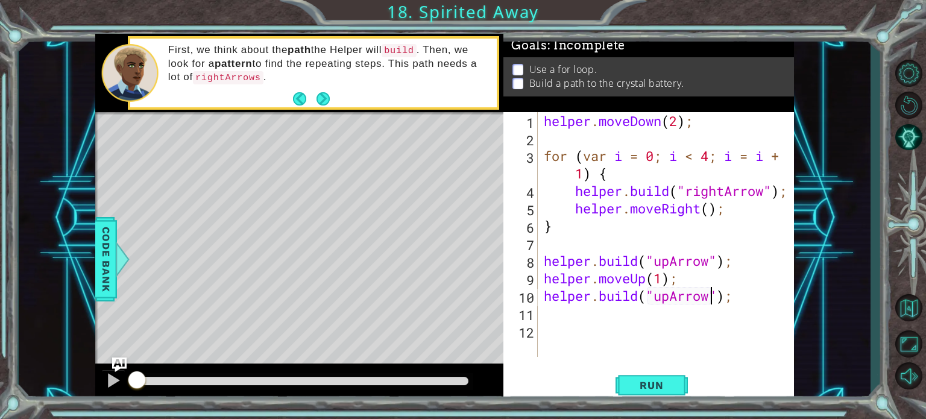
click at [620, 323] on div "helper . moveDown ( 2 ) ; for ( var i = 0 ; i < 4 ; i = i + 1 ) { helper . buil…" at bounding box center [669, 252] width 256 height 280
click at [619, 313] on div "helper . moveDown ( 2 ) ; for ( var i = 0 ; i < 4 ; i = i + 1 ) { helper . buil…" at bounding box center [669, 252] width 256 height 280
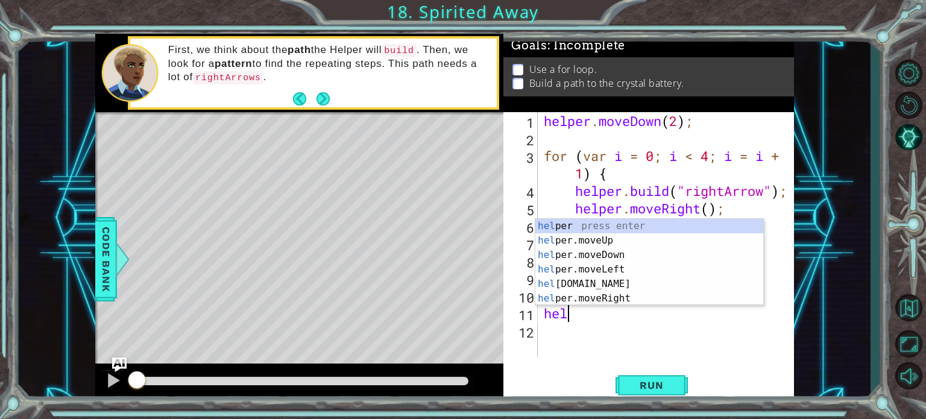
scroll to position [0, 1]
click at [615, 239] on div "helper press enter helper .moveUp press enter helper .moveDown press enter help…" at bounding box center [649, 277] width 228 height 116
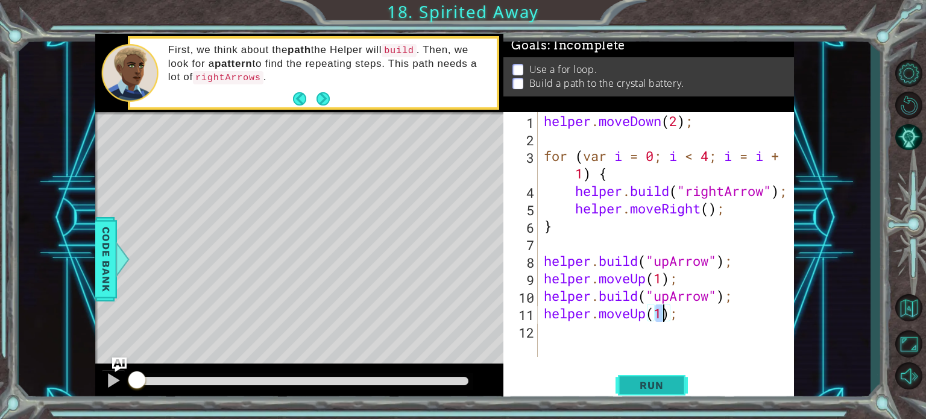
type textarea "helper.moveUp(1);"
click at [649, 383] on span "Run" at bounding box center [651, 385] width 48 height 12
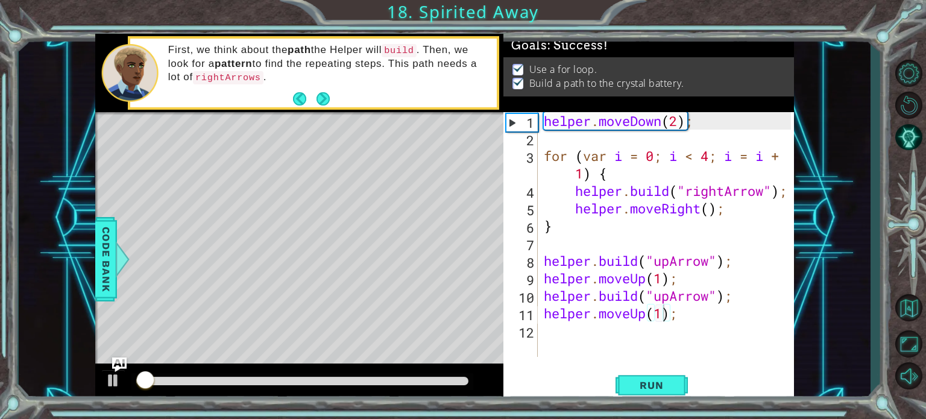
click at [421, 373] on div at bounding box center [302, 381] width 342 height 17
click at [424, 380] on div at bounding box center [302, 381] width 333 height 8
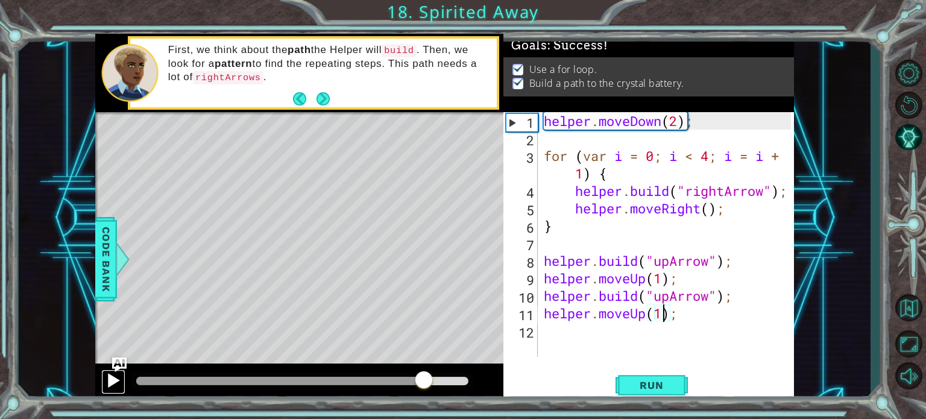
click at [114, 379] on div at bounding box center [113, 380] width 16 height 16
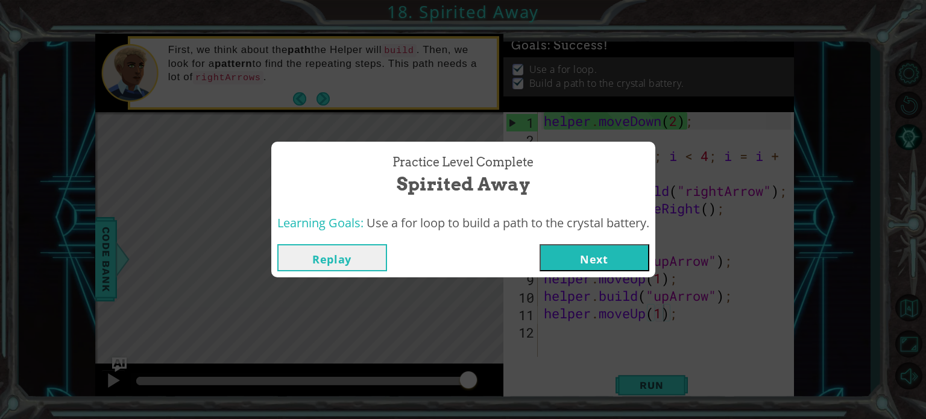
click at [583, 245] on button "Next" at bounding box center [594, 257] width 110 height 27
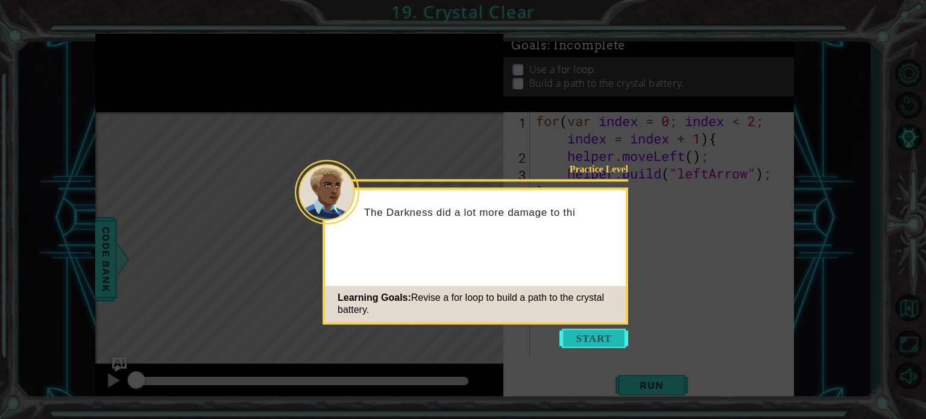
click at [602, 336] on button "Start" at bounding box center [593, 337] width 69 height 19
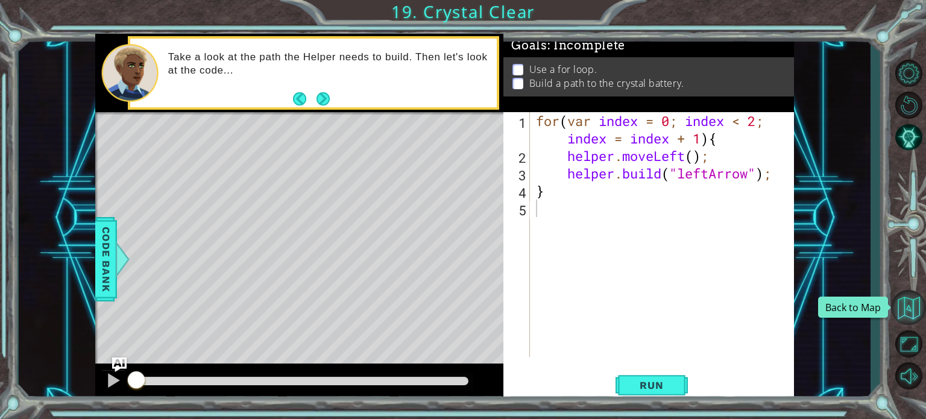
click at [898, 308] on button "Back to Map" at bounding box center [908, 307] width 35 height 35
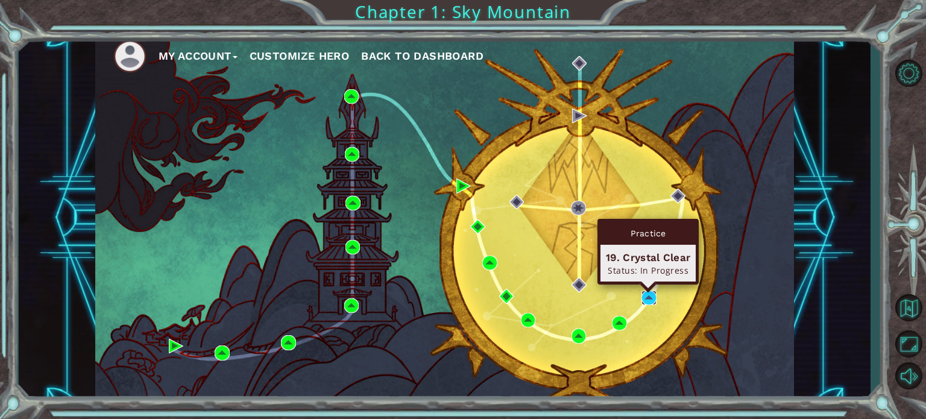
click at [646, 292] on img at bounding box center [648, 298] width 14 height 14
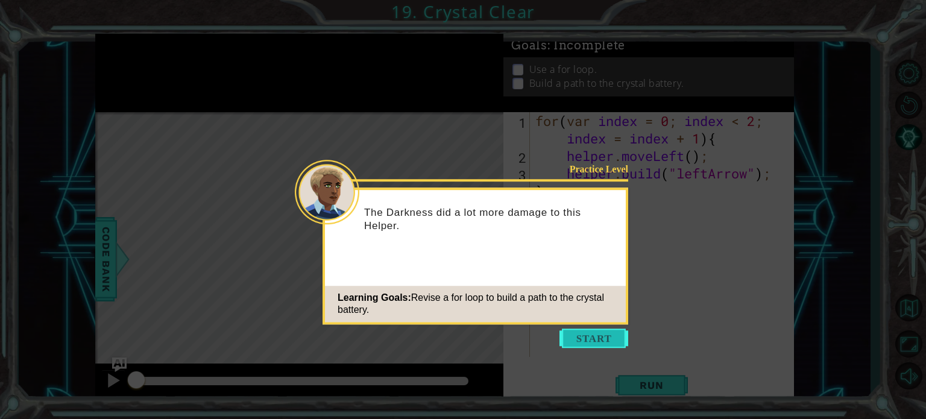
drag, startPoint x: 617, startPoint y: 341, endPoint x: 615, endPoint y: 333, distance: 8.0
click at [616, 341] on button "Start" at bounding box center [593, 337] width 69 height 19
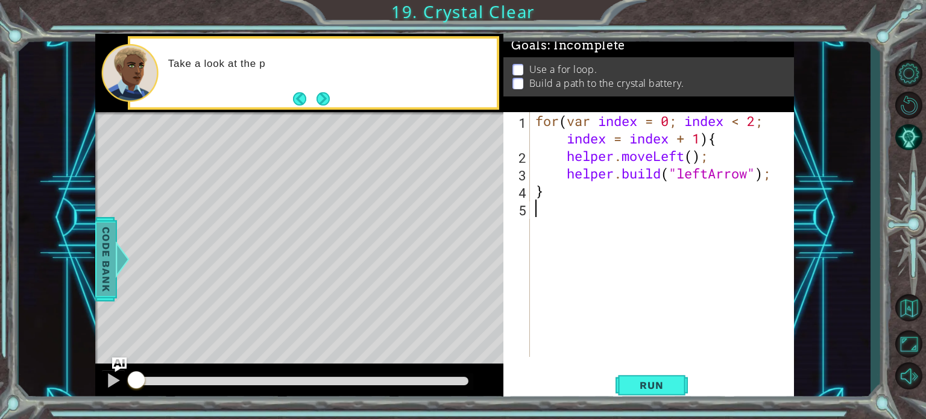
click at [102, 253] on span "Code Bank" at bounding box center [105, 259] width 19 height 74
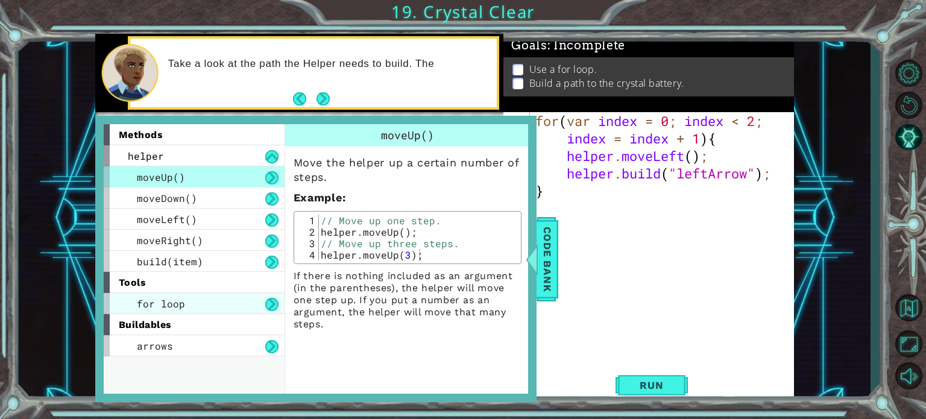
click at [181, 302] on span "for loop" at bounding box center [161, 303] width 48 height 13
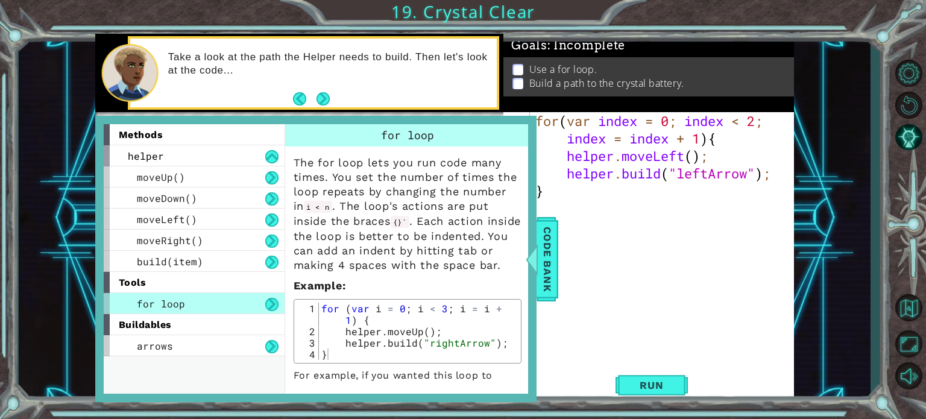
click at [627, 221] on div "for ( var index = 0 ; index < 2 ; index = index + 1 ) { helper . moveLeft ( ) ;…" at bounding box center [665, 260] width 264 height 297
click at [544, 247] on span "Code Bank" at bounding box center [547, 259] width 19 height 74
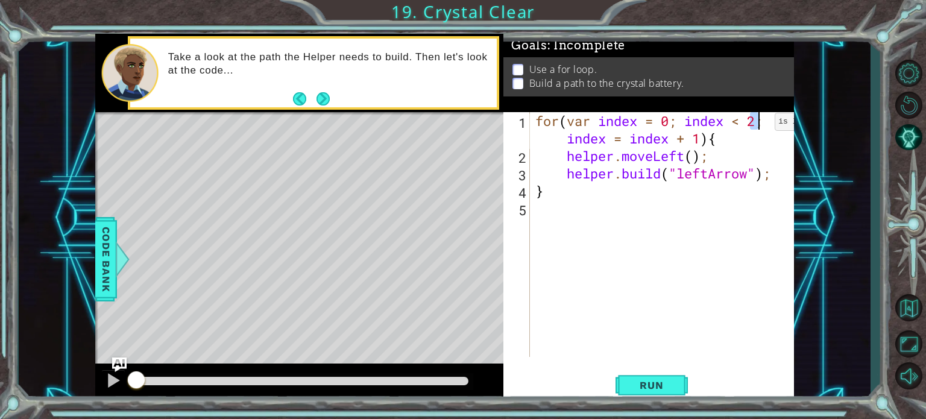
click at [756, 125] on div "for ( var index = 0 ; index < 2 ; index = index + 1 ) { helper . moveLeft ( ) ;…" at bounding box center [665, 260] width 264 height 297
type textarea "for(var index = 0; index < 7; index = index + 1){"
click at [622, 277] on div "for ( var index = 0 ; index < 7 ; index = index + 1 ) { helper . moveLeft ( ) ;…" at bounding box center [665, 260] width 264 height 297
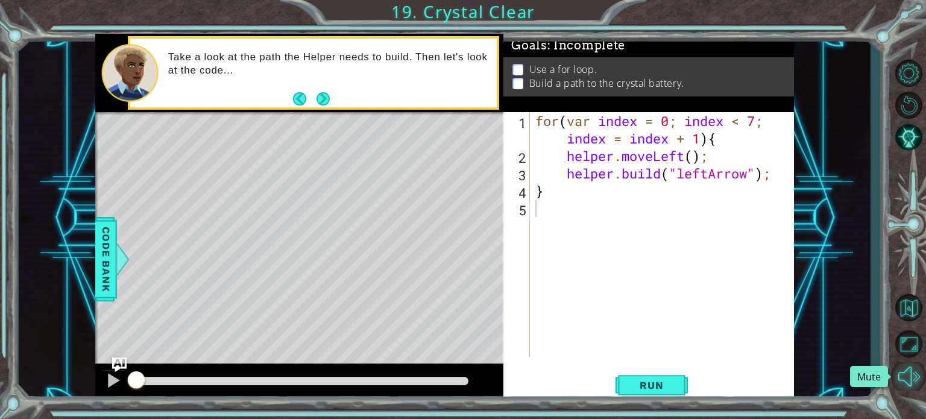
click at [916, 385] on button "Mute" at bounding box center [908, 376] width 35 height 28
click at [896, 380] on button "Unmute" at bounding box center [908, 376] width 35 height 28
click at [105, 376] on div at bounding box center [113, 380] width 16 height 16
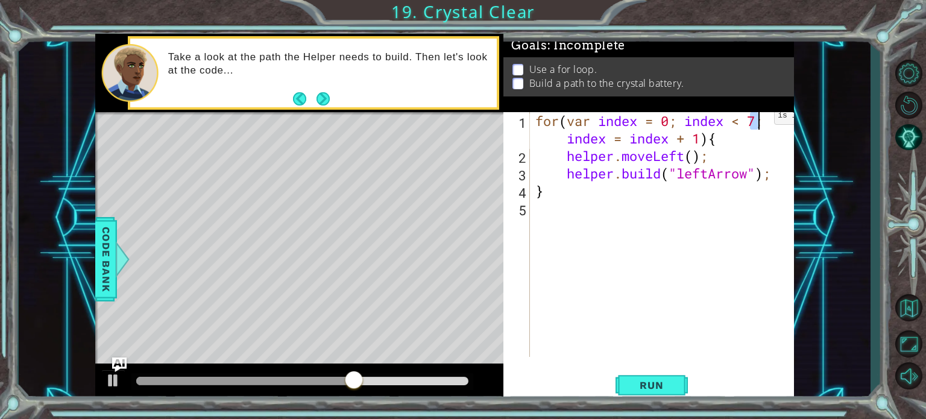
click at [756, 119] on div "for ( var index = 0 ; index < 7 ; index = index + 1 ) { helper . moveLeft ( ) ;…" at bounding box center [665, 260] width 264 height 297
type textarea "for(var index = 0; index < 4; index = index + 1){"
click at [670, 381] on span "Run" at bounding box center [651, 385] width 48 height 12
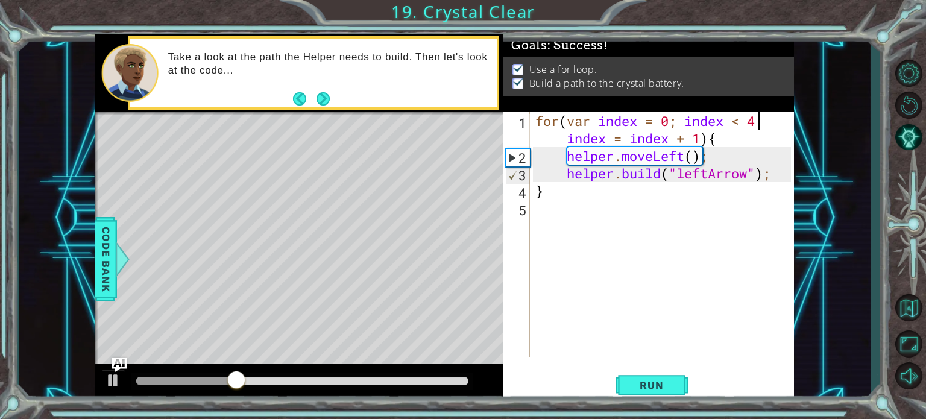
click at [438, 375] on div at bounding box center [302, 381] width 342 height 17
click at [439, 380] on div at bounding box center [302, 381] width 333 height 8
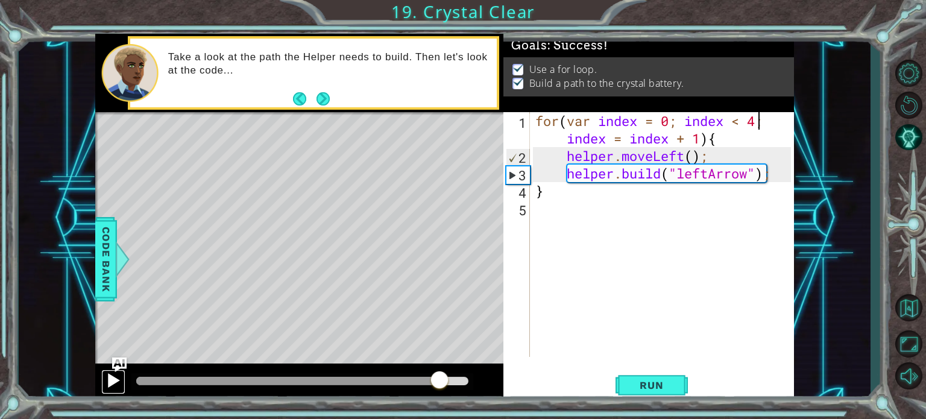
click at [112, 380] on div at bounding box center [113, 380] width 16 height 16
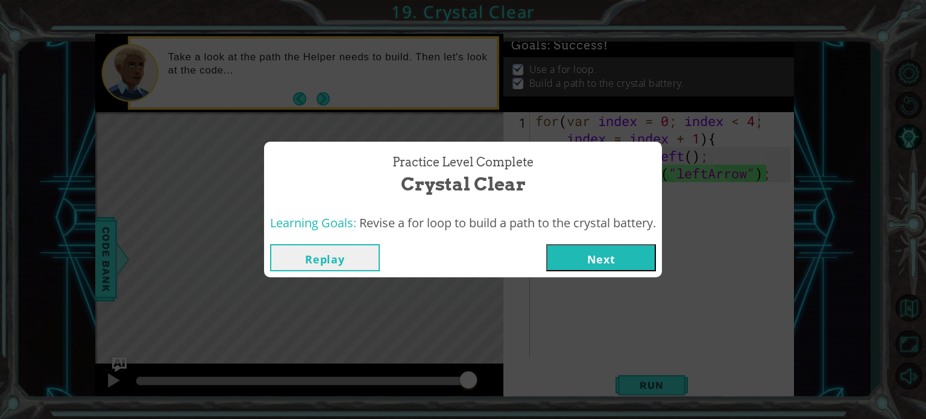
click at [596, 259] on button "Next" at bounding box center [601, 257] width 110 height 27
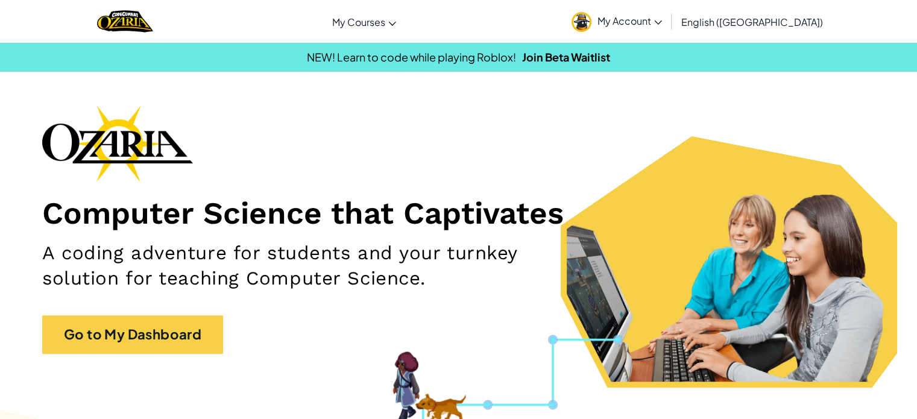
click at [668, 7] on link "My Account" at bounding box center [616, 21] width 102 height 38
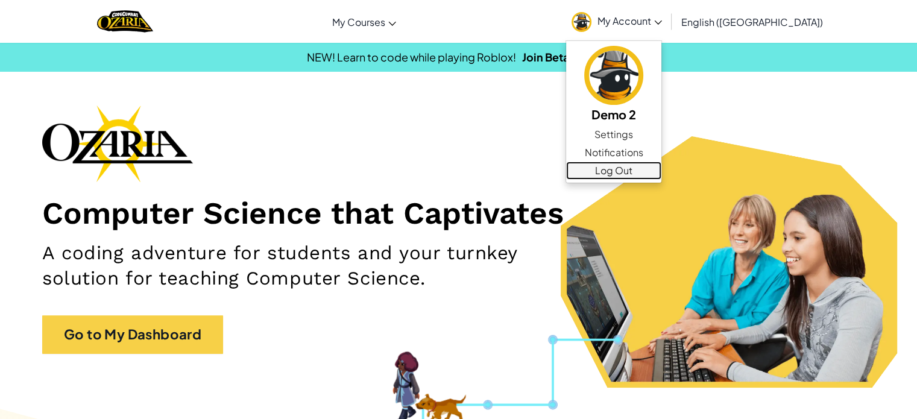
click at [661, 162] on link "Log Out" at bounding box center [613, 171] width 95 height 18
